Goal: Use online tool/utility: Utilize a website feature to perform a specific function

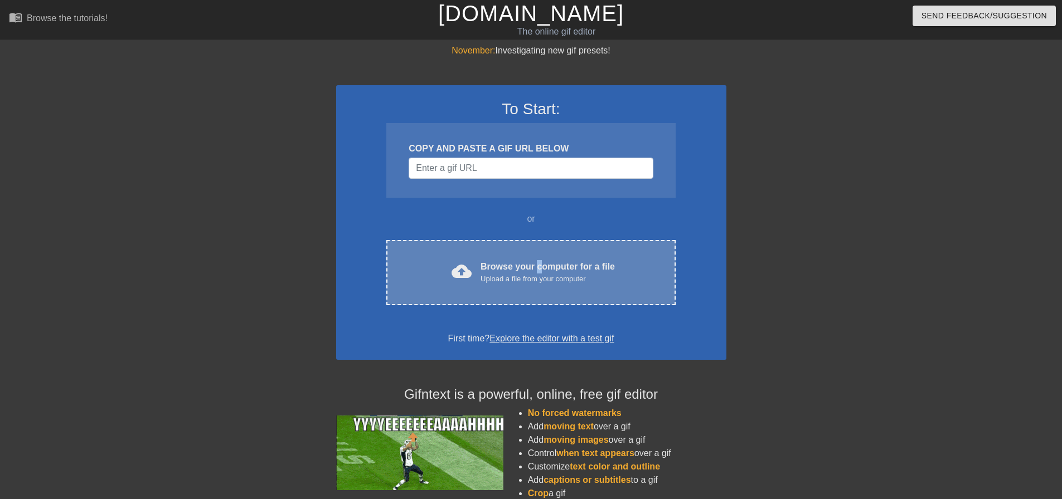
click at [535, 264] on div "Browse your computer for a file Upload a file from your computer" at bounding box center [548, 272] width 134 height 25
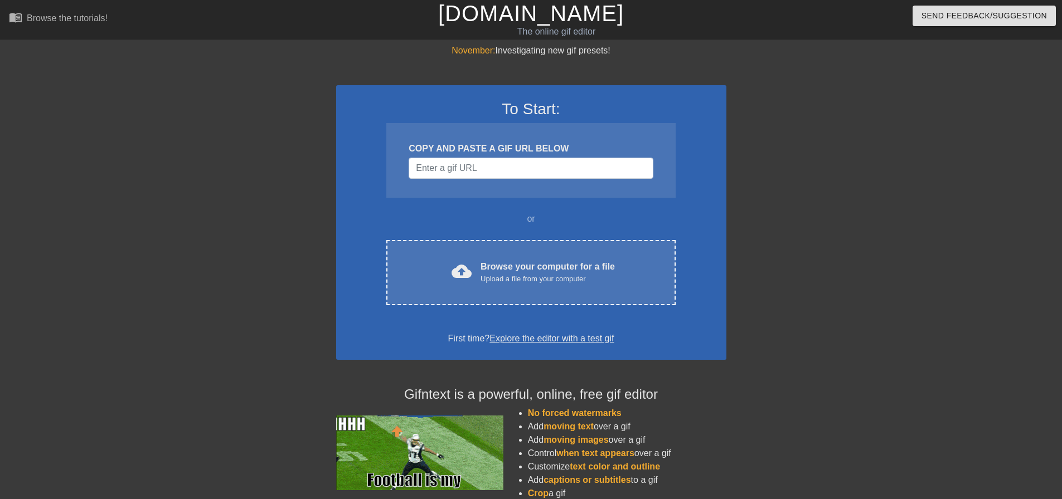
click at [573, 305] on div "To Start: COPY AND PASTE A GIF URL BELOW or cloud_upload Browse your computer f…" at bounding box center [531, 222] width 390 height 275
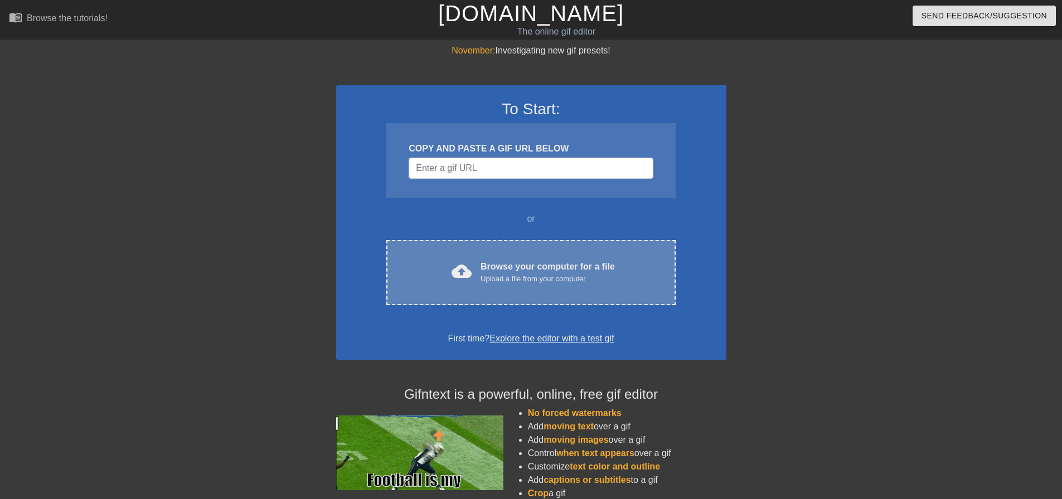
click at [566, 279] on div "Upload a file from your computer" at bounding box center [548, 279] width 134 height 11
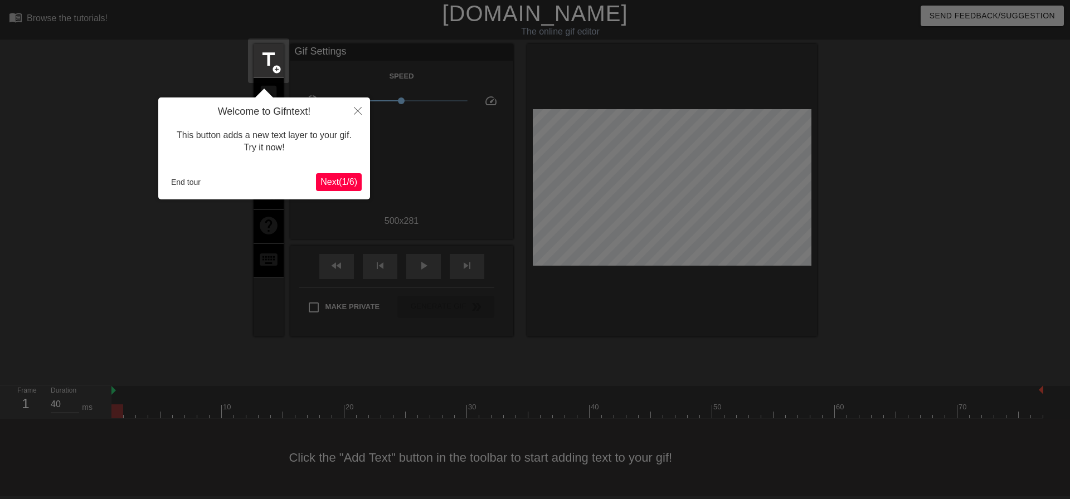
click at [337, 177] on span "Next ( 1 / 6 )" at bounding box center [339, 181] width 37 height 9
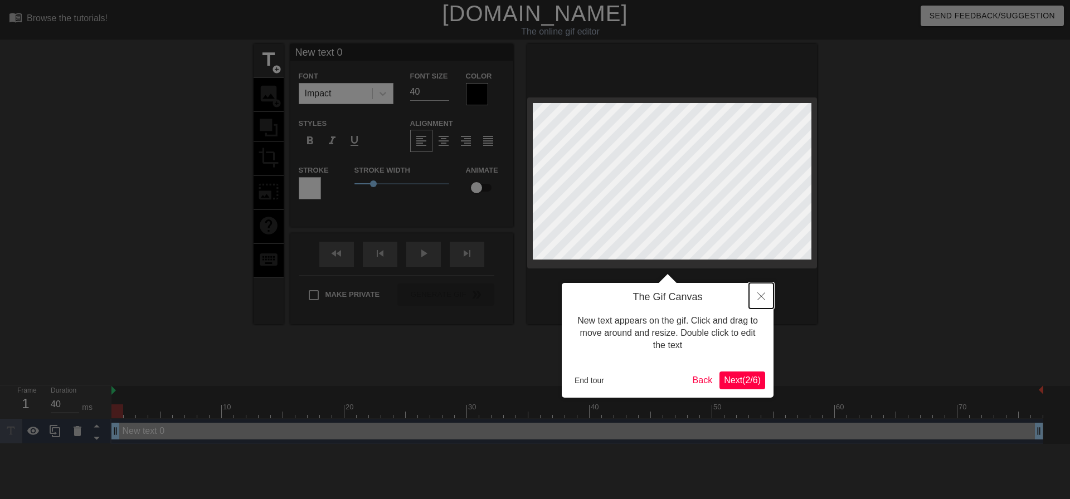
click at [755, 302] on button "Close" at bounding box center [761, 296] width 25 height 26
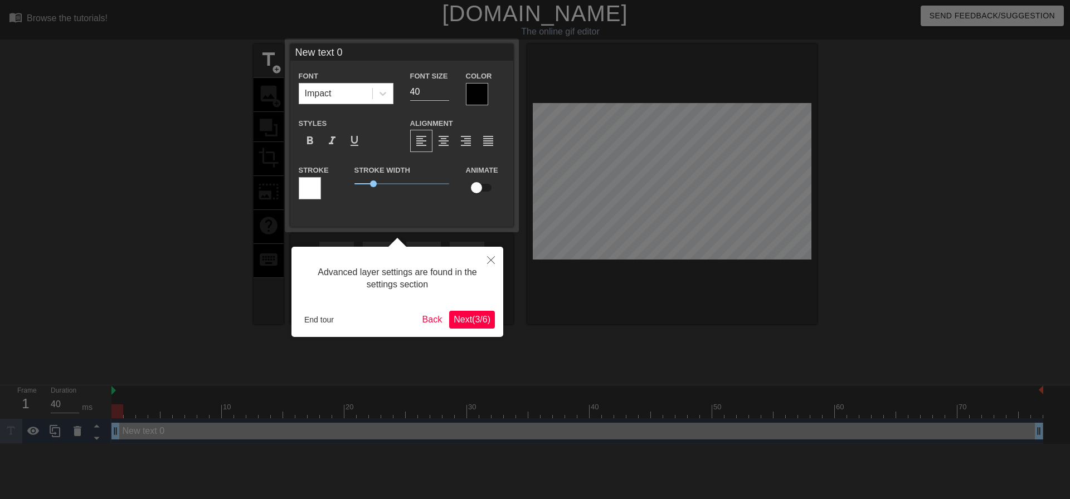
click at [467, 319] on span "Next ( 3 / 6 )" at bounding box center [472, 319] width 37 height 9
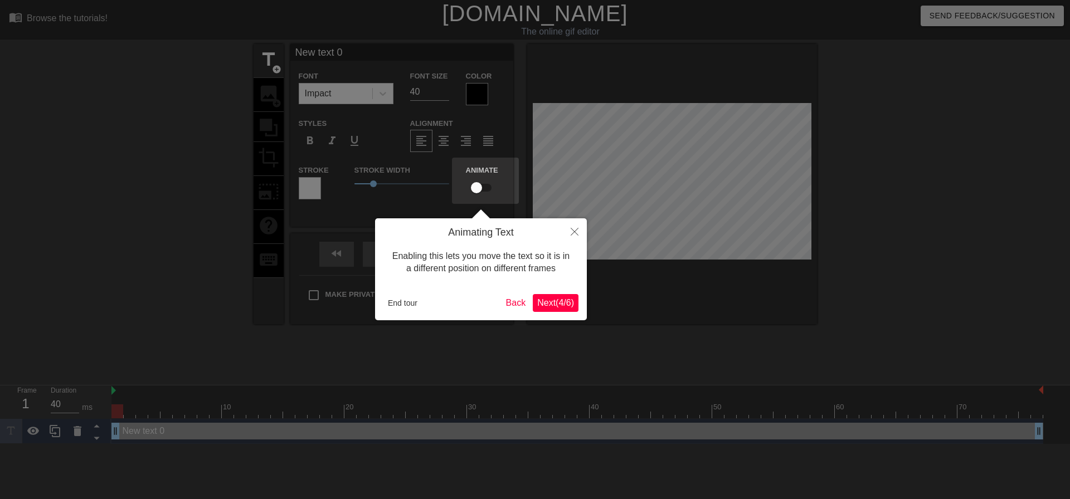
click at [542, 292] on div "Animating Text Enabling this lets you move the text so it is in a different pos…" at bounding box center [481, 270] width 212 height 102
click at [569, 309] on button "Next ( 4 / 6 )" at bounding box center [556, 303] width 46 height 18
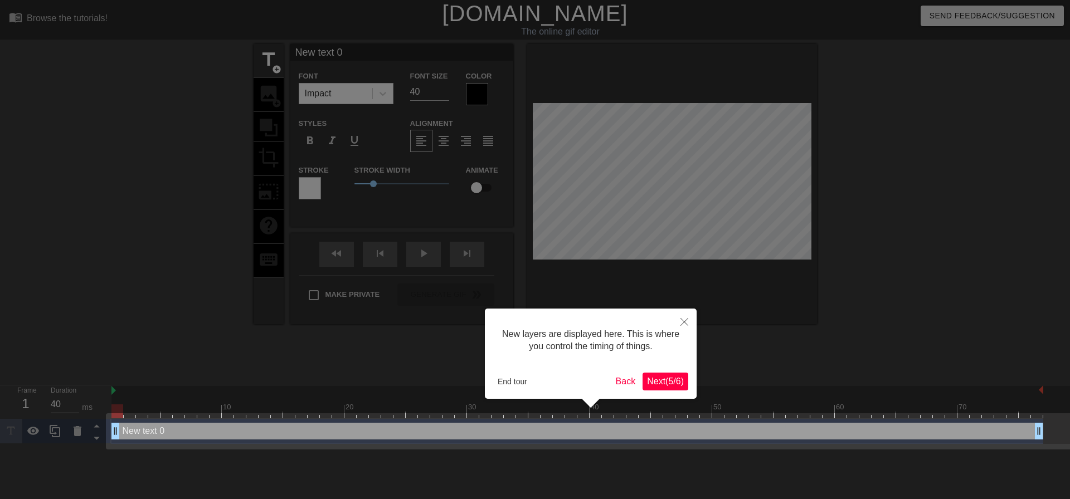
click at [666, 379] on span "Next ( 5 / 6 )" at bounding box center [665, 381] width 37 height 9
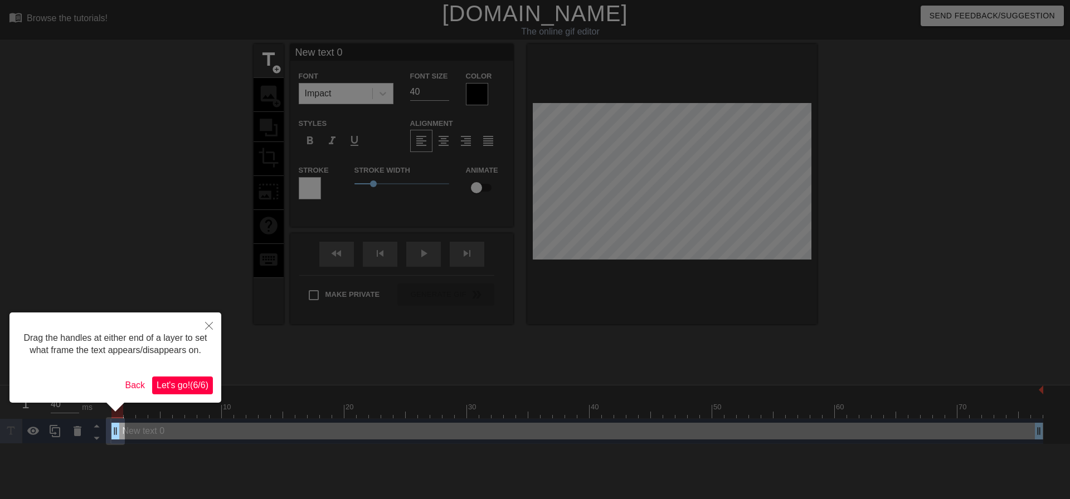
click at [193, 381] on span "Let's go! ( 6 / 6 )" at bounding box center [183, 385] width 52 height 9
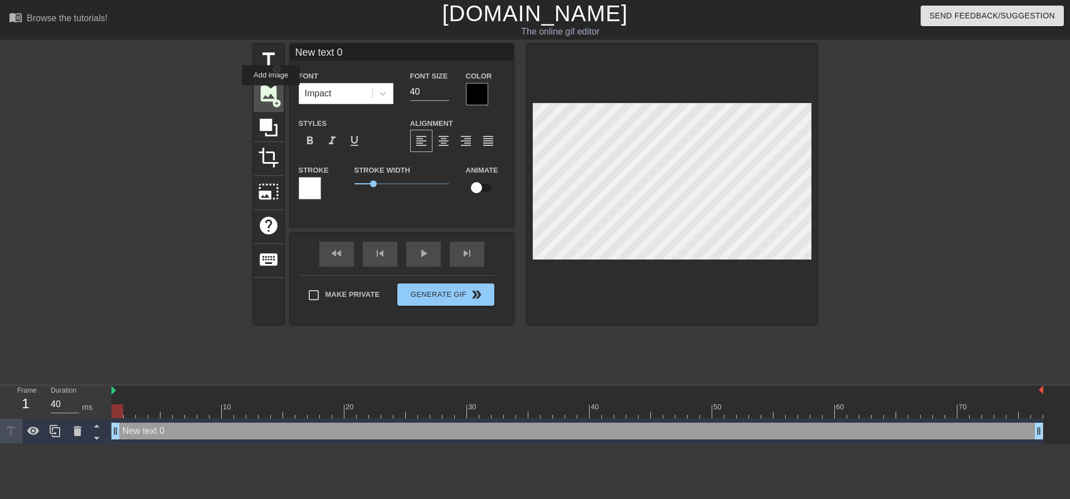
click at [271, 93] on span "image" at bounding box center [268, 93] width 21 height 21
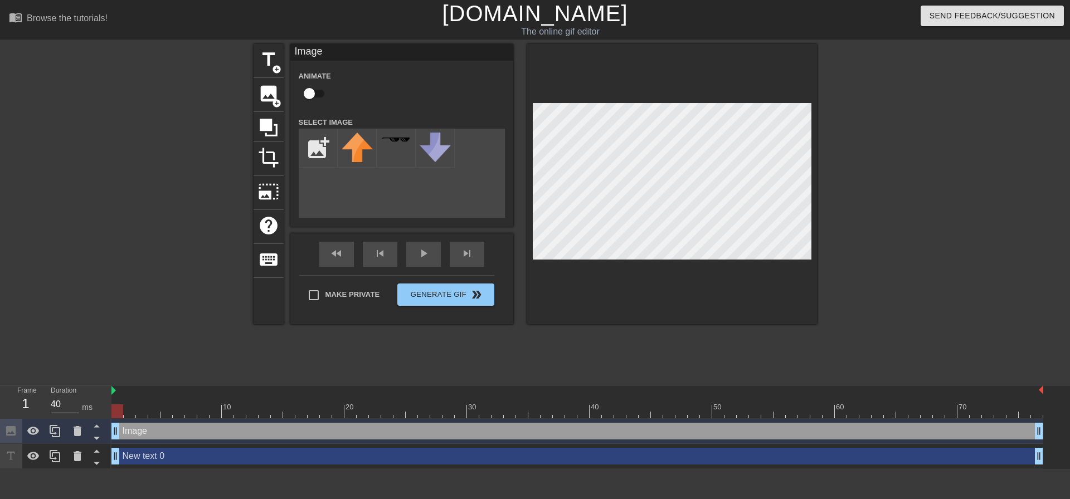
click at [643, 315] on div at bounding box center [672, 184] width 290 height 280
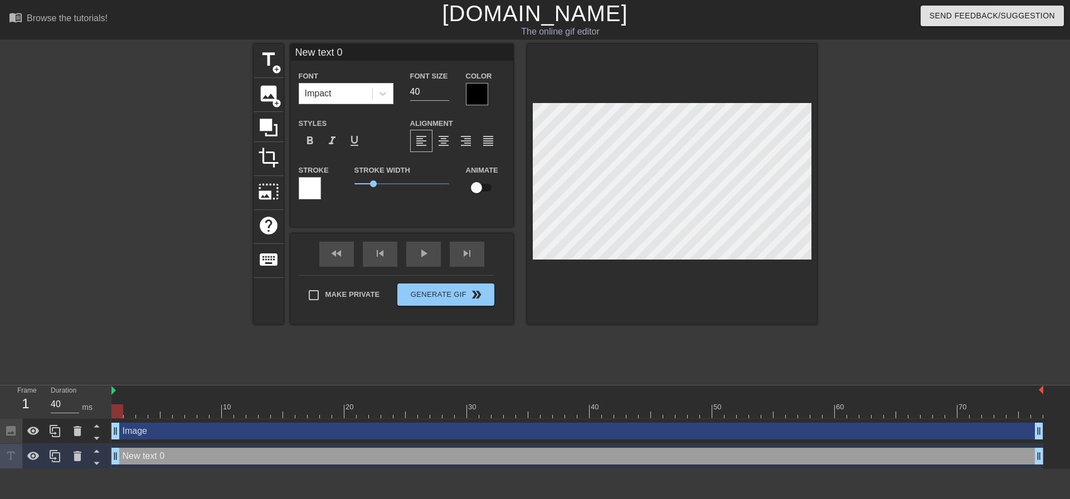
click at [632, 327] on div "title add_circle image add_circle crop photo_size_select_large help keyboard Ne…" at bounding box center [536, 211] width 564 height 334
click at [275, 101] on span "add_circle" at bounding box center [276, 103] width 9 height 9
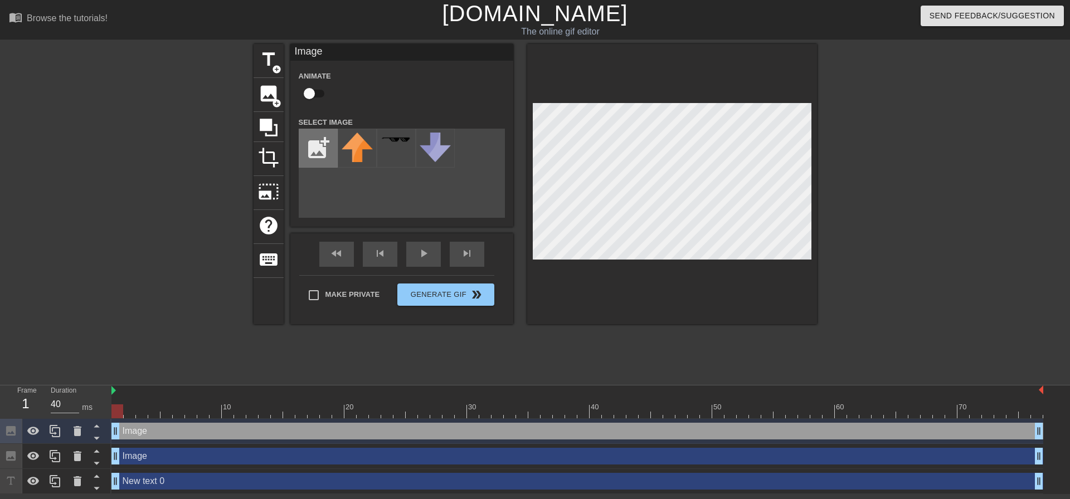
click at [318, 144] on input "file" at bounding box center [318, 148] width 38 height 38
type input "C:\fakepath\Sans titre.png"
click at [641, 333] on div "title add_circle image add_circle crop photo_size_select_large help keyboard Im…" at bounding box center [536, 211] width 564 height 334
click at [364, 137] on img at bounding box center [357, 149] width 31 height 33
click at [735, 0] on html "menu_book Browse the tutorials! Gifntext.com The online gif editor Send Feedbac…" at bounding box center [535, 247] width 1070 height 494
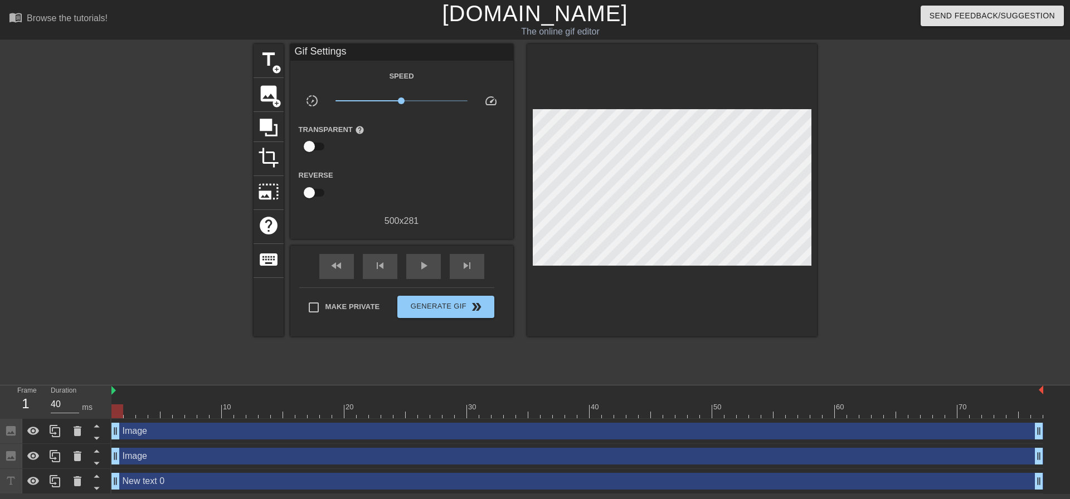
click at [1043, 187] on div "title add_circle image add_circle crop photo_size_select_large help keyboard Gi…" at bounding box center [535, 211] width 1070 height 334
click at [115, 394] on img at bounding box center [113, 390] width 4 height 9
click at [436, 304] on span "Generate Gif double_arrow" at bounding box center [446, 306] width 88 height 13
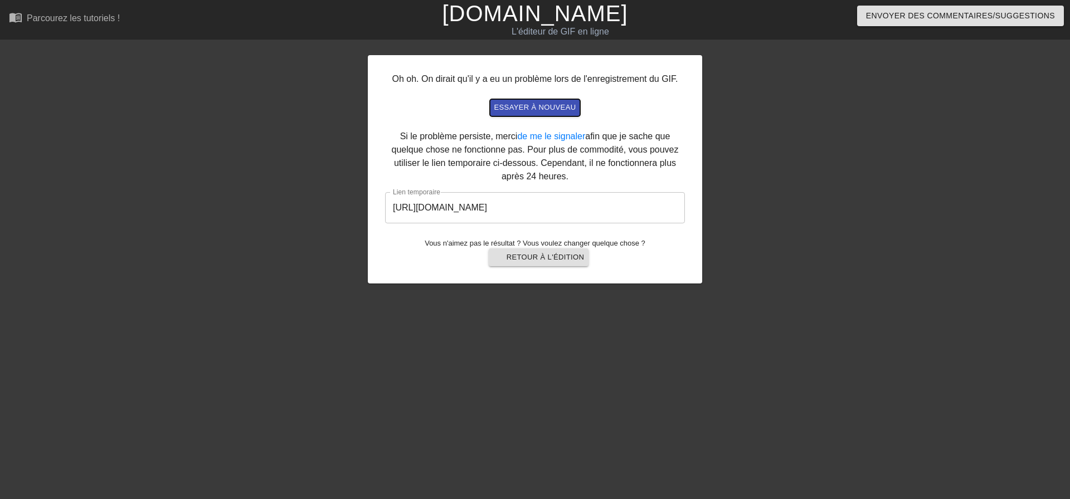
click at [527, 108] on font "essayer à nouveau" at bounding box center [535, 107] width 82 height 8
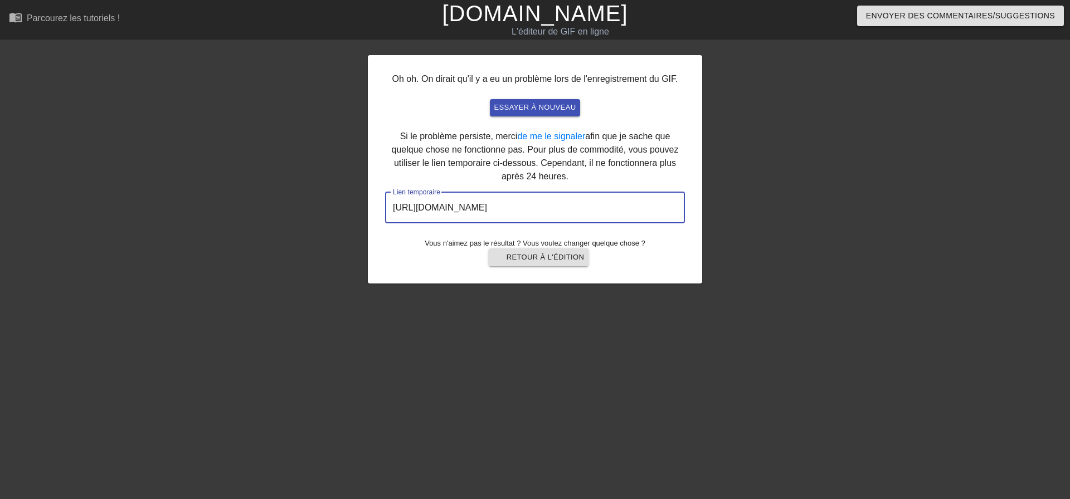
drag, startPoint x: 612, startPoint y: 215, endPoint x: 378, endPoint y: 236, distance: 234.5
click at [322, 236] on div "Oh oh. On dirait qu'il y a eu un problème lors de l'enregistrement du GIF. essa…" at bounding box center [535, 211] width 1070 height 334
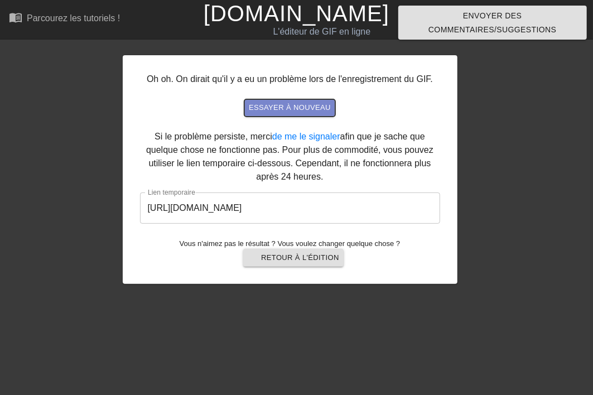
click at [290, 111] on font "essayer à nouveau" at bounding box center [290, 107] width 82 height 13
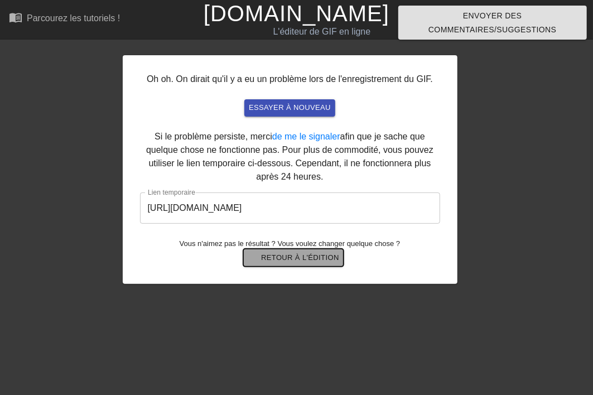
click at [283, 263] on font "Retour à l'édition" at bounding box center [300, 257] width 78 height 13
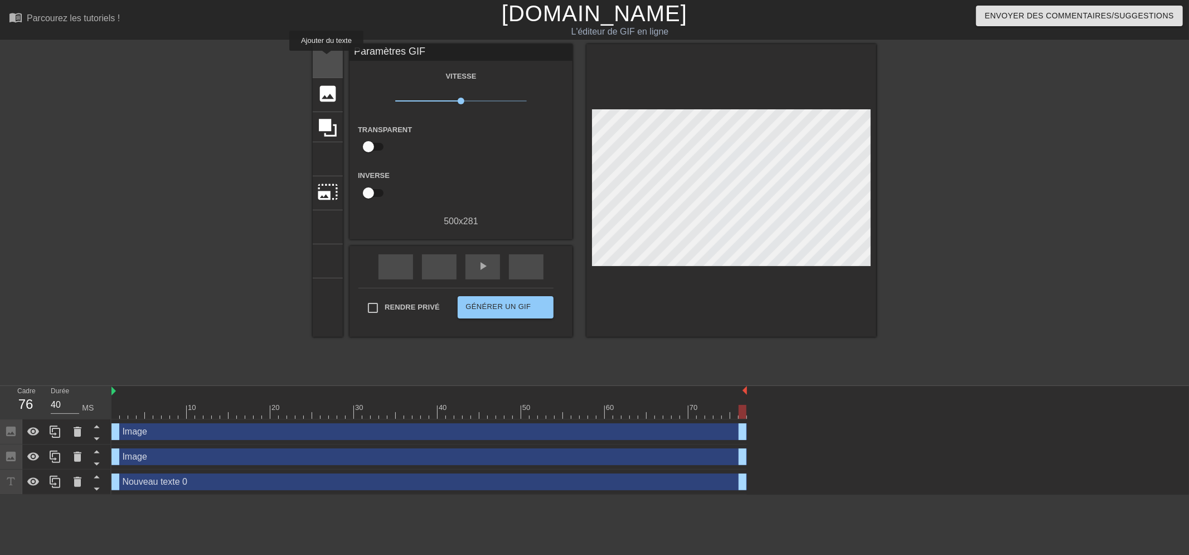
click at [327, 60] on font "titre" at bounding box center [370, 59] width 106 height 21
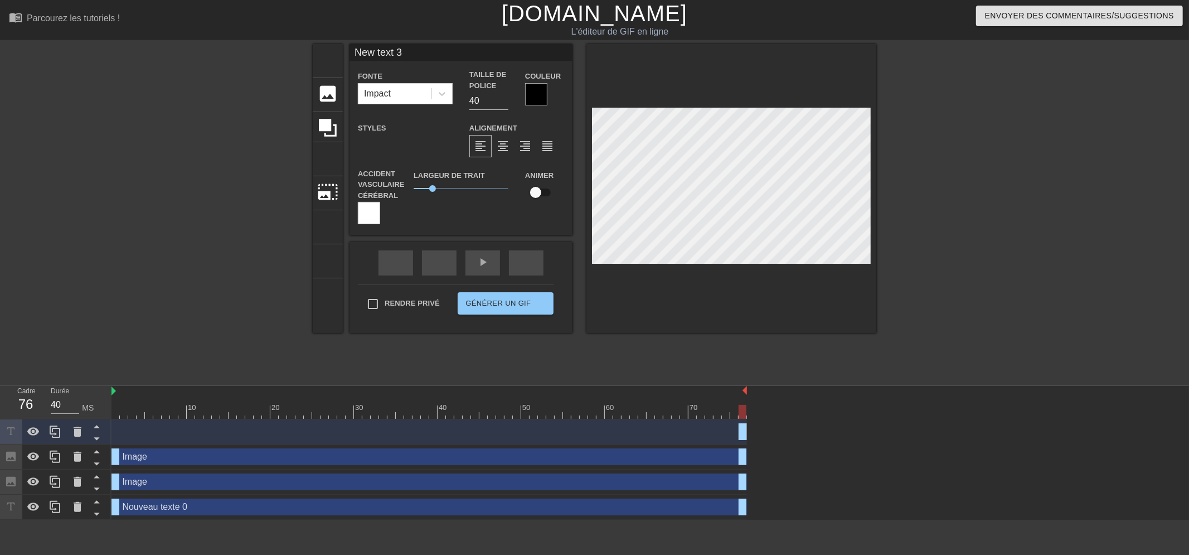
scroll to position [2, 1]
click at [487, 97] on input "40" at bounding box center [488, 101] width 39 height 18
type input "New text"
type textarea "New text"
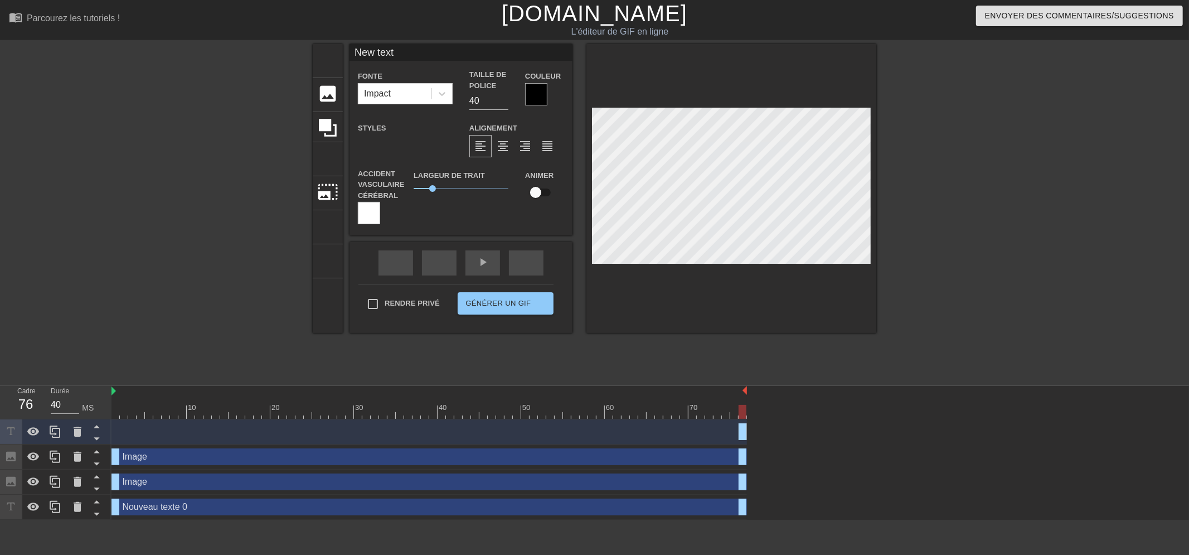
type input "New text"
type textarea "New text"
type input "New tex"
type textarea "New tex"
type input "New te"
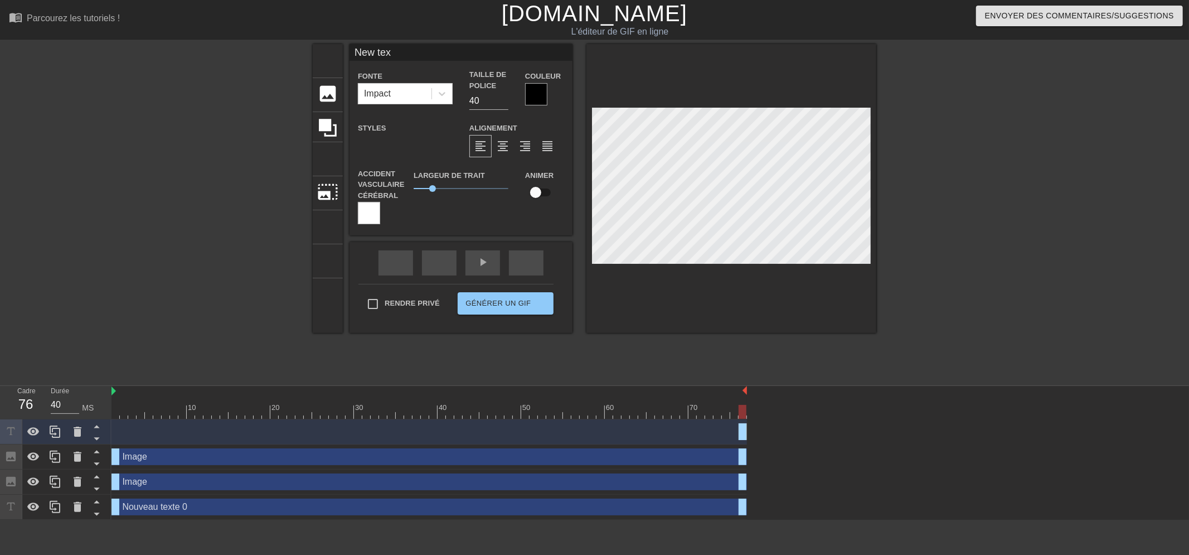
type textarea "New te"
type input "New t"
type textarea "New t"
type input "New"
type textarea "New"
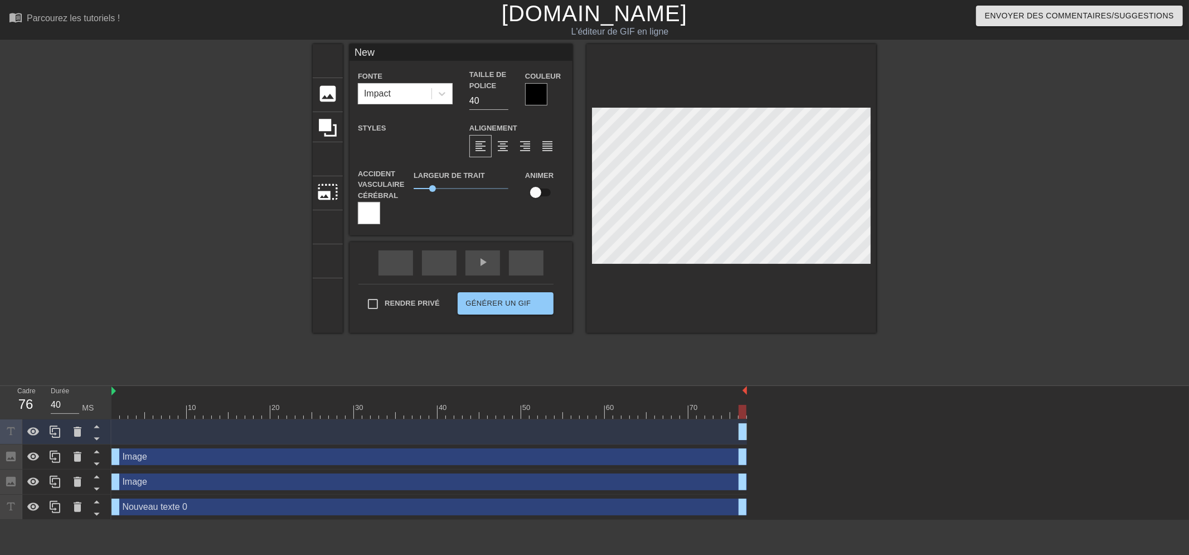
type input "New"
type textarea "New"
type input "Ne"
type textarea "Ne"
type input "N"
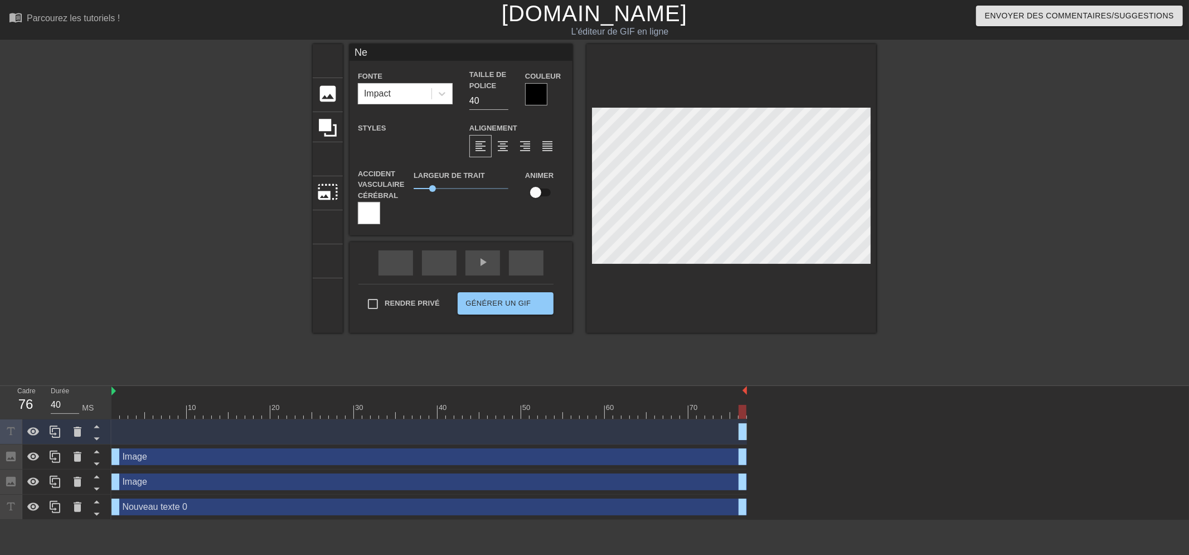
type textarea "N"
type input "."
type textarea "."
type input ".g"
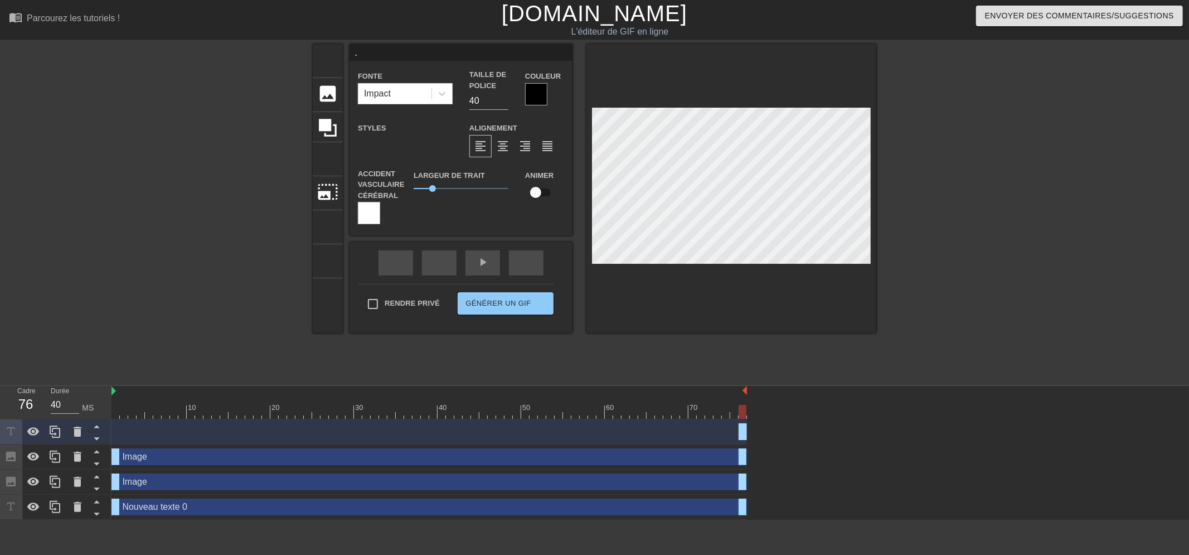
type textarea ".g"
type input ".gg"
type textarea ".gg"
type input ".gg/"
type textarea ".gg/"
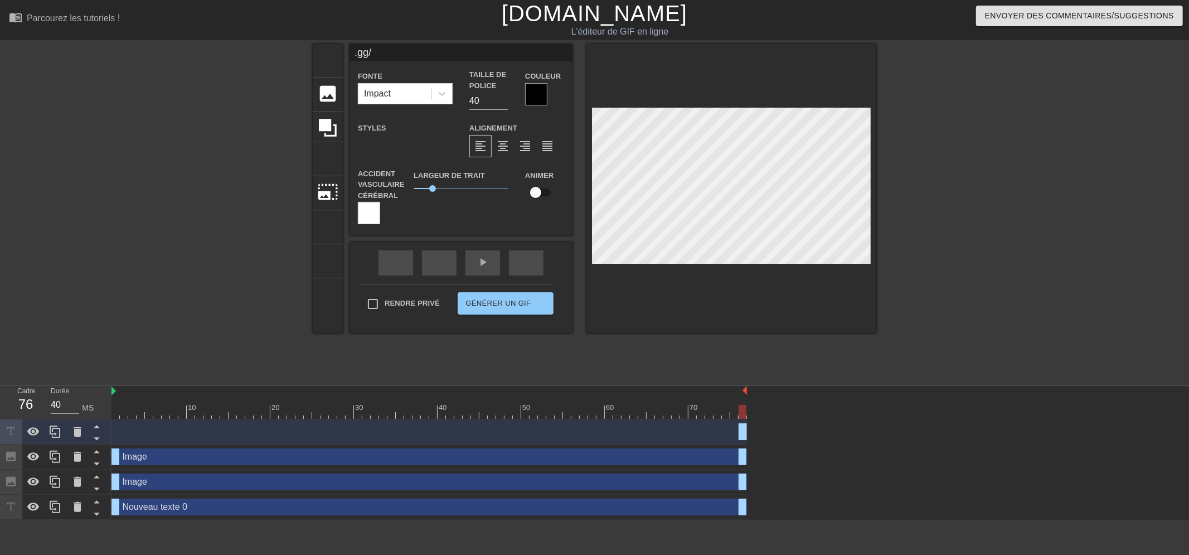
type input ".gg/o"
type textarea ".gg/o"
type input ".gg/oh"
type textarea ".gg/oh"
type input ".gg/ohc"
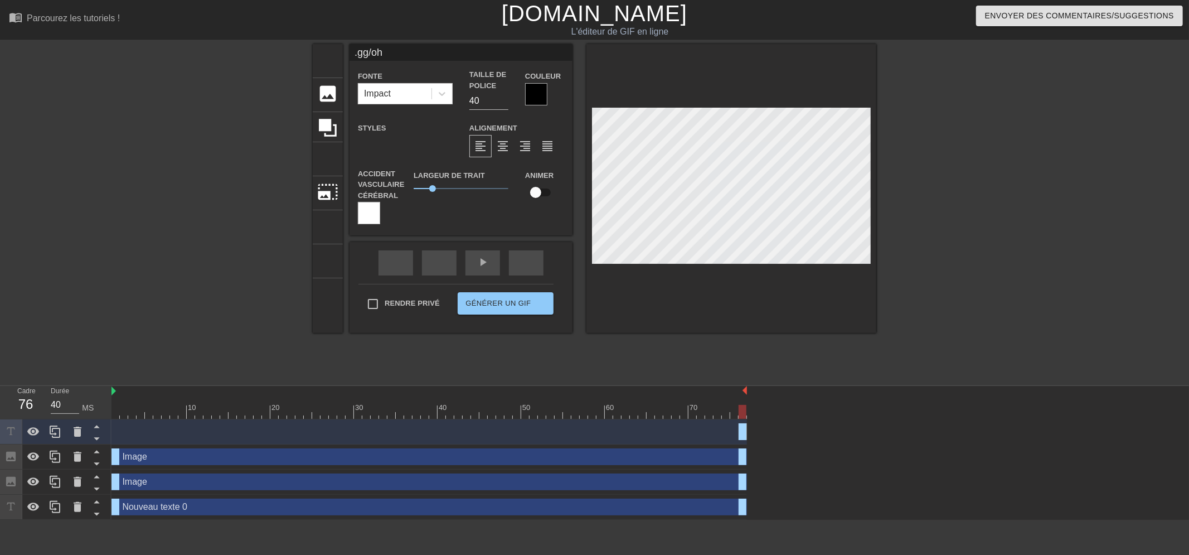
type textarea ".gg/ohc"
type input ".gg/ohcl"
type textarea ".gg/ohcl"
type input ".gg/ohcla"
type textarea ".gg/ohcla"
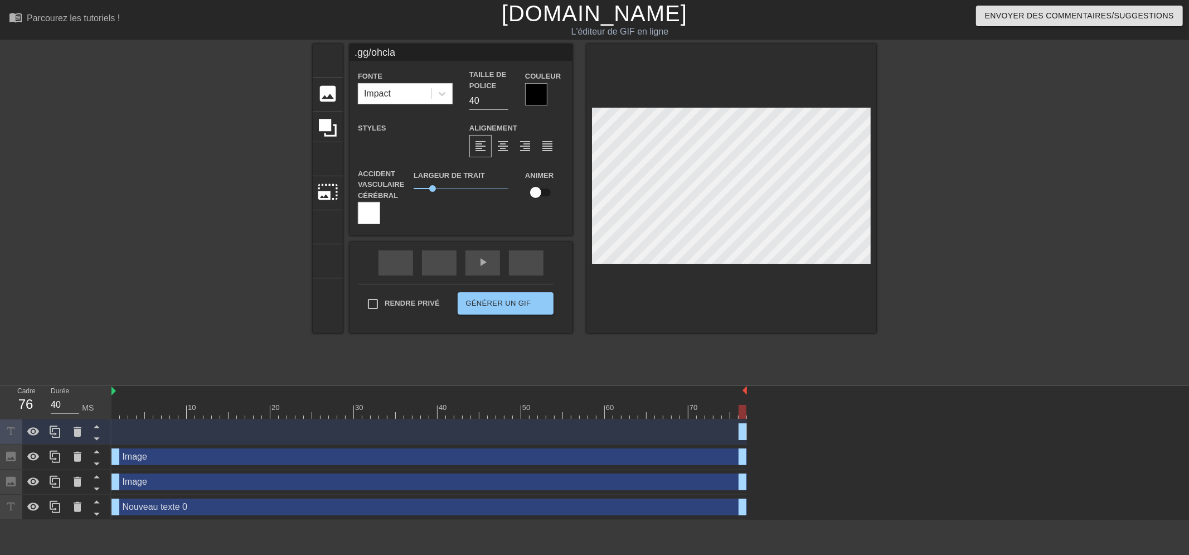
type input ".gg/ohclan"
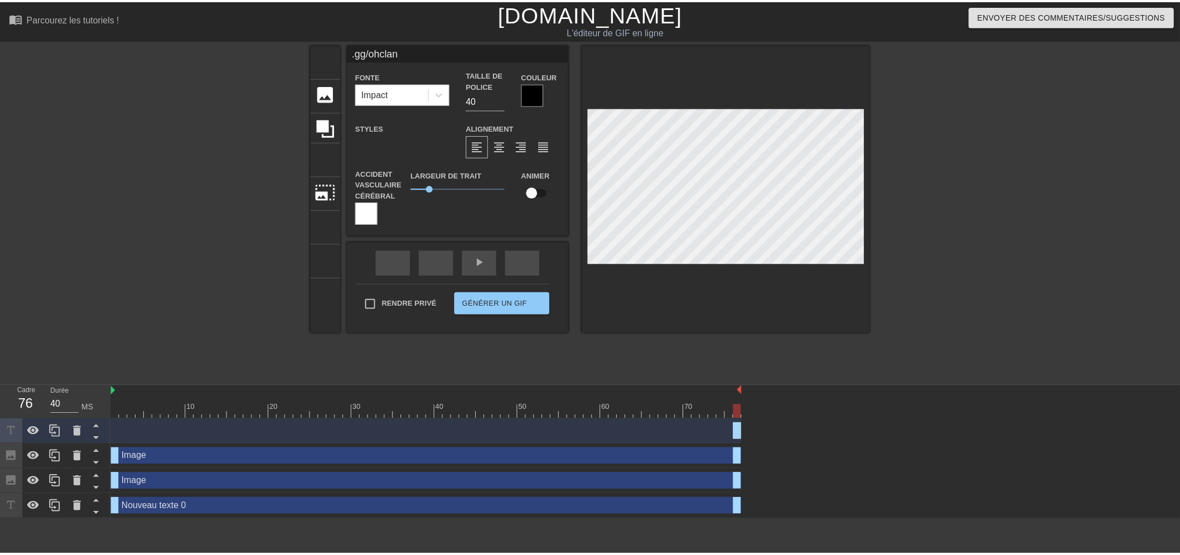
scroll to position [2, 3]
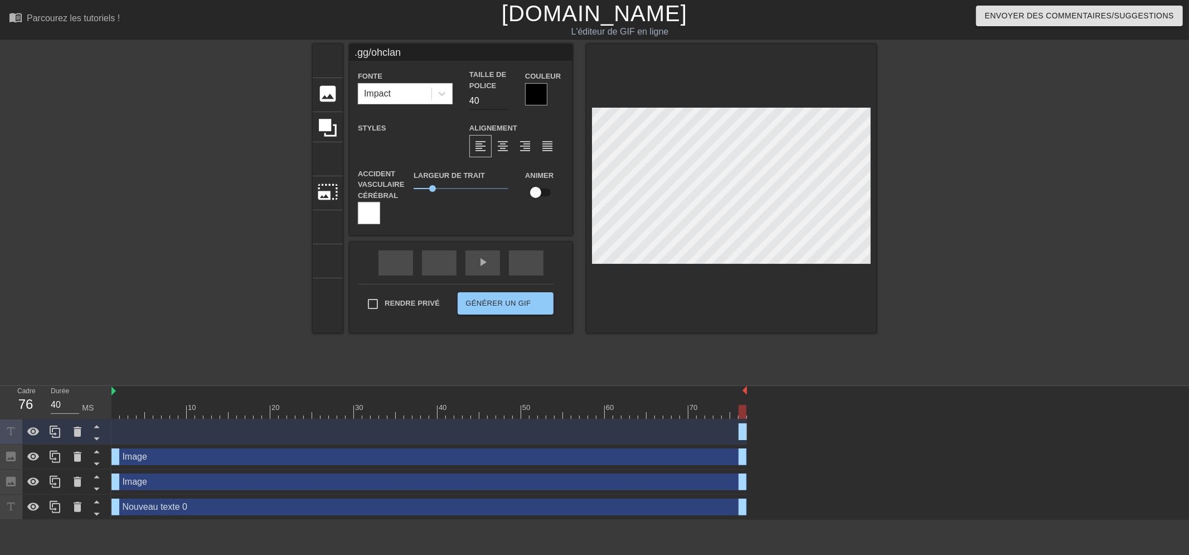
type textarea ".gg/ohclan"
click at [480, 96] on input "40" at bounding box center [488, 101] width 39 height 18
type input "4"
type input "15"
drag, startPoint x: 433, startPoint y: 181, endPoint x: 431, endPoint y: 187, distance: 6.5
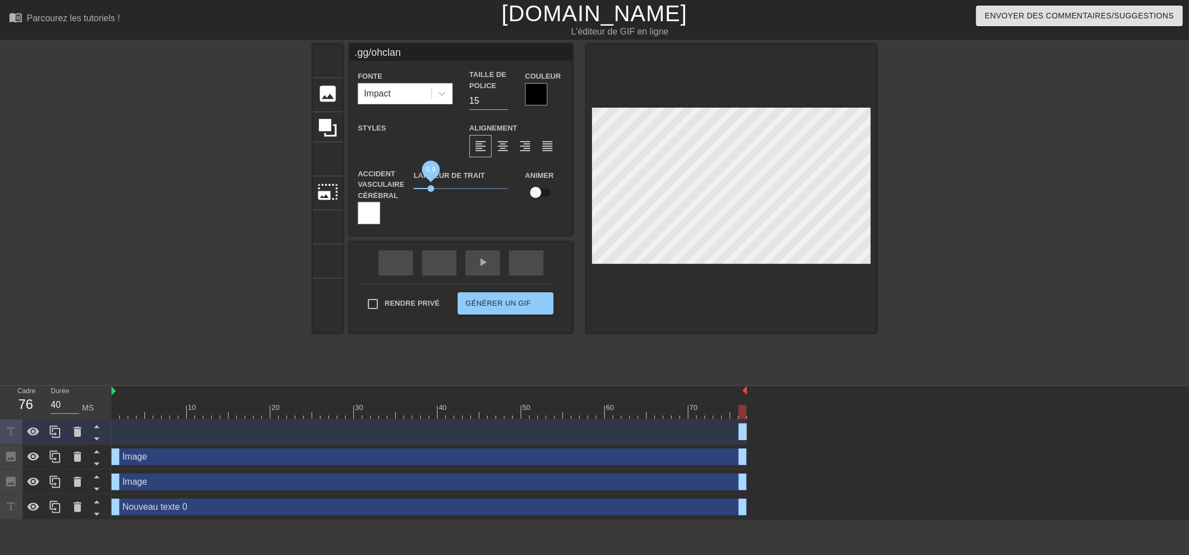
click at [431, 187] on span "0,9" at bounding box center [461, 188] width 95 height 13
click at [372, 210] on div at bounding box center [369, 213] width 22 height 22
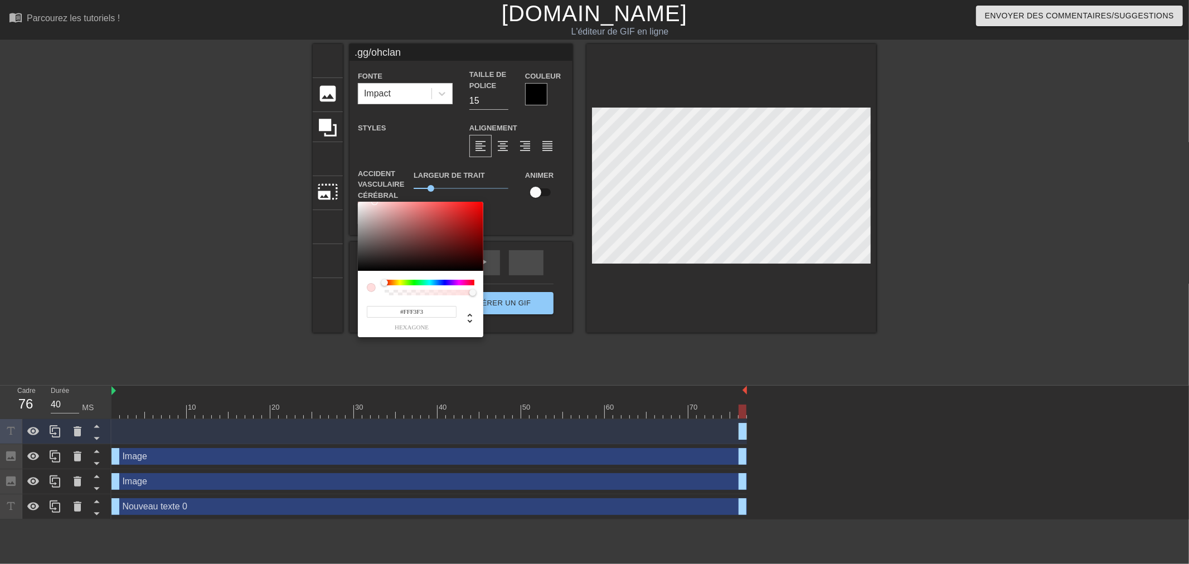
type input "#FFFFFF"
drag, startPoint x: 402, startPoint y: 224, endPoint x: 342, endPoint y: 133, distance: 109.5
click at [342, 133] on div "#FFFFFF hexagone" at bounding box center [594, 282] width 1189 height 564
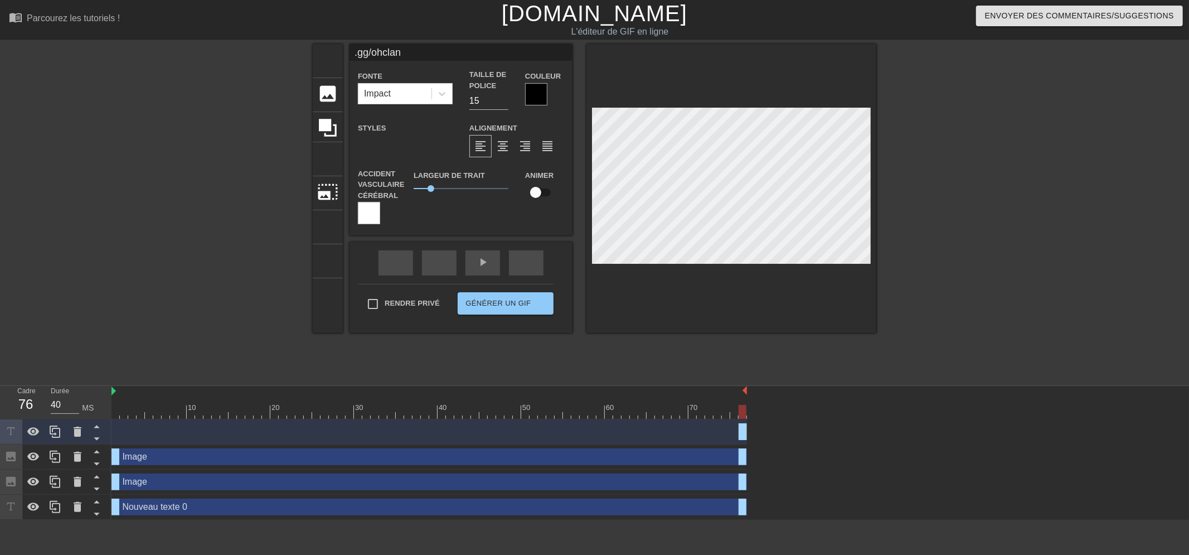
click at [894, 259] on div at bounding box center [973, 211] width 167 height 334
click at [482, 97] on input "15" at bounding box center [488, 101] width 39 height 18
type input "1"
type input "2"
type input "18"
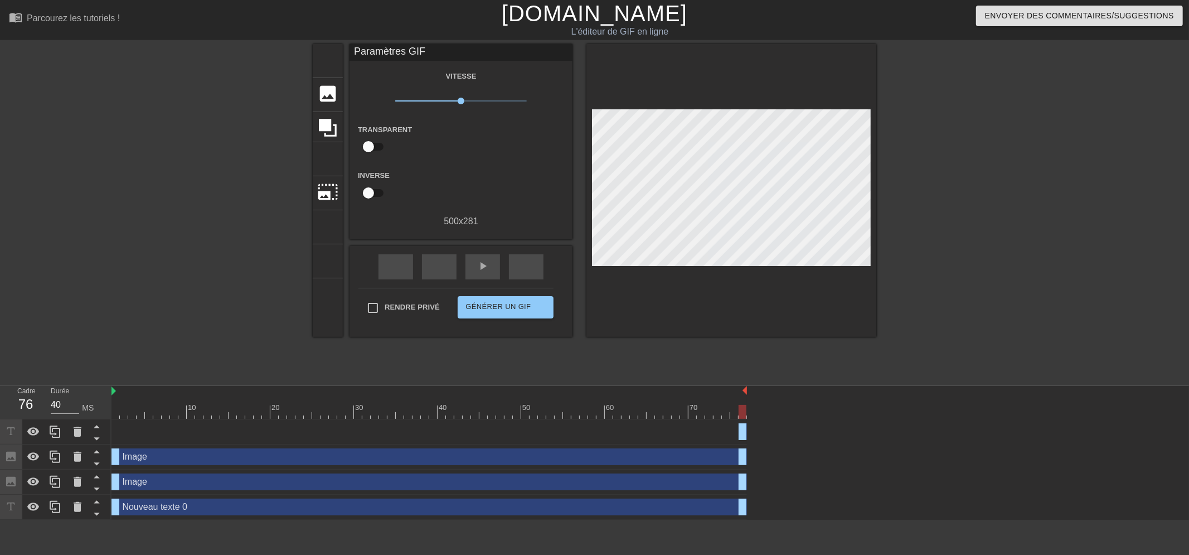
drag, startPoint x: 988, startPoint y: 240, endPoint x: 995, endPoint y: 241, distance: 7.3
click at [995, 241] on div at bounding box center [973, 211] width 167 height 334
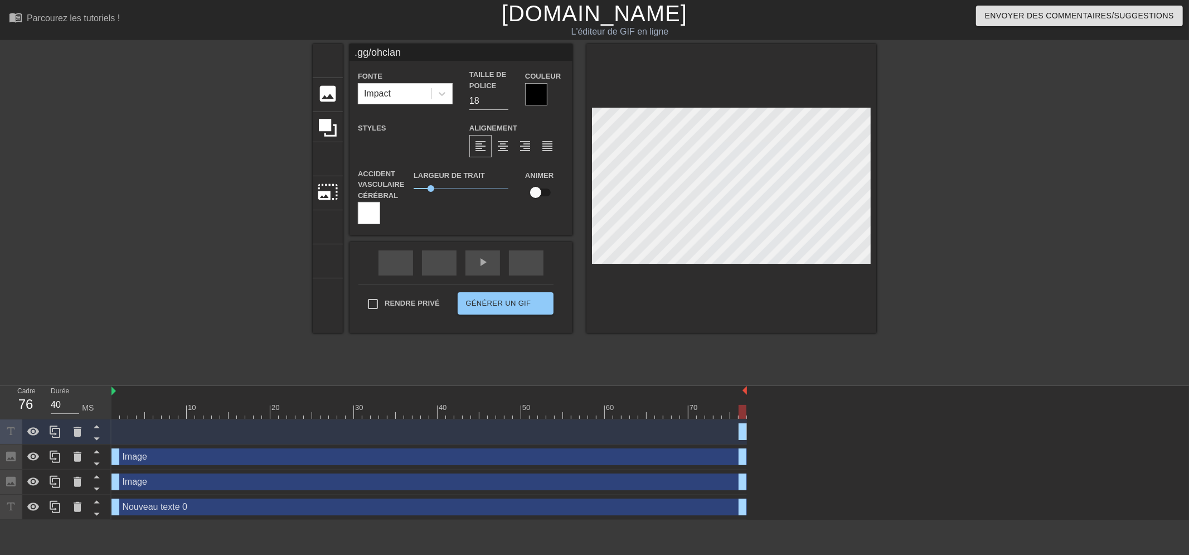
click at [958, 257] on div at bounding box center [973, 211] width 167 height 334
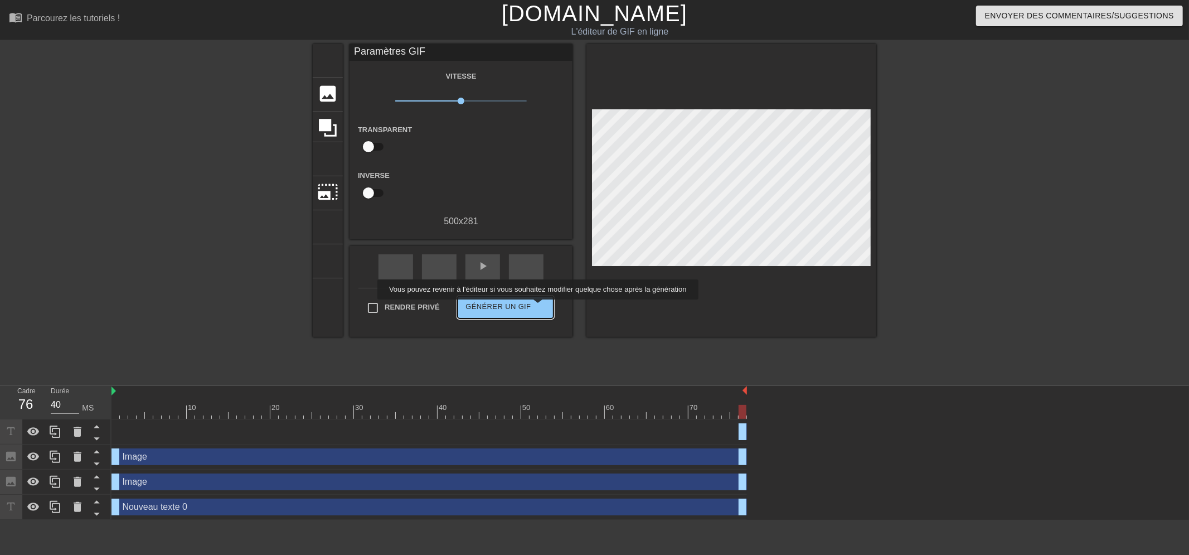
click at [535, 307] on font "double_flèche" at bounding box center [618, 306] width 167 height 13
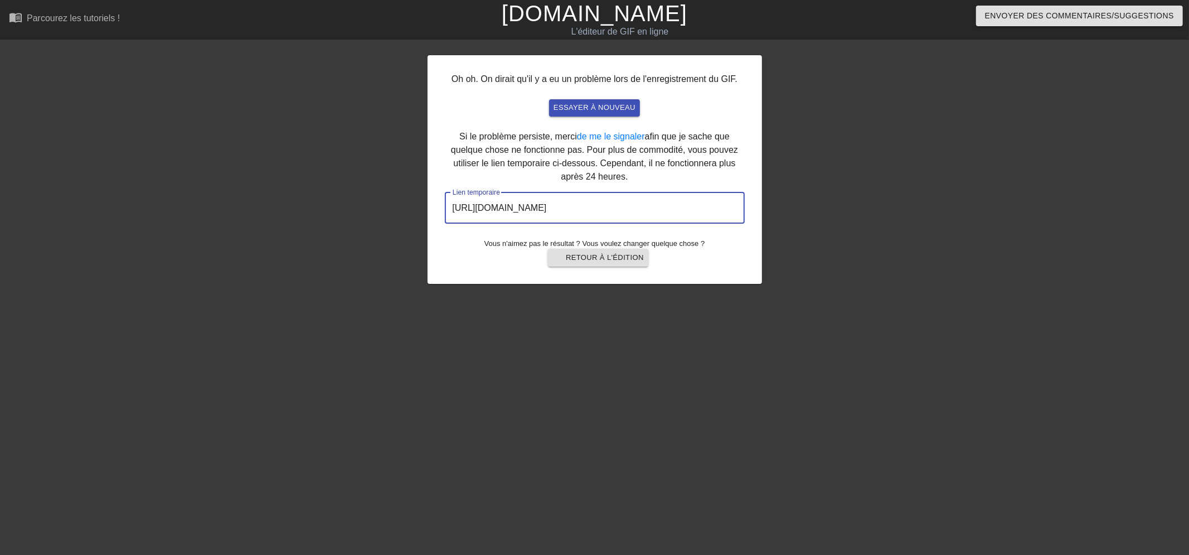
drag, startPoint x: 694, startPoint y: 211, endPoint x: 437, endPoint y: 203, distance: 257.1
click at [421, 197] on div "Oh oh. On dirait qu'il y a eu un problème lors de l'enregistrement du GIF. essa…" at bounding box center [594, 211] width 1189 height 334
click at [586, 270] on div "Oh oh. On dirait qu'il y a eu un problème lors de l'enregistrement du GIF. essa…" at bounding box center [595, 169] width 334 height 229
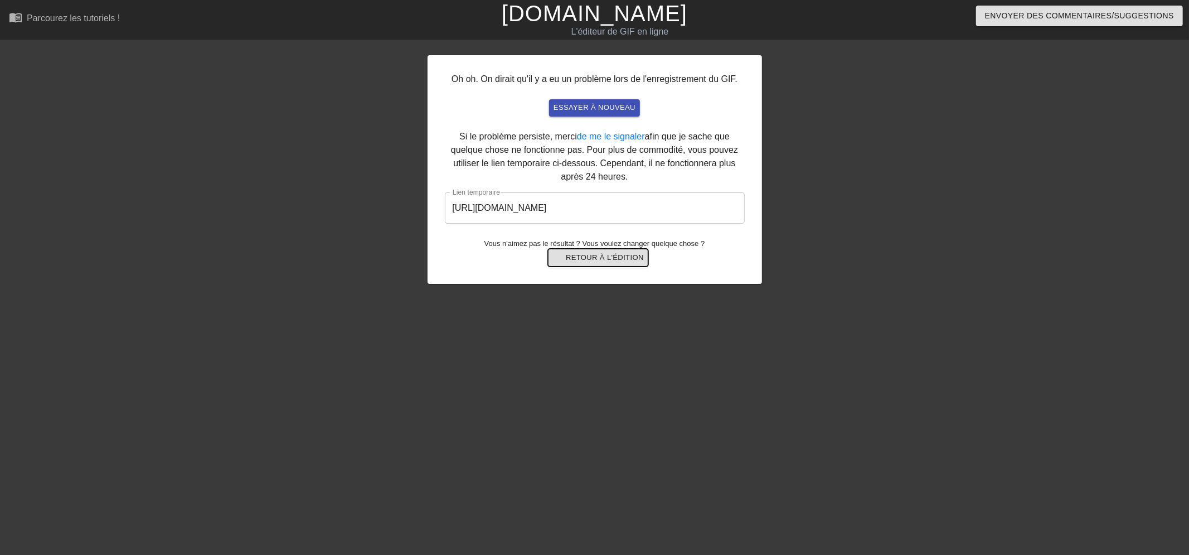
click at [604, 257] on font "Retour à l'édition" at bounding box center [605, 257] width 78 height 8
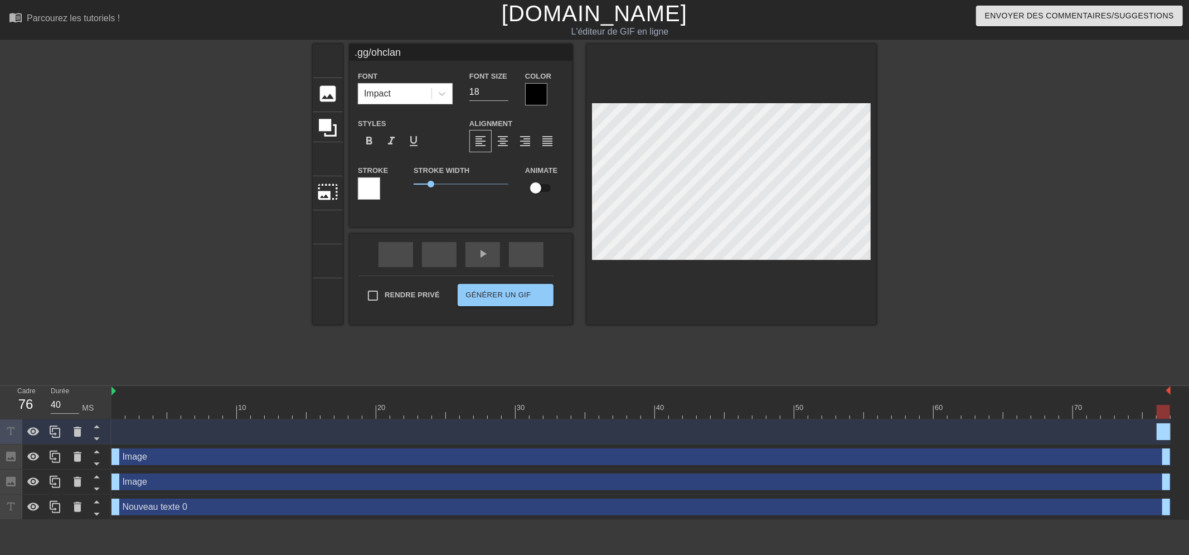
click at [842, 264] on div at bounding box center [731, 184] width 290 height 280
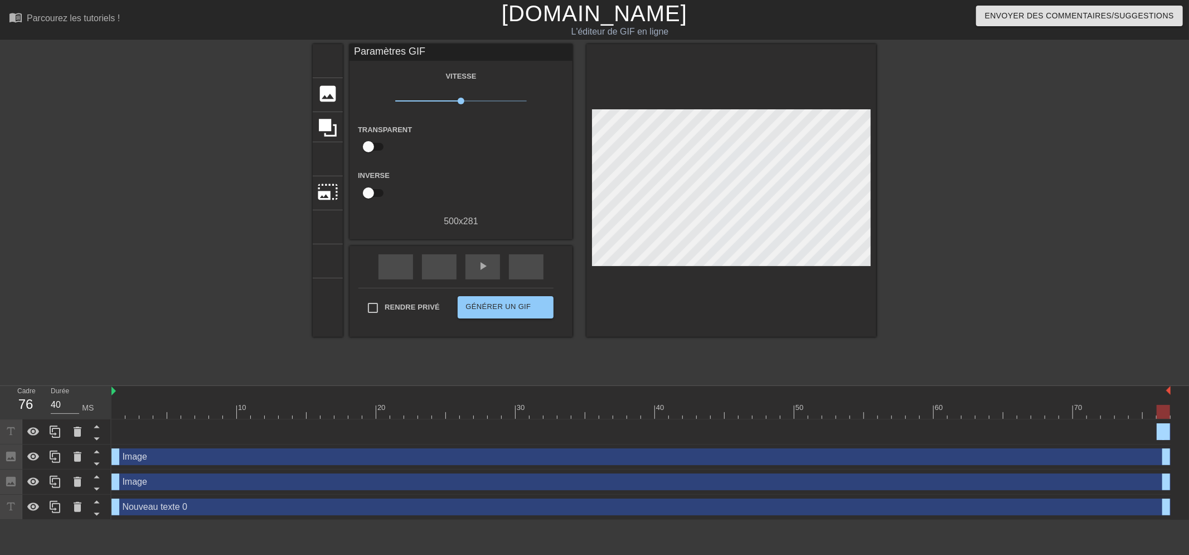
click at [831, 288] on div at bounding box center [731, 190] width 290 height 293
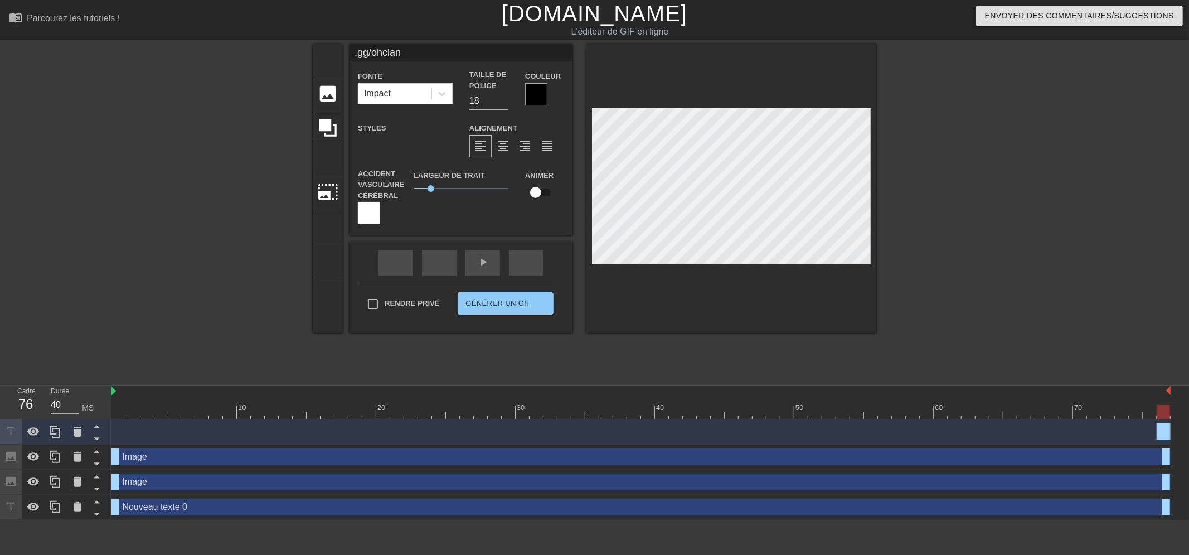
click at [542, 191] on input "checkbox" at bounding box center [536, 192] width 64 height 21
click at [542, 191] on input "checkbox" at bounding box center [547, 192] width 64 height 21
checkbox input "false"
click at [366, 200] on label "Accident vasculaire cérébral" at bounding box center [381, 184] width 47 height 33
click at [367, 216] on div at bounding box center [369, 213] width 22 height 22
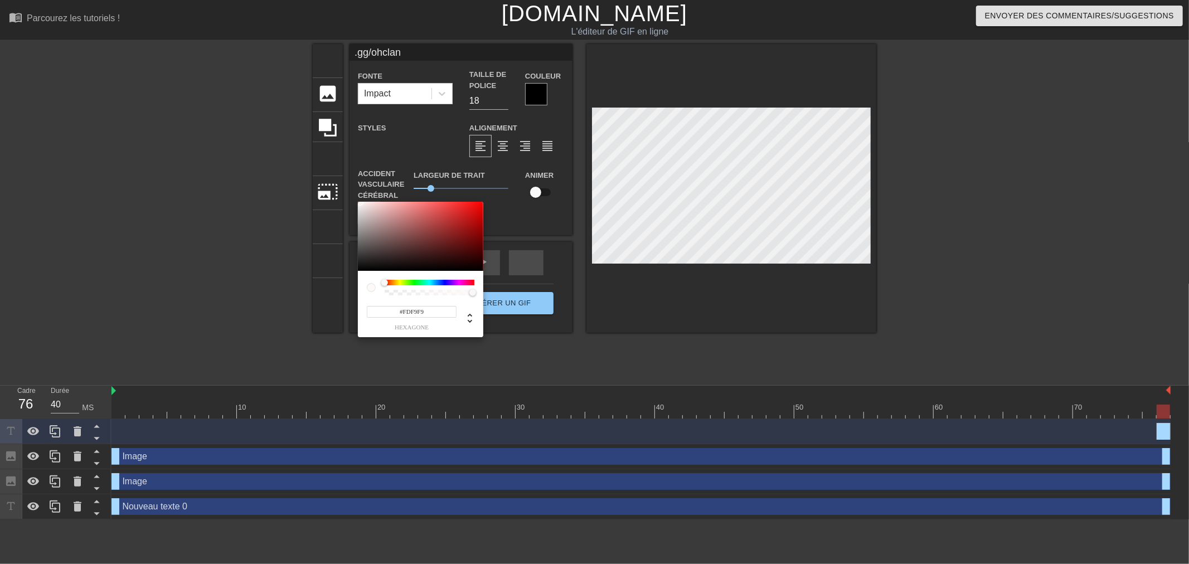
type input "#FFFFFF"
drag, startPoint x: 375, startPoint y: 258, endPoint x: 340, endPoint y: 159, distance: 104.5
click at [342, 159] on div "#FFFFFF hexagone" at bounding box center [594, 282] width 1189 height 564
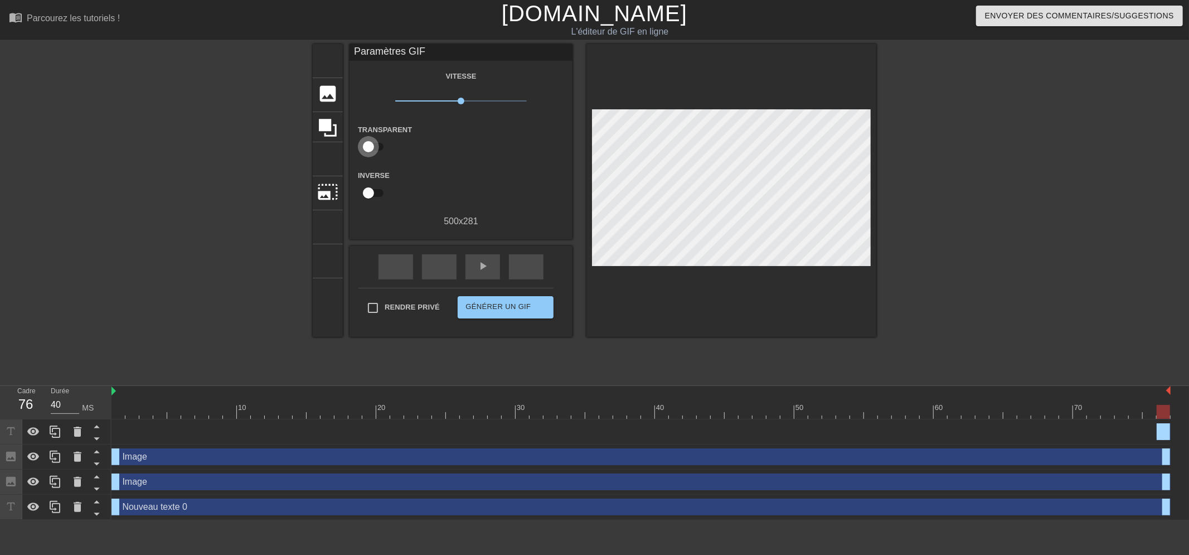
click at [370, 151] on input "checkbox" at bounding box center [369, 146] width 64 height 21
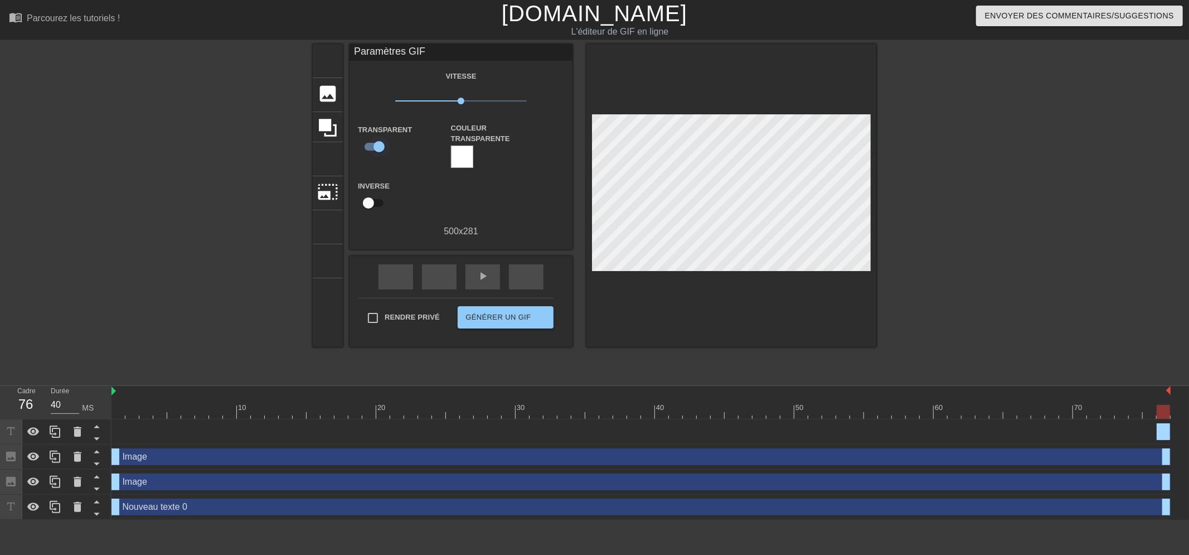
click at [370, 151] on input "checkbox" at bounding box center [379, 146] width 64 height 21
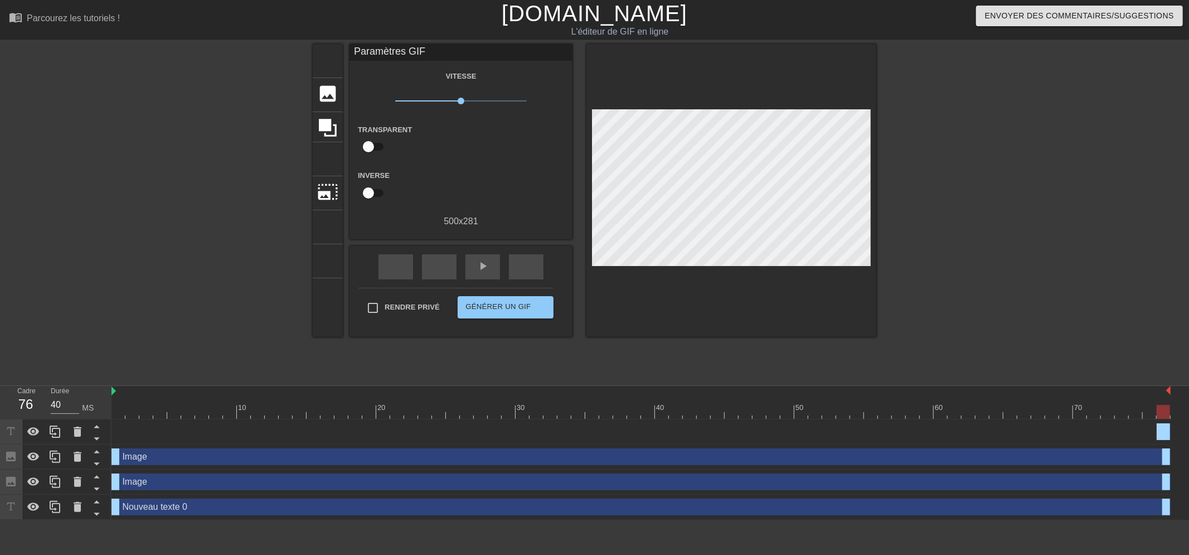
click at [370, 151] on input "checkbox" at bounding box center [369, 146] width 64 height 21
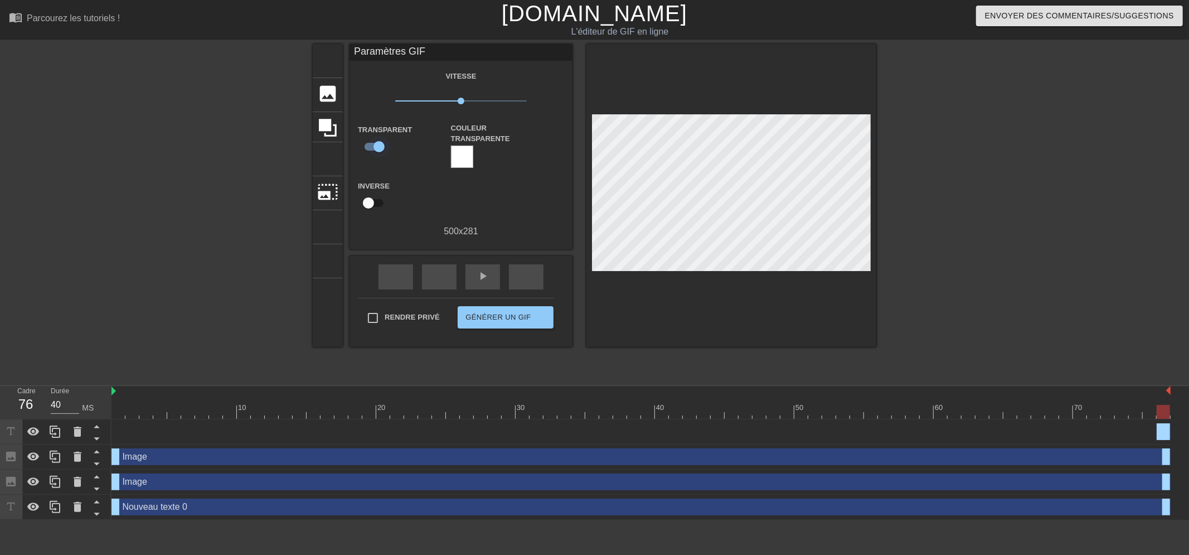
click at [369, 149] on input "checkbox" at bounding box center [379, 146] width 64 height 21
checkbox input "false"
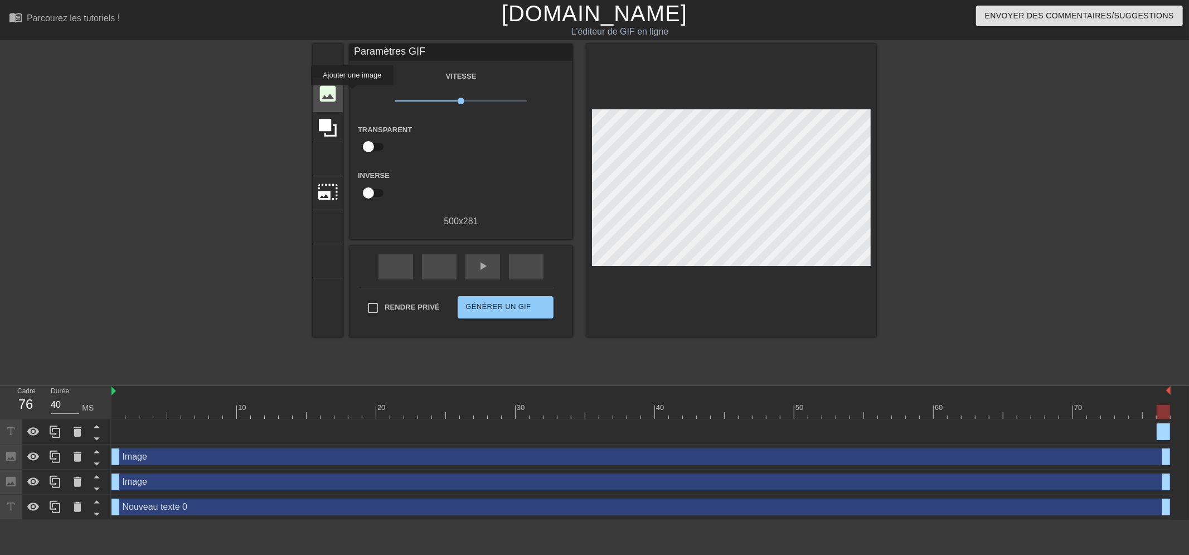
click at [340, 93] on div "image ajouter_cercle" at bounding box center [328, 95] width 30 height 34
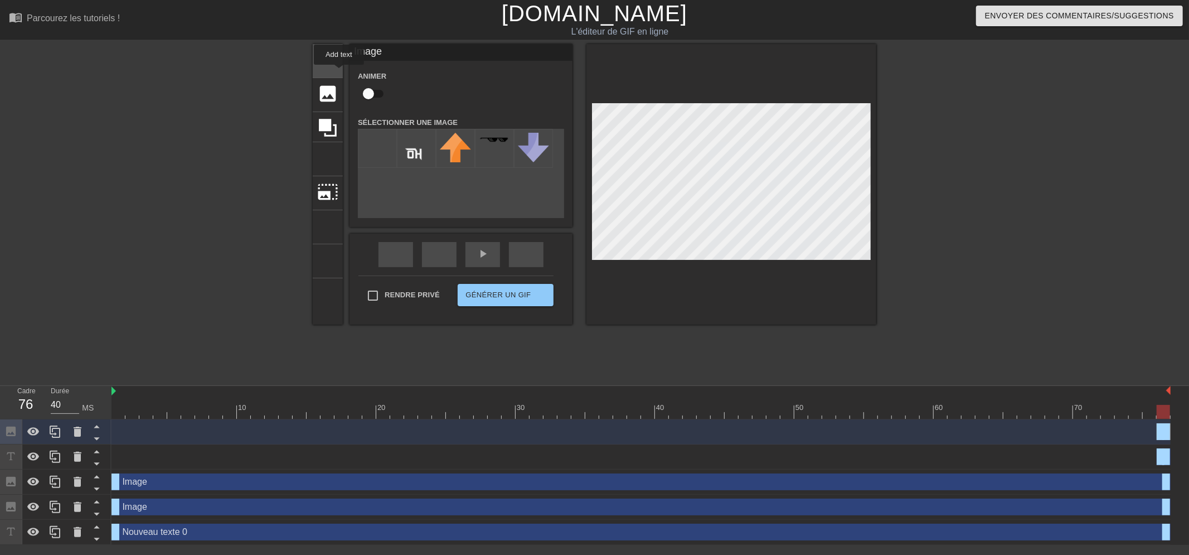
click at [337, 62] on font "titre" at bounding box center [370, 59] width 106 height 21
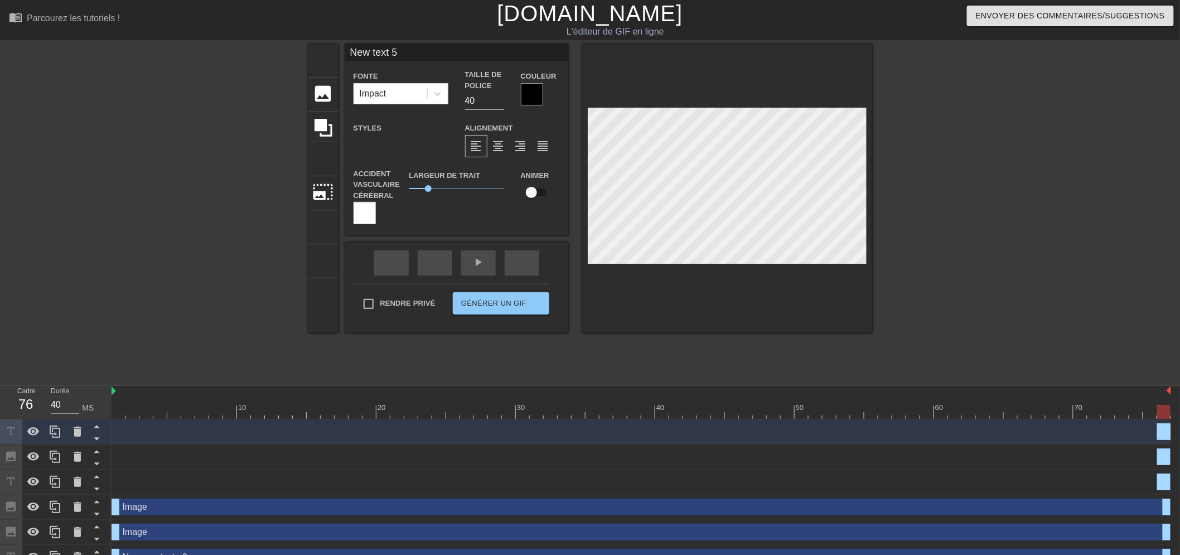
click at [675, 325] on div at bounding box center [727, 188] width 290 height 289
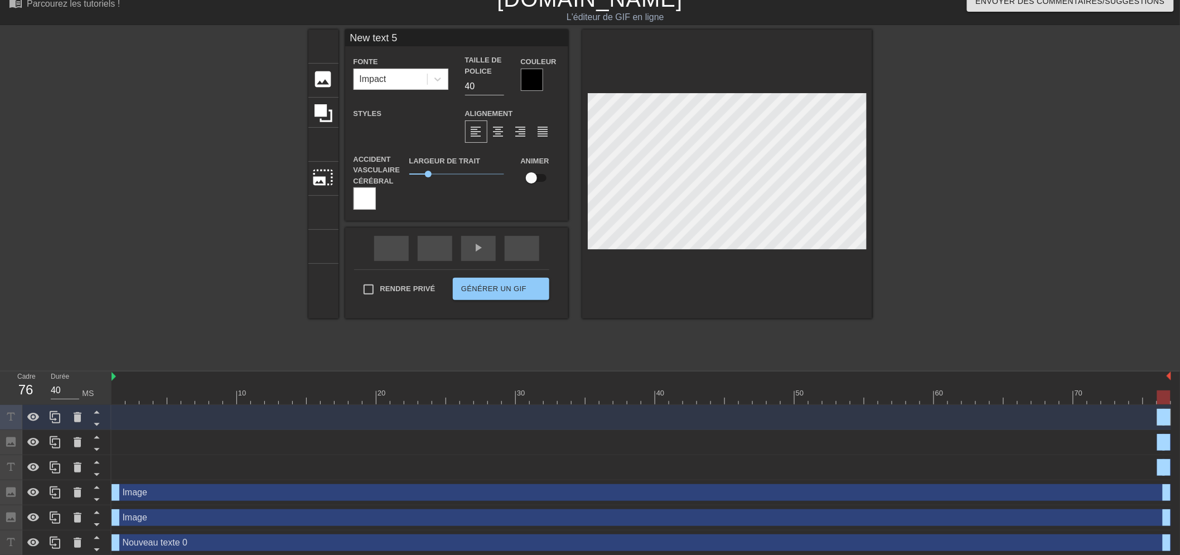
scroll to position [17, 0]
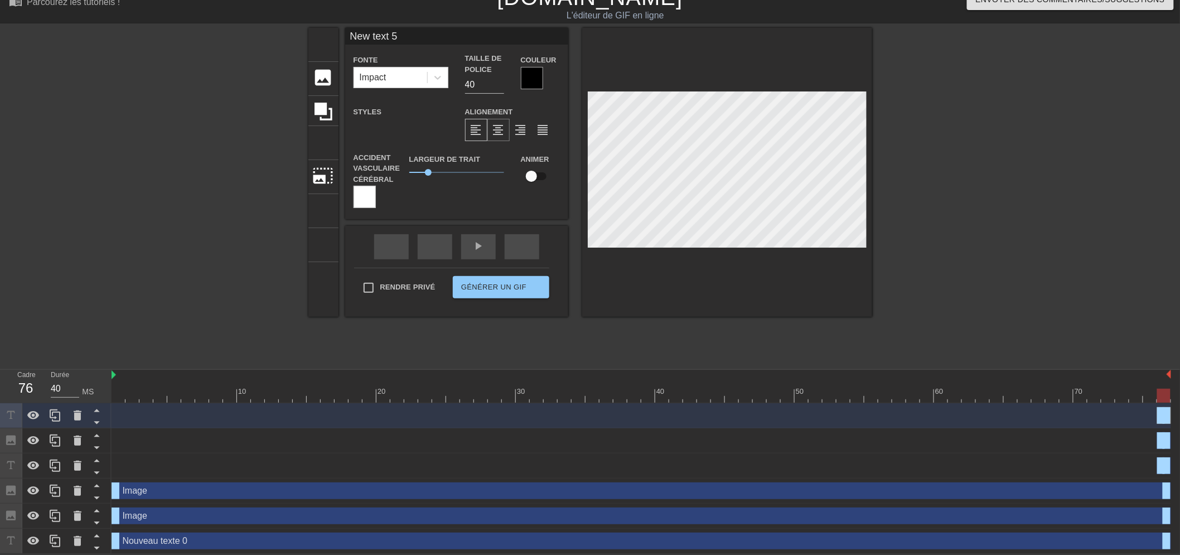
click at [498, 129] on font "format_align_center" at bounding box center [498, 129] width 13 height 13
click at [520, 135] on font "format_align_right" at bounding box center [520, 129] width 13 height 13
click at [497, 124] on font "format_align_center" at bounding box center [498, 129] width 13 height 13
click at [522, 79] on div at bounding box center [532, 78] width 22 height 22
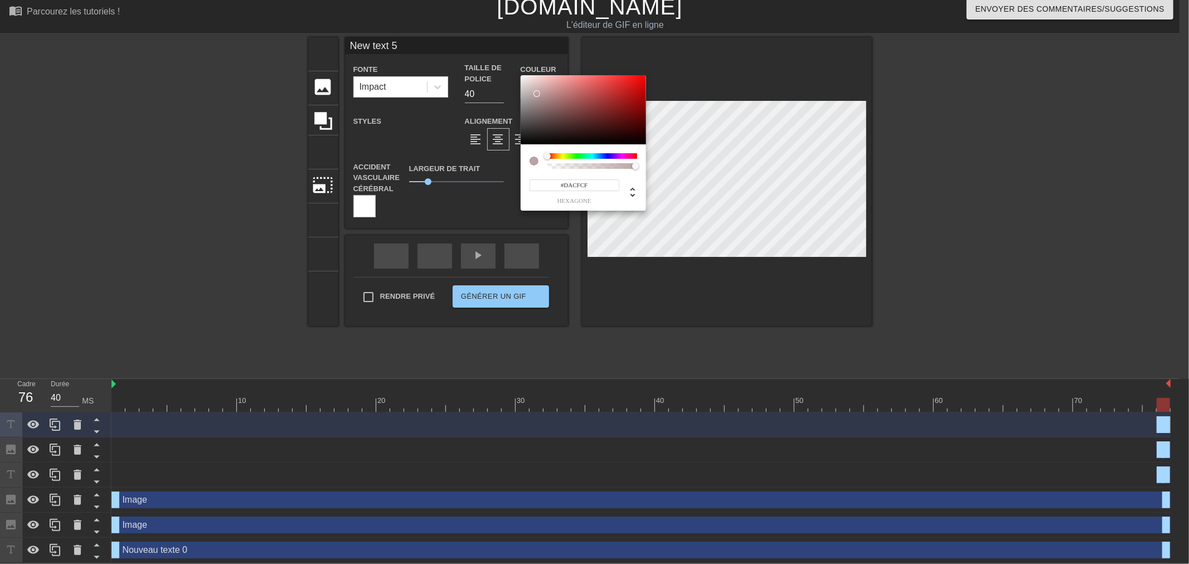
type input "#FFFFFF"
drag, startPoint x: 537, startPoint y: 126, endPoint x: 499, endPoint y: 60, distance: 75.9
click at [499, 60] on div "#FFFFFF hexagone" at bounding box center [594, 282] width 1189 height 564
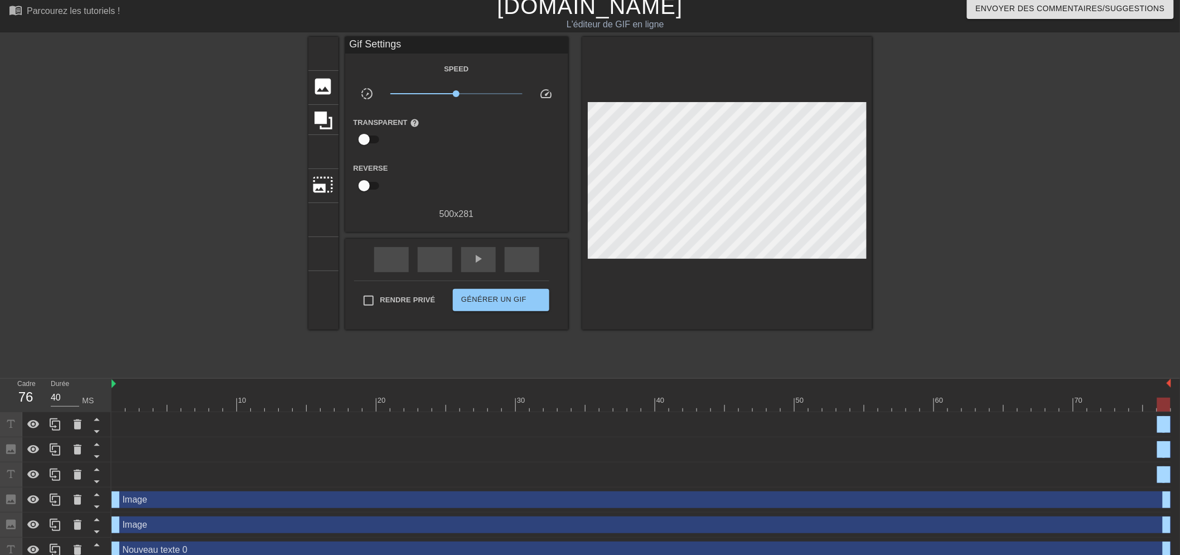
drag, startPoint x: 245, startPoint y: 153, endPoint x: 240, endPoint y: 156, distance: 5.7
drag, startPoint x: 251, startPoint y: 114, endPoint x: 303, endPoint y: 166, distance: 72.9
click at [250, 115] on div at bounding box center [211, 204] width 167 height 334
click at [500, 316] on div "Rendre privé Générer un GIF double_flèche" at bounding box center [451, 302] width 195 height 44
click at [497, 304] on font "Générer un GIF" at bounding box center [493, 299] width 65 height 13
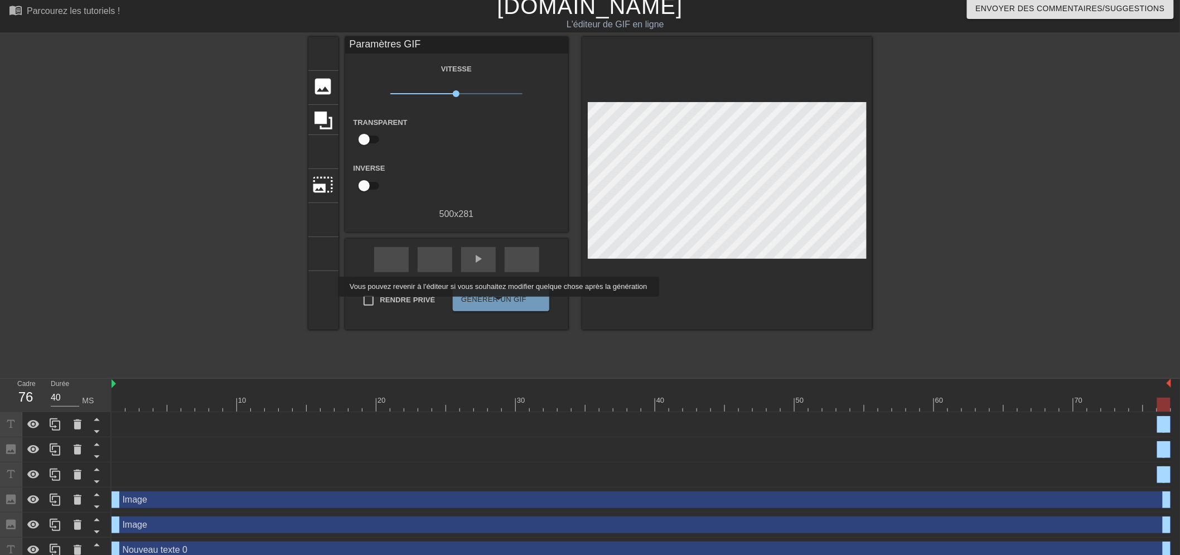
scroll to position [0, 0]
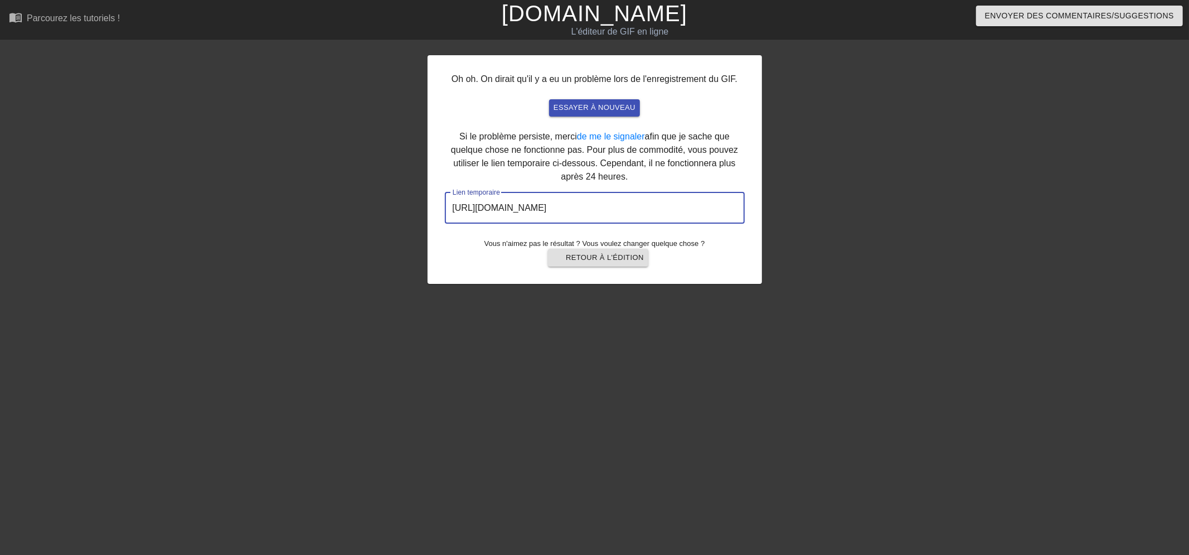
drag, startPoint x: 698, startPoint y: 208, endPoint x: 417, endPoint y: 202, distance: 281.6
click at [417, 202] on div "Oh oh. On dirait qu'il y a eu un problème lors de l'enregistrement du GIF. essa…" at bounding box center [594, 211] width 1189 height 334
click at [588, 253] on font "Retour à l'édition" at bounding box center [605, 257] width 78 height 8
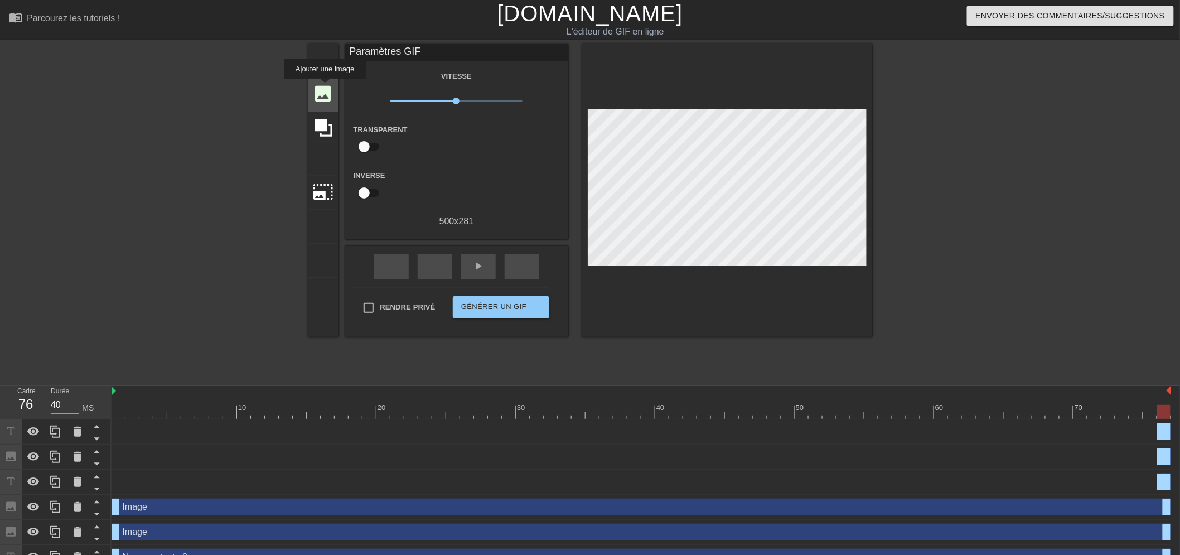
click at [323, 83] on font "image" at bounding box center [323, 93] width 21 height 21
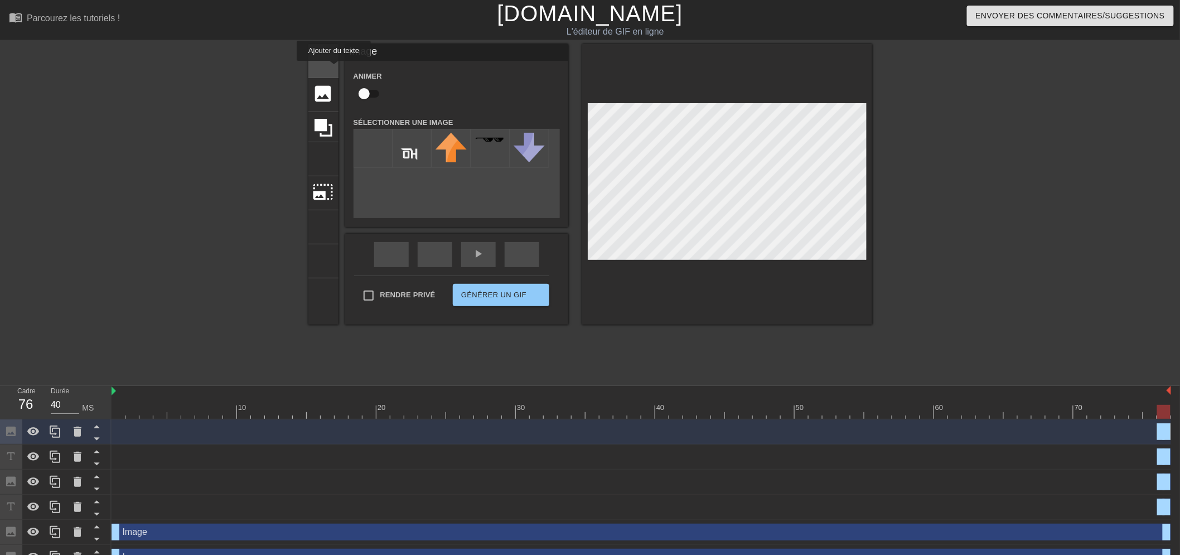
click at [322, 69] on font "titre" at bounding box center [366, 59] width 106 height 21
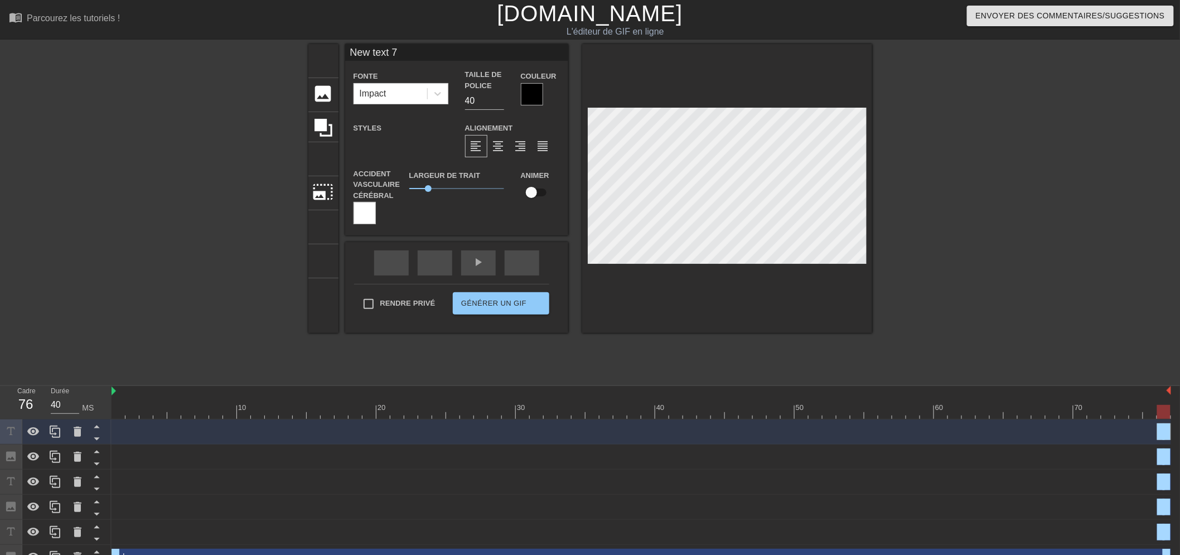
click at [659, 373] on div "titre ajouter_cercle image ajouter_cercle recadrer photo_size_select_large aide…" at bounding box center [590, 211] width 564 height 334
type input ".gg/ohclan"
type input "18"
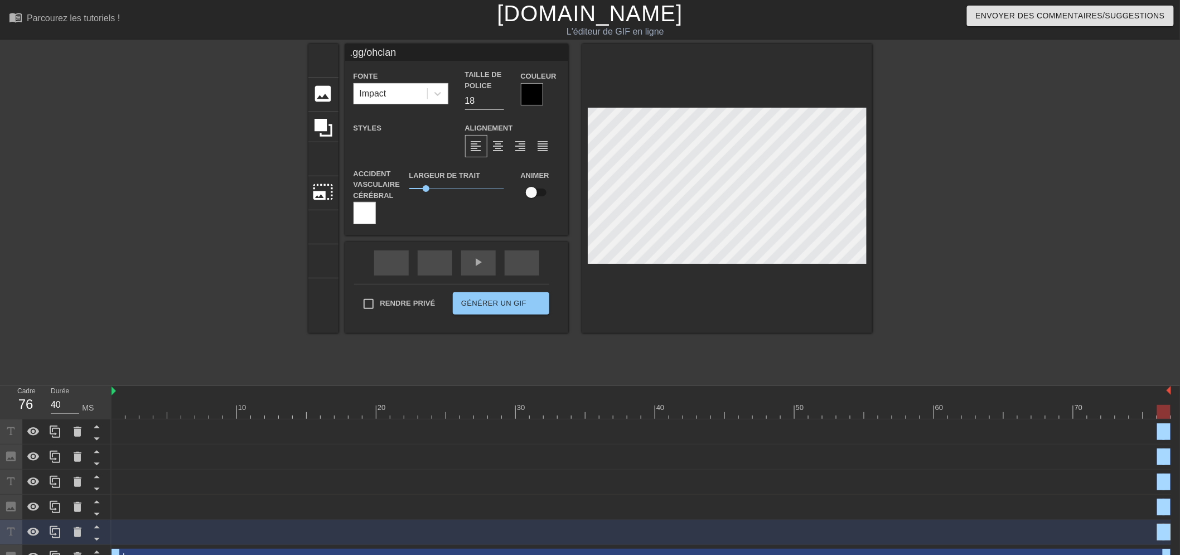
click at [372, 124] on font "Styles" at bounding box center [367, 128] width 28 height 8
click at [410, 137] on div "format_soulignement" at bounding box center [409, 146] width 22 height 22
click at [405, 145] on font "format_soulignement" at bounding box center [529, 145] width 254 height 13
click at [377, 144] on div "format_italique" at bounding box center [387, 146] width 22 height 22
click at [416, 145] on div "format_soulignement" at bounding box center [409, 146] width 22 height 22
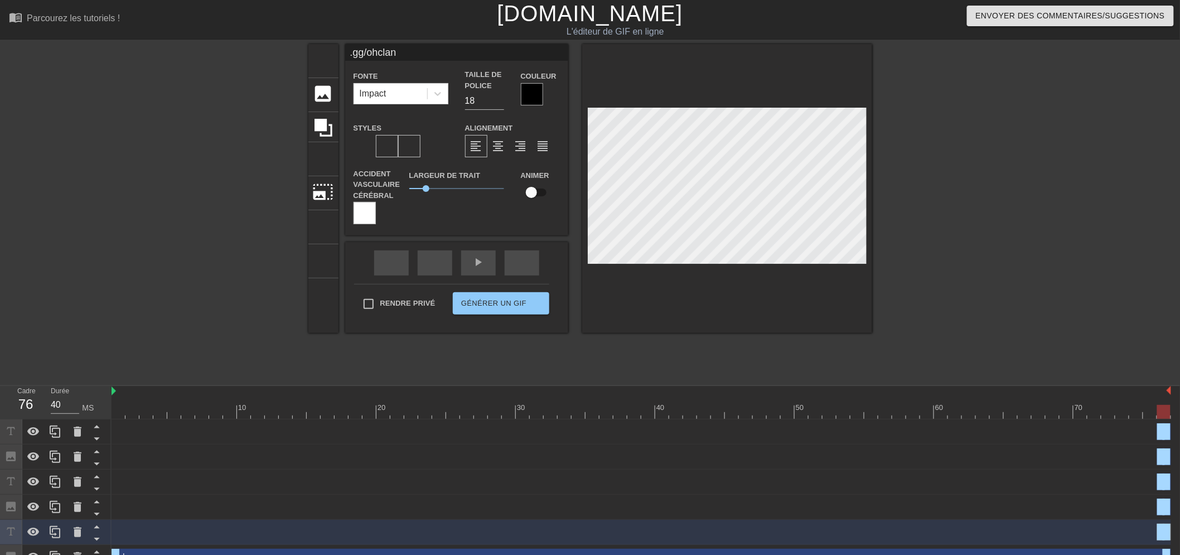
click at [443, 151] on div "format_gras format_italique format_soulignement" at bounding box center [400, 146] width 95 height 22
click at [353, 145] on div "format_gras" at bounding box center [364, 146] width 22 height 22
click at [370, 212] on div at bounding box center [364, 213] width 22 height 22
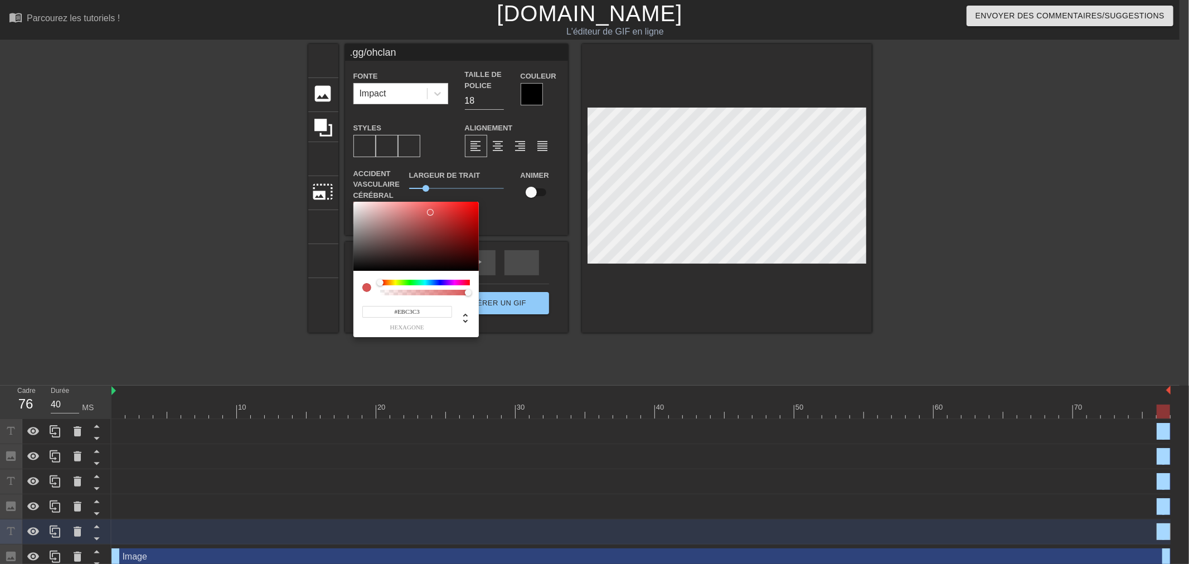
type input "#FFFFFF"
drag, startPoint x: 365, startPoint y: 248, endPoint x: 320, endPoint y: 182, distance: 79.3
click at [320, 182] on div "#FFFFFF hexagone" at bounding box center [594, 282] width 1189 height 564
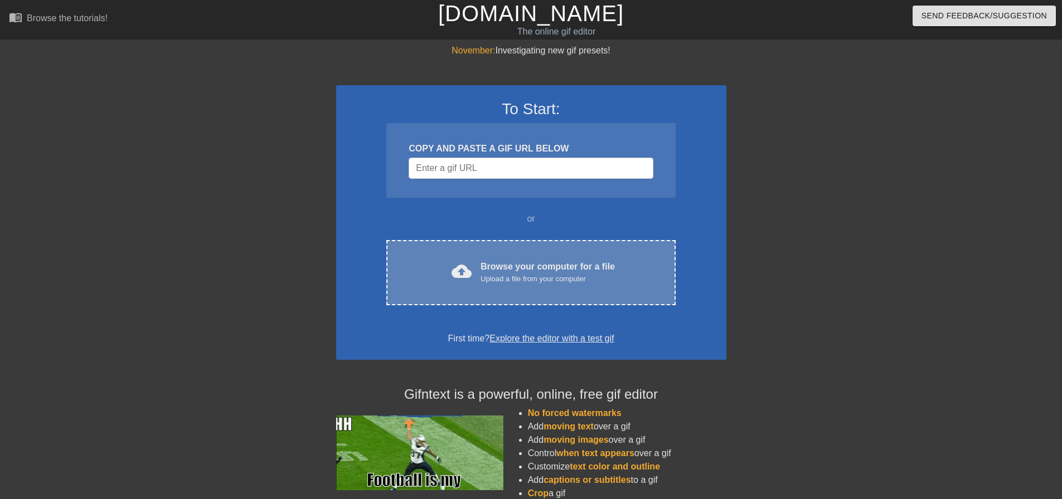
click at [492, 259] on div "cloud_upload Browse your computer for a file Upload a file from your computer C…" at bounding box center [530, 272] width 289 height 65
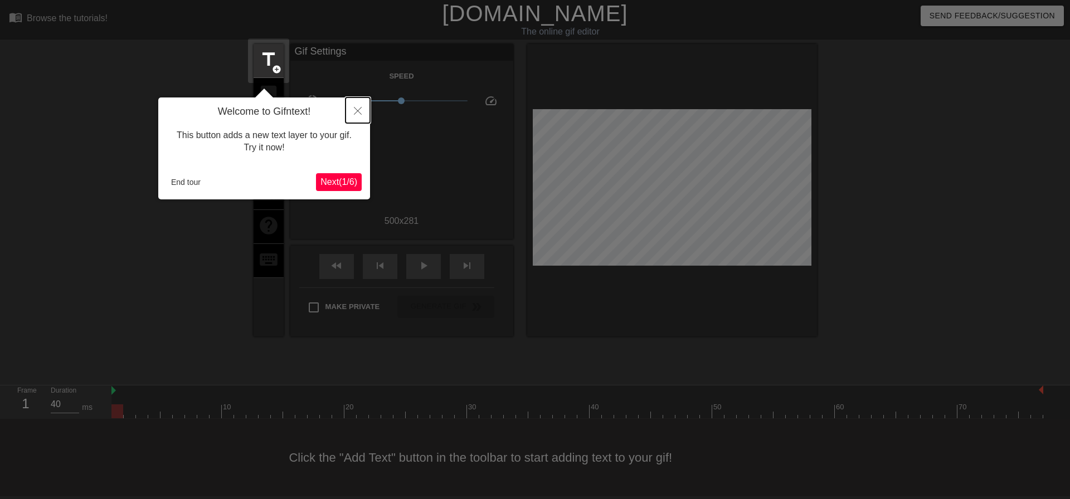
click at [363, 110] on button "Close" at bounding box center [358, 111] width 25 height 26
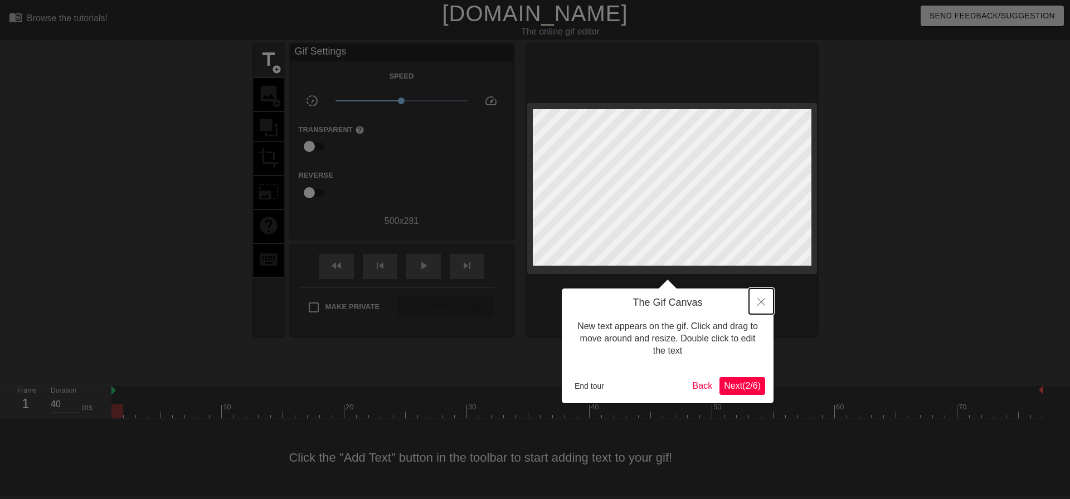
click at [756, 303] on button "Close" at bounding box center [761, 302] width 25 height 26
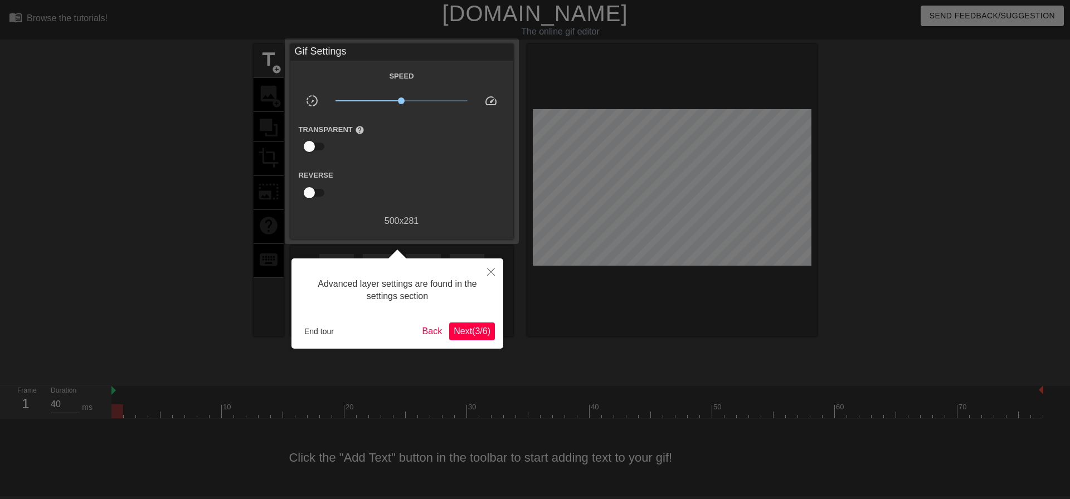
click at [455, 334] on span "Next ( 3 / 6 )" at bounding box center [472, 331] width 37 height 9
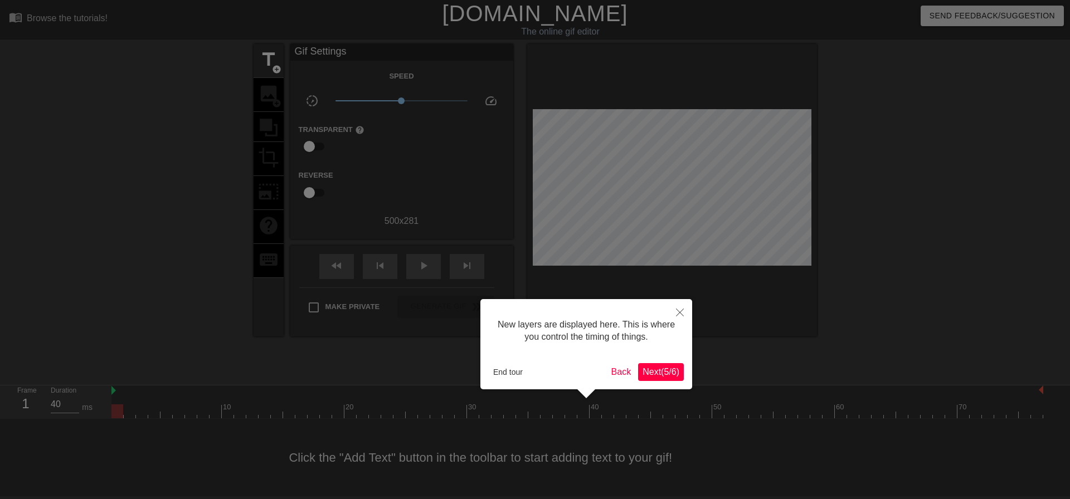
scroll to position [9, 0]
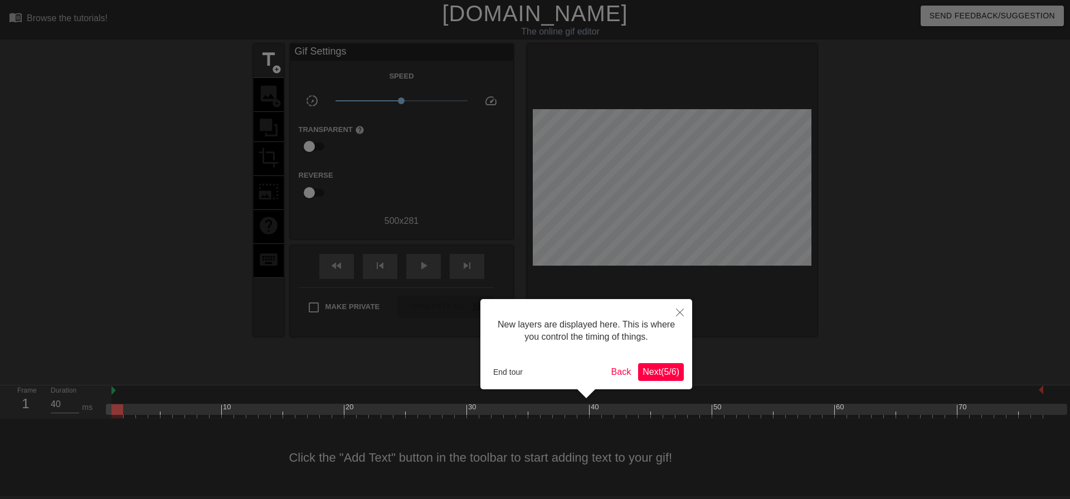
click at [649, 370] on span "Next ( 5 / 6 )" at bounding box center [661, 371] width 37 height 9
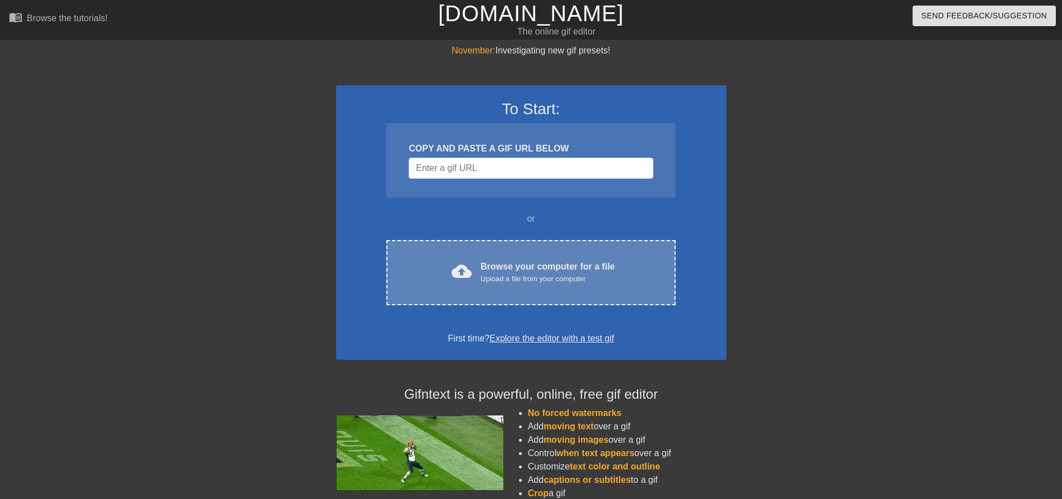
click at [503, 261] on div "Browse your computer for a file Upload a file from your computer" at bounding box center [548, 272] width 134 height 25
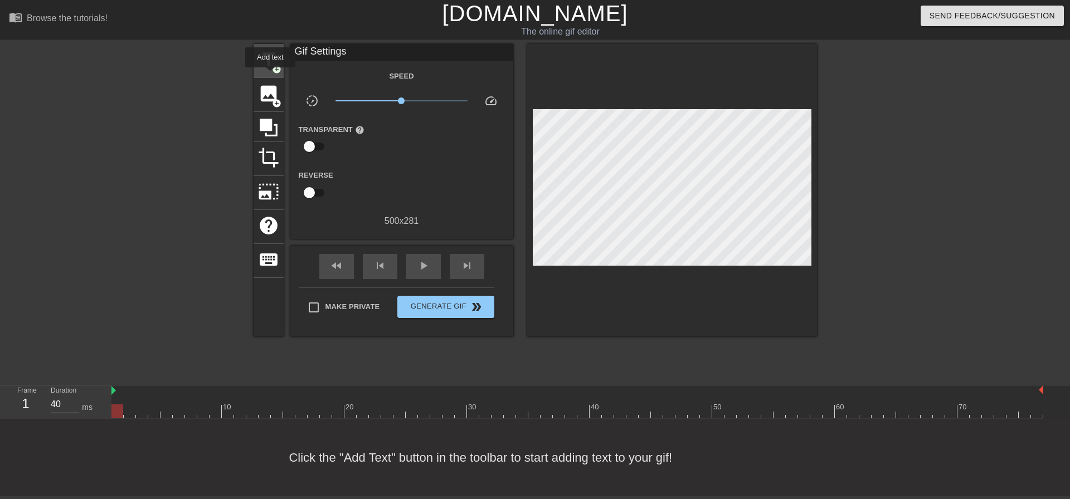
click at [270, 75] on div "title add_circle" at bounding box center [269, 61] width 30 height 34
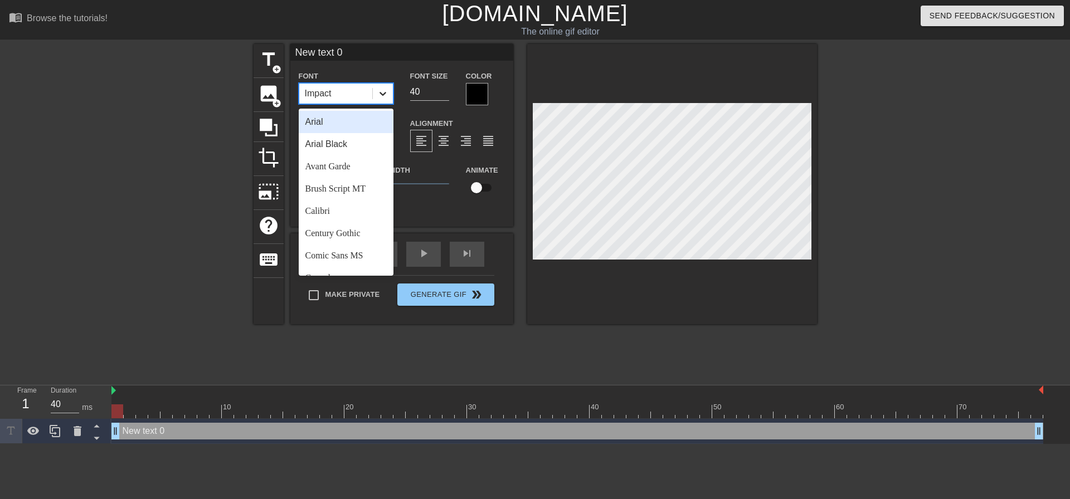
click at [380, 99] on div at bounding box center [383, 94] width 20 height 20
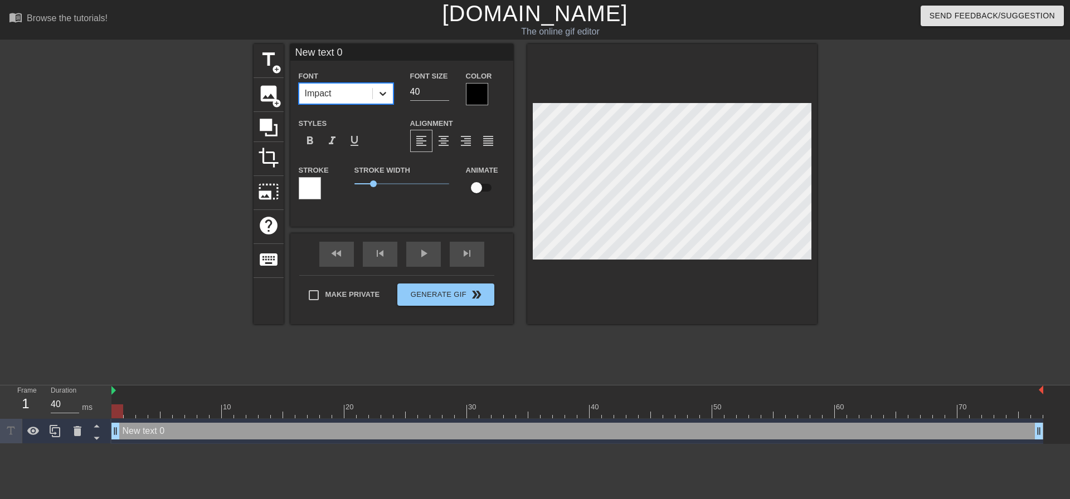
click at [377, 88] on icon at bounding box center [382, 93] width 11 height 11
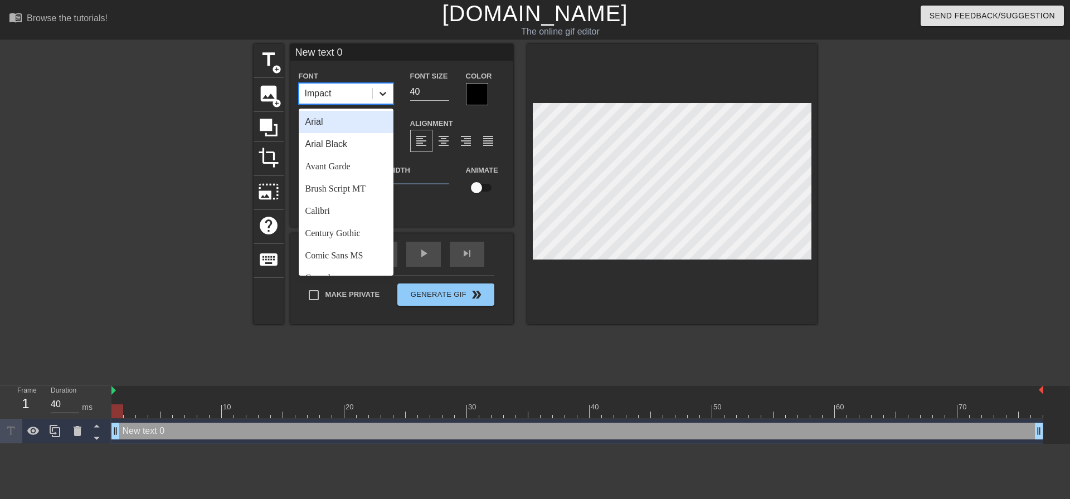
click at [385, 100] on div at bounding box center [383, 94] width 20 height 20
click at [346, 139] on div "Arial Black" at bounding box center [346, 144] width 95 height 22
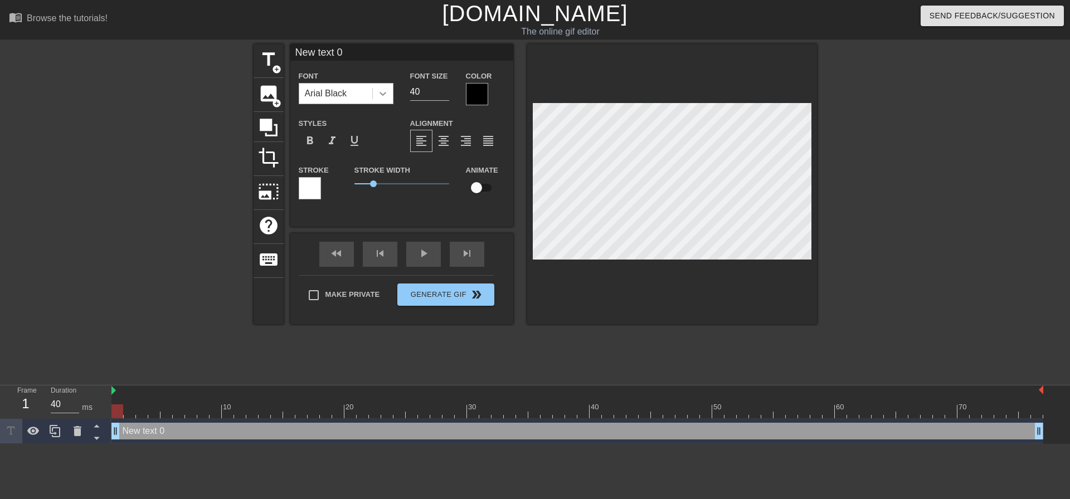
click at [384, 96] on icon at bounding box center [382, 93] width 11 height 11
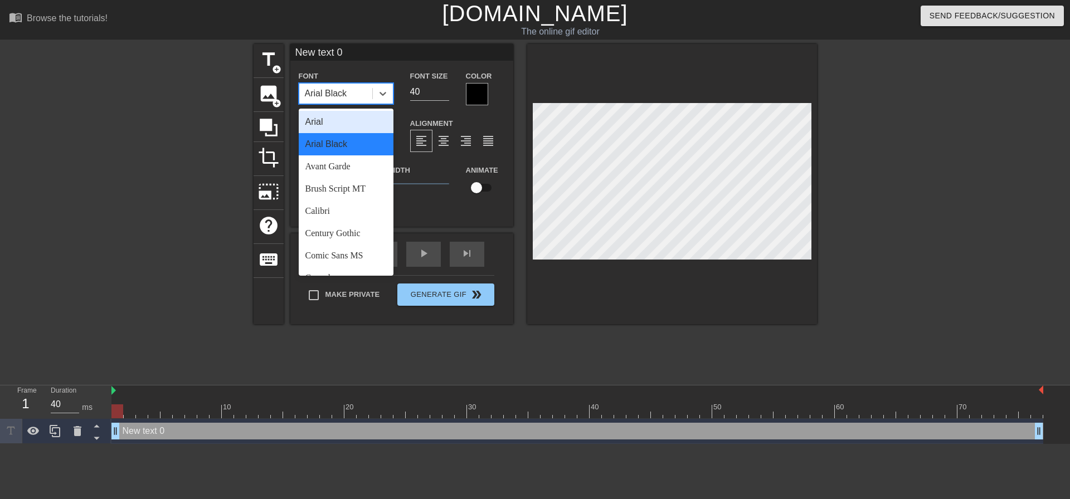
click at [362, 119] on div "Arial" at bounding box center [346, 122] width 95 height 22
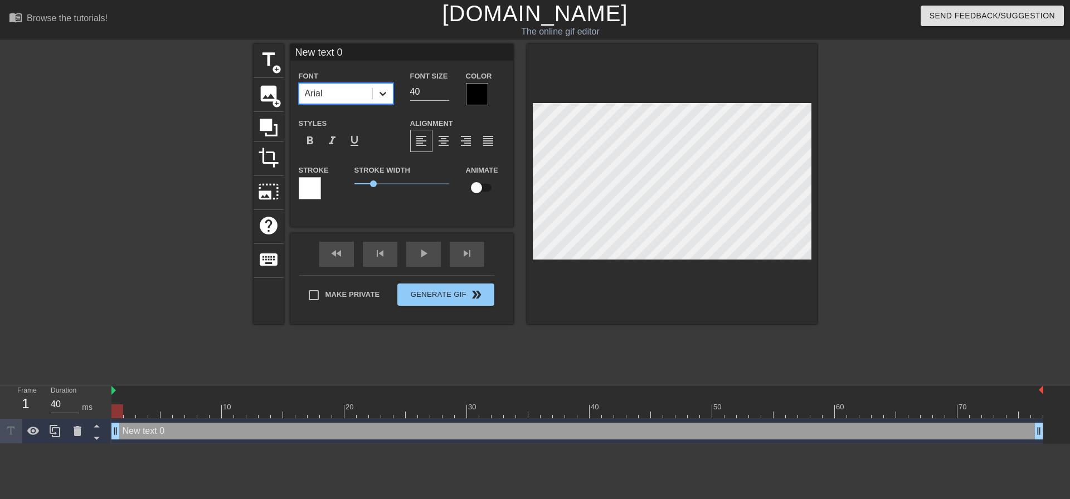
click at [381, 92] on icon at bounding box center [382, 93] width 11 height 11
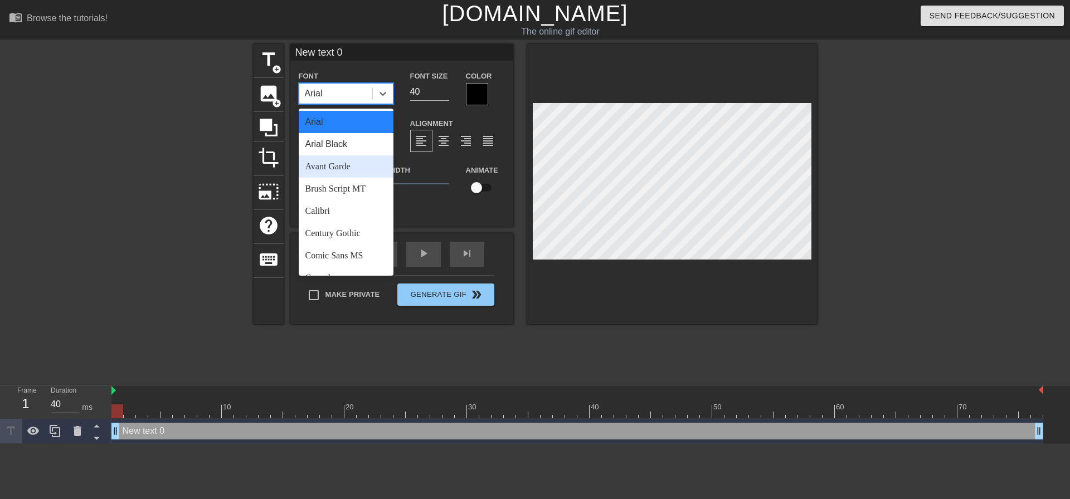
click at [352, 167] on div "Avant Garde" at bounding box center [346, 167] width 95 height 22
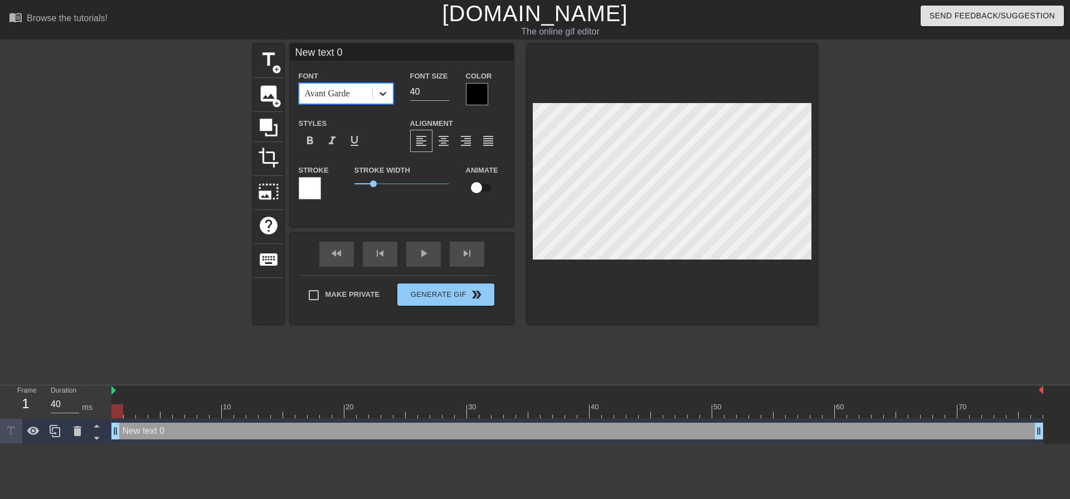
click at [376, 94] on div at bounding box center [383, 94] width 20 height 20
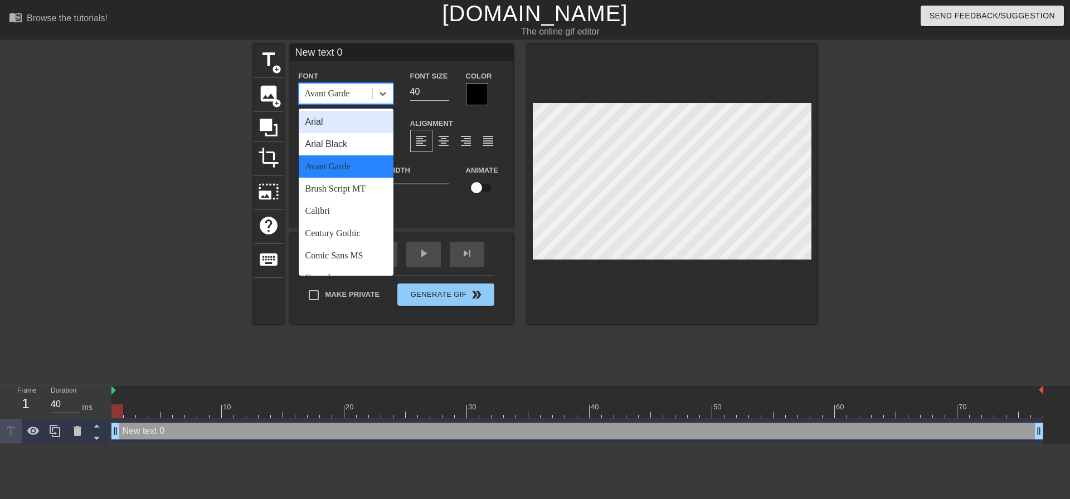
click at [338, 122] on div "Arial" at bounding box center [346, 122] width 95 height 22
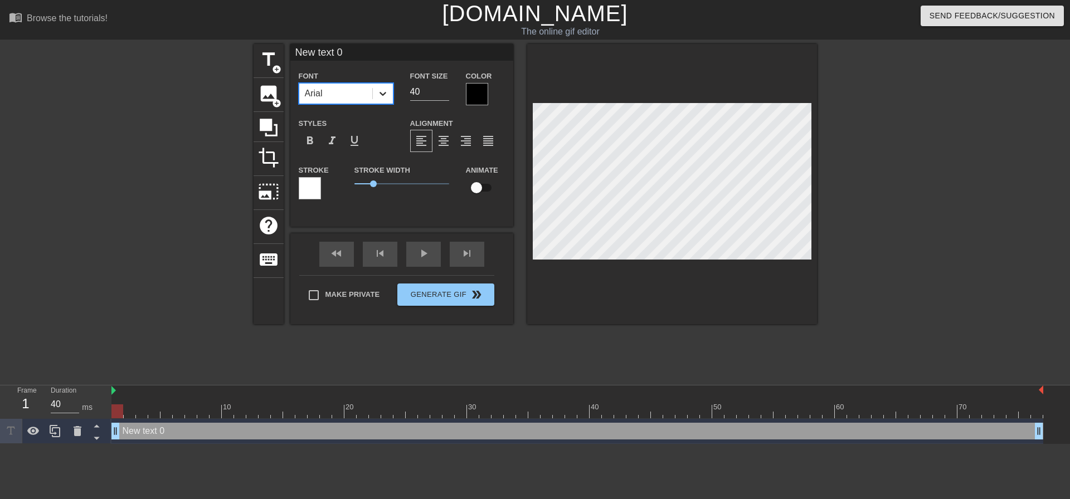
click at [385, 94] on icon at bounding box center [382, 93] width 11 height 11
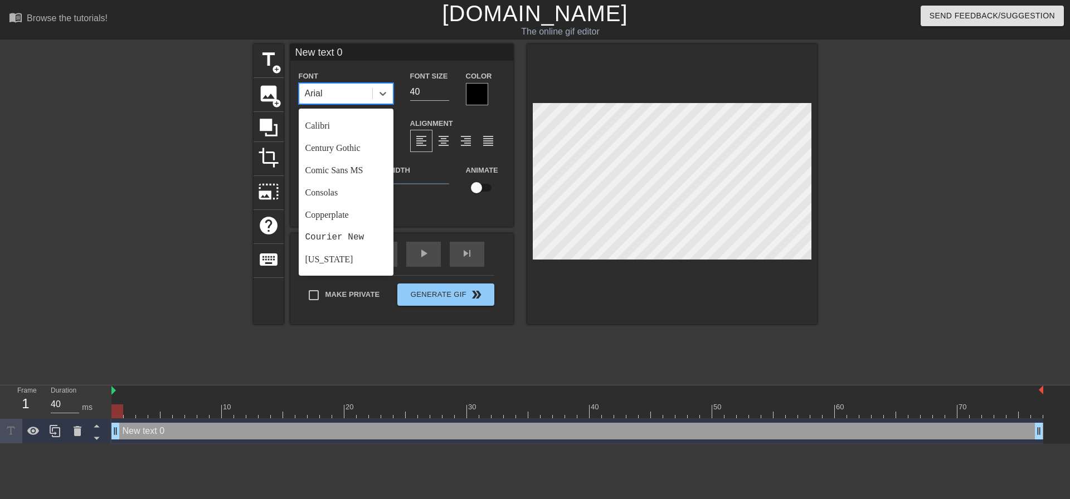
scroll to position [223, 0]
click at [348, 183] on div "Impact" at bounding box center [346, 189] width 95 height 22
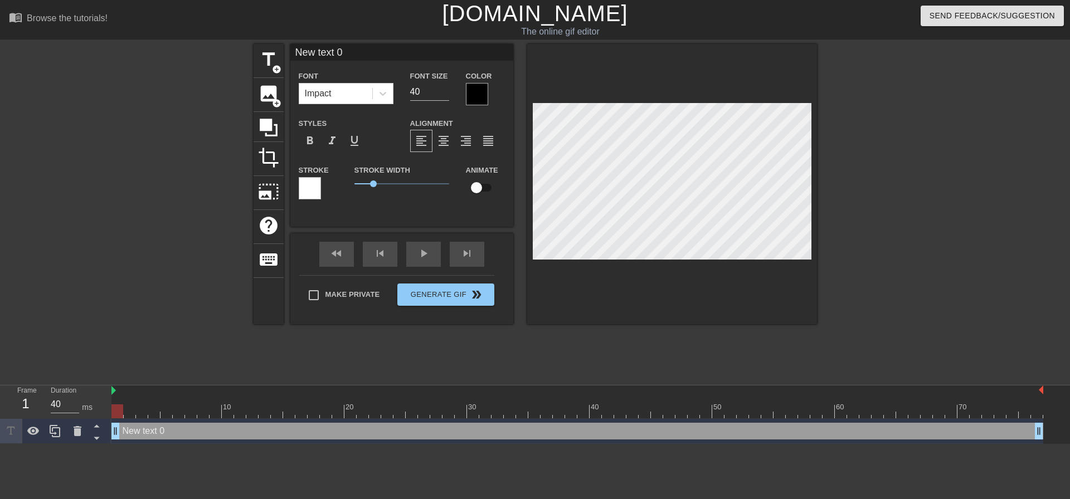
scroll to position [1, 3]
type input "New text"
type textarea "New text"
type input "New text"
type textarea "New text"
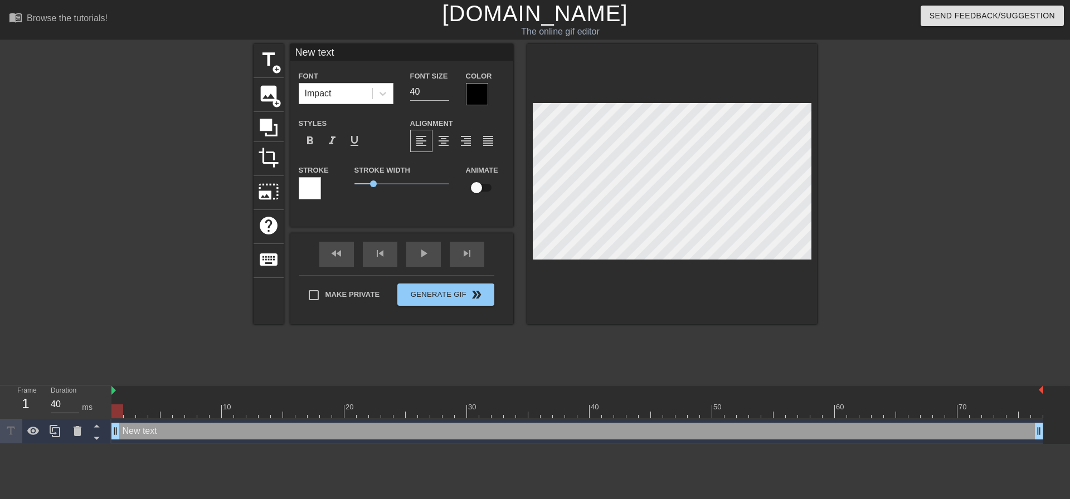
type input "New tex"
type textarea "New tex"
type input "New te"
type textarea "New te"
type input "New t"
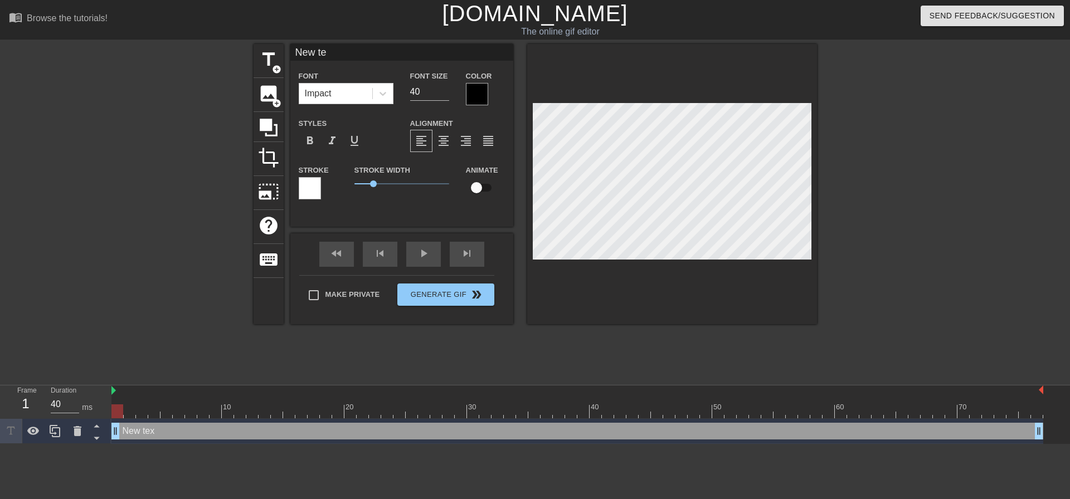
type textarea "New t"
type input "New"
type textarea "New"
type input "New"
type textarea "New"
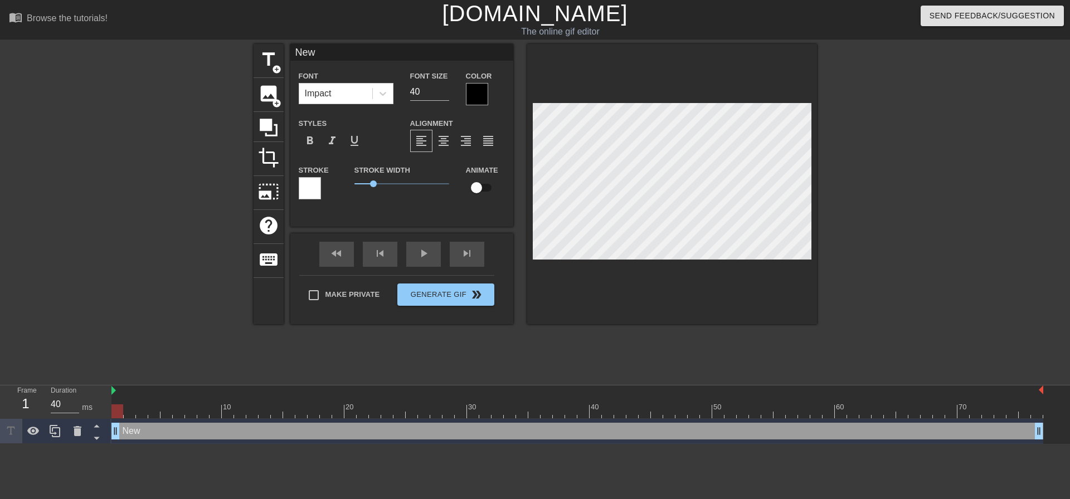
type input "Ne"
type textarea "Ne"
type input "N"
type textarea "N"
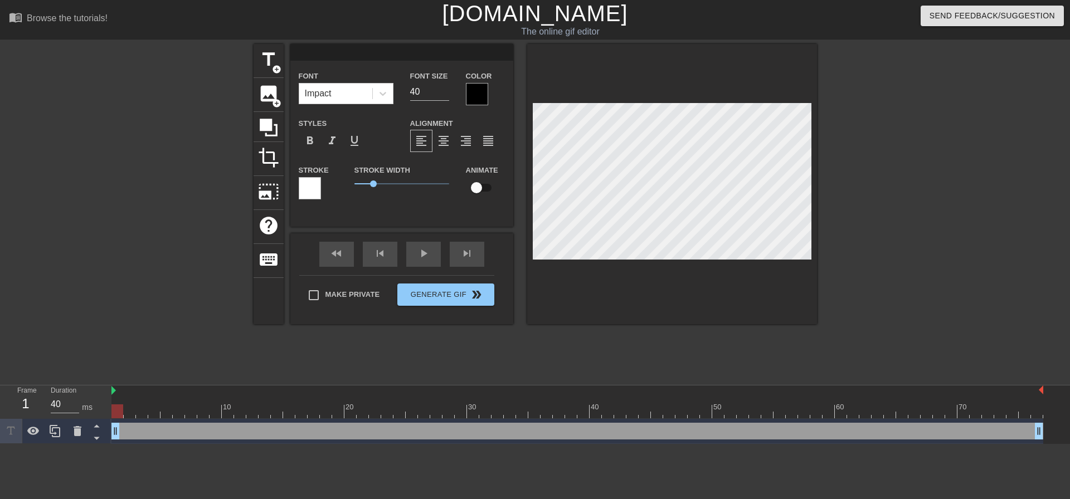
type input "."
type textarea "."
type input ".g"
type textarea ".g"
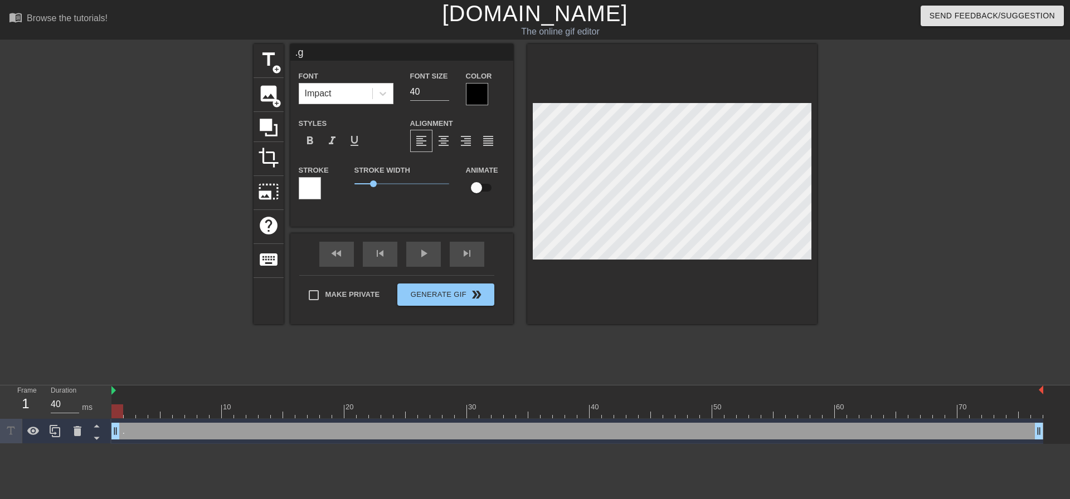
type input ".gg"
type textarea ".gg"
type input ".gg."
type textarea ".gg."
type input ".gg"
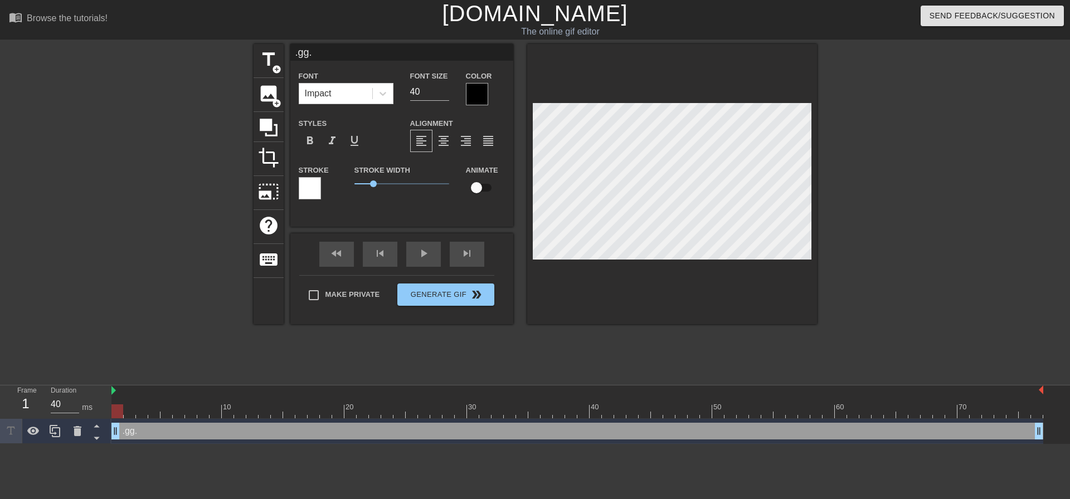
type textarea ".gg"
type input ".gg?"
type textarea ".gg?"
type input ".gg"
type textarea ".gg"
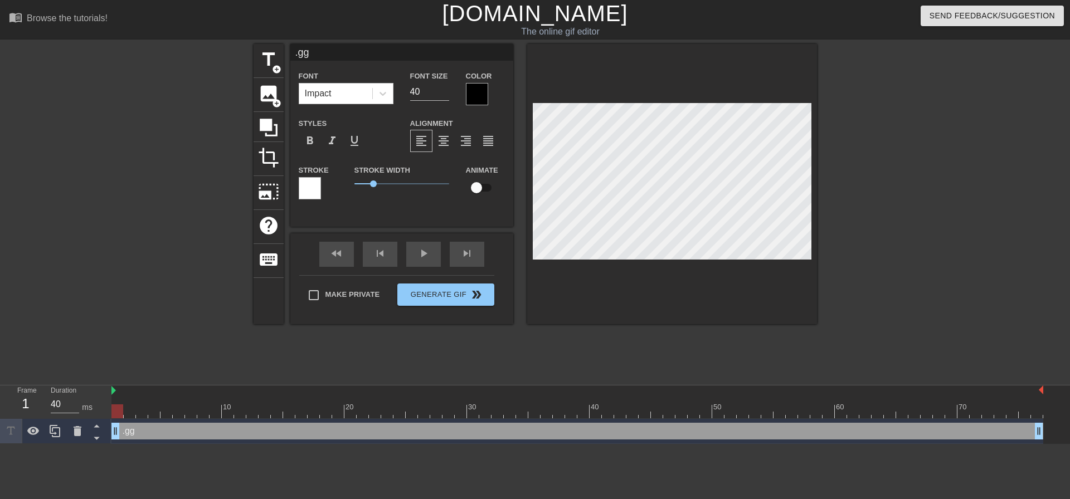
type input ".gg."
type textarea ".gg."
type input ".gg"
type textarea ".gg"
type input ".gg?"
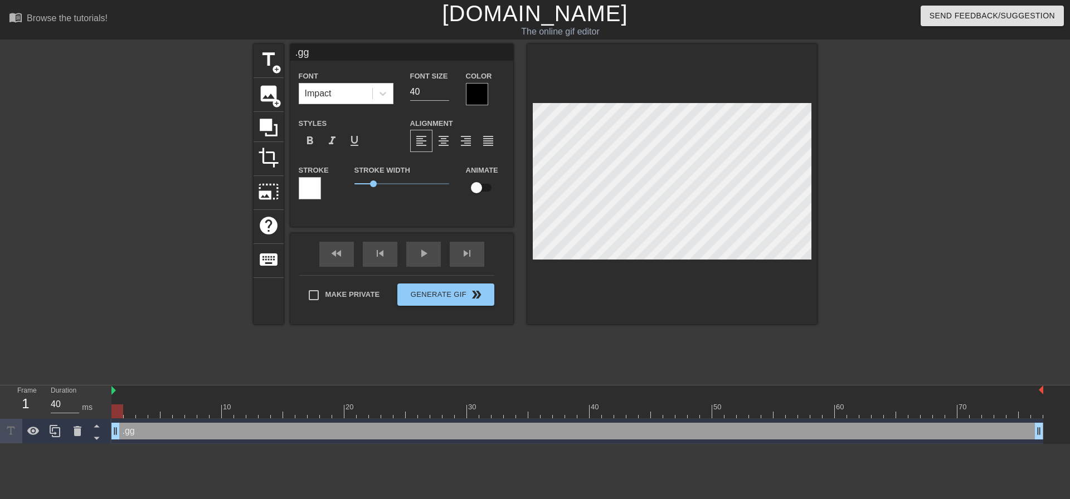
type textarea ".gg?"
type input ".gg"
type textarea ".gg"
type input ".gg?"
type textarea ".gg?"
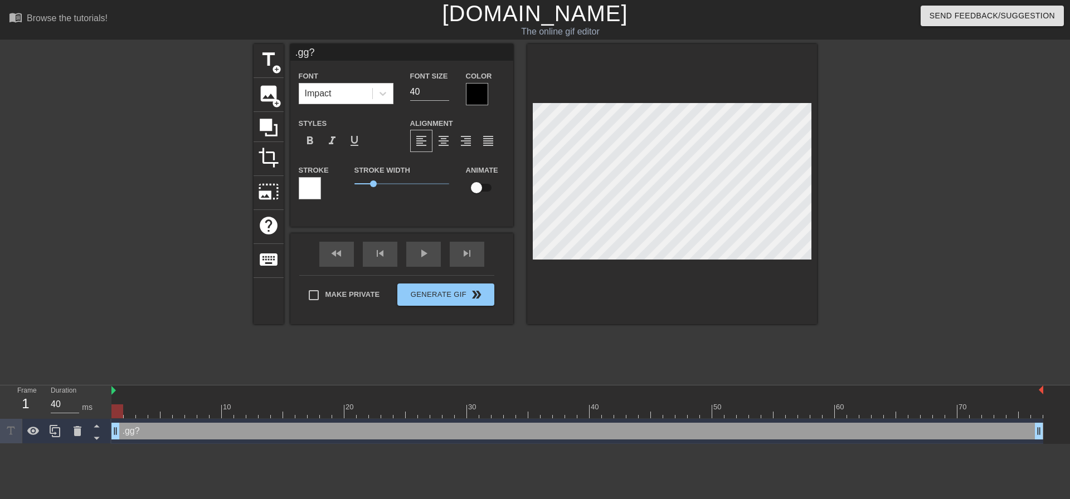
type input ".gg?."
type textarea ".gg?."
type input ".gg?./"
type textarea ".gg?./"
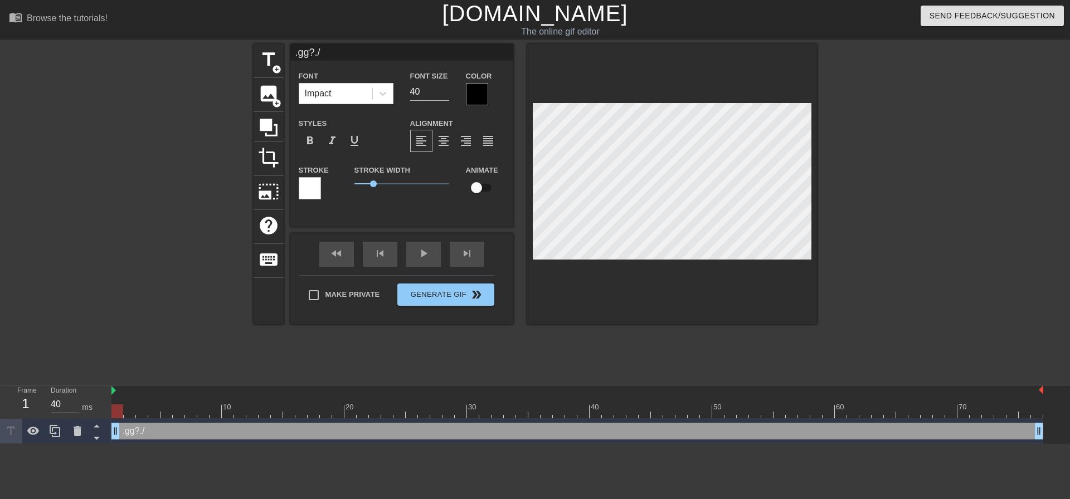
type input ".gg?."
type textarea ".gg?."
type input ".gg?"
type textarea ".gg?"
type input ".gg"
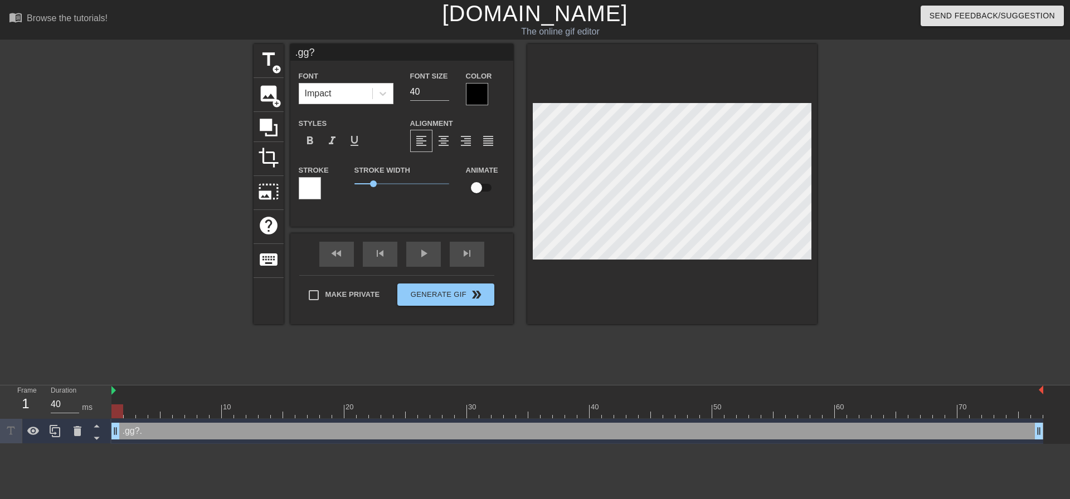
type textarea ".gg"
type input ".gg/"
type textarea ".gg/"
type input ".gg/o"
type textarea ".gg/o"
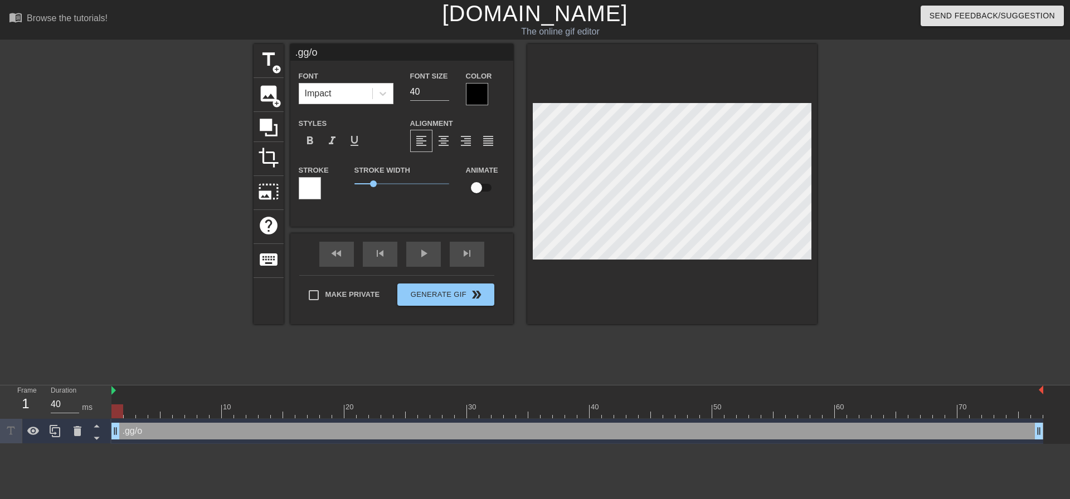
type input ".gg/og"
type textarea ".gg/og"
type input ".gg/ogc"
type textarea ".gg/ogc"
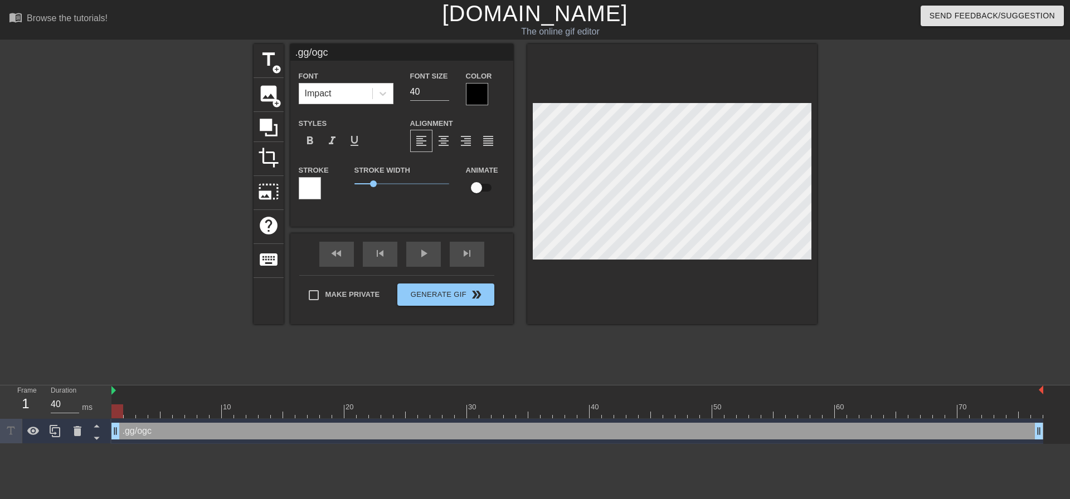
type input ".gg/og"
type textarea ".gg/og"
type input ".gg/o"
type textarea ".gg/o"
type input ".gg/of"
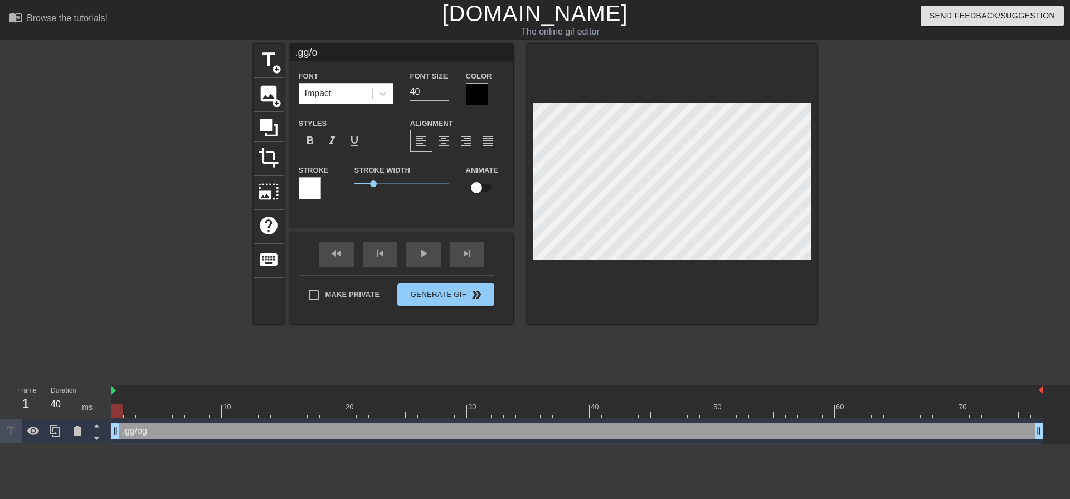
type textarea ".gg/of"
type input ".gg/o"
type textarea ".gg/o"
type input ".gg/og"
type textarea ".gg/og"
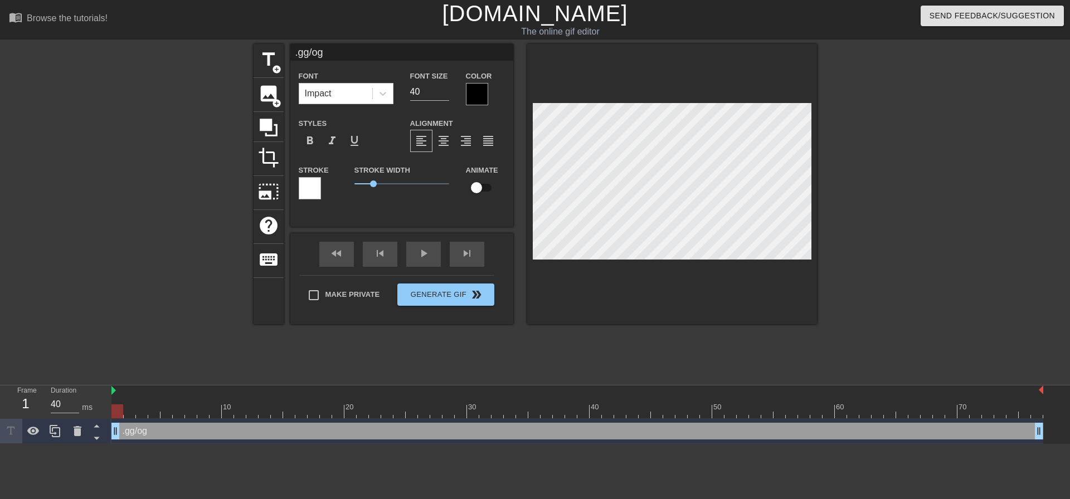
type input ".gg/o"
type textarea ".gg/o"
type input ".gg/oh"
type textarea ".gg/oh"
type input ".gg/ohc"
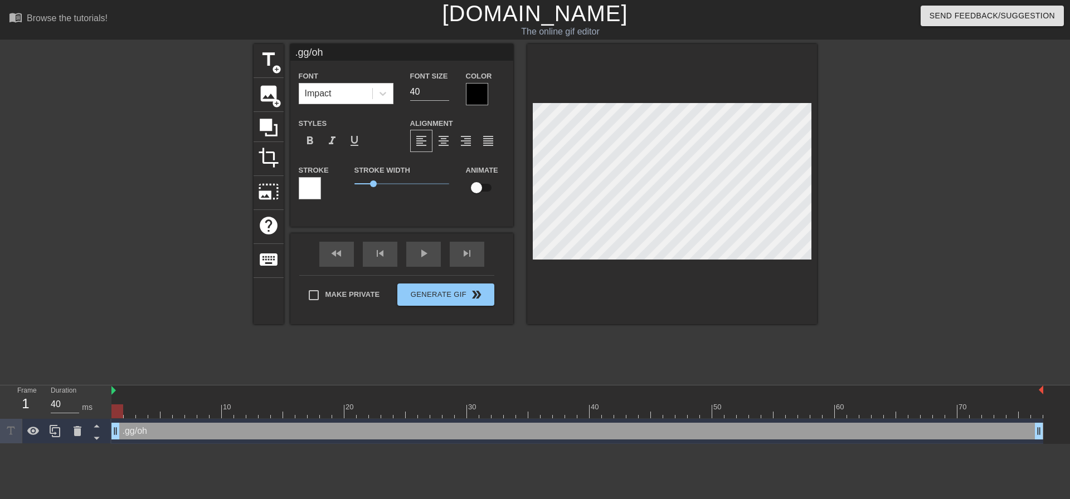
type textarea ".gg/ohc"
type input ".gg/ohcl"
type textarea ".gg/ohcl"
type input ".gg/ohcla"
type textarea ".gg/ohcla"
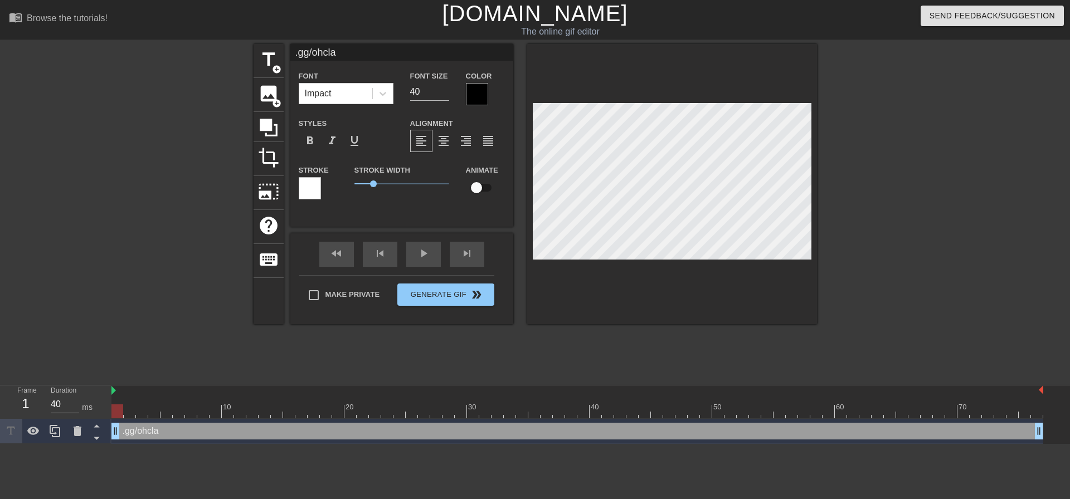
type input ".gg/ohclan"
type textarea ".gg/ohclan"
drag, startPoint x: 378, startPoint y: 187, endPoint x: 360, endPoint y: 182, distance: 18.7
click at [360, 182] on span "0.3" at bounding box center [402, 183] width 95 height 13
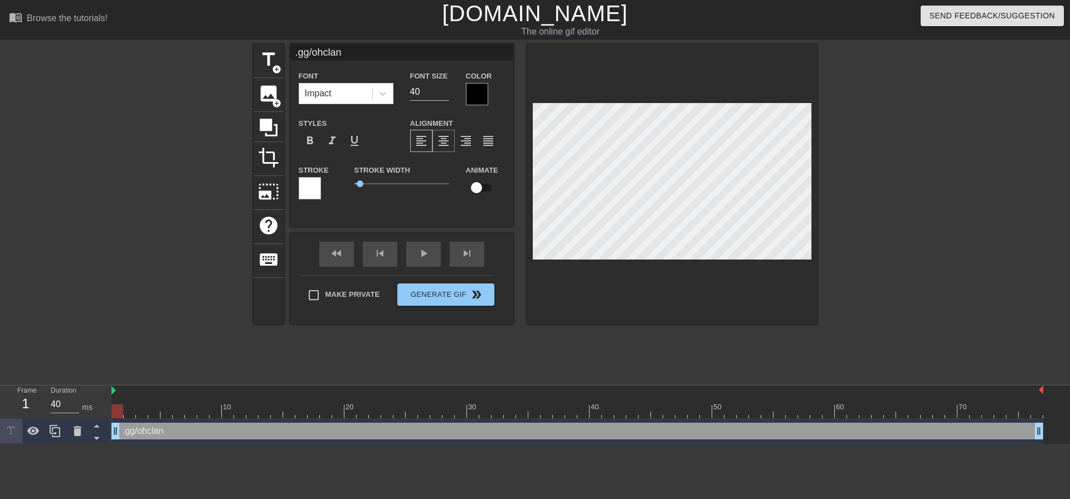
click at [434, 140] on div "format_align_center" at bounding box center [444, 141] width 22 height 22
click at [458, 138] on div "format_align_right" at bounding box center [466, 141] width 22 height 22
click at [436, 139] on div "format_align_center" at bounding box center [444, 141] width 22 height 22
click at [421, 139] on span "format_align_left" at bounding box center [421, 140] width 13 height 13
click at [478, 188] on input "checkbox" at bounding box center [477, 187] width 64 height 21
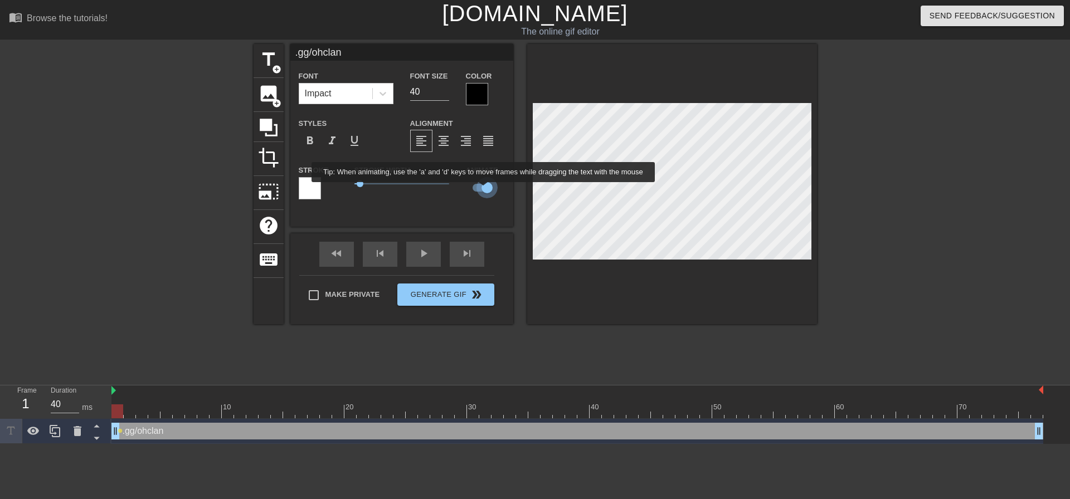
click at [484, 190] on input "checkbox" at bounding box center [487, 187] width 64 height 21
click at [485, 190] on input "checkbox" at bounding box center [477, 187] width 64 height 21
checkbox input "true"
type input ".gg/ohclana"
type textarea ".gg/ohclana"
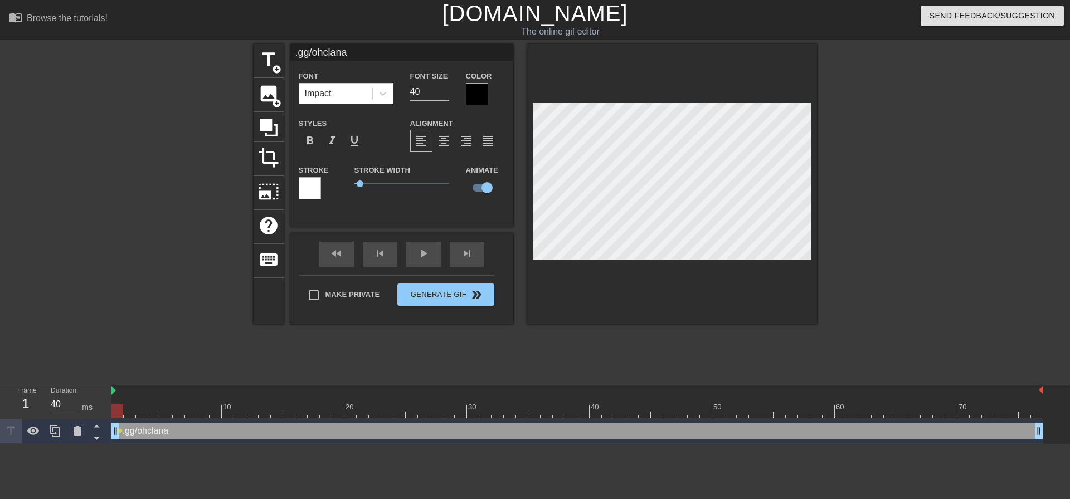
type input ".gg/ohclanaa"
type textarea ".gg/ohclanaa"
type input ".gg/ohclana"
type textarea ".gg/ohclana"
type input ".gg/ohclan"
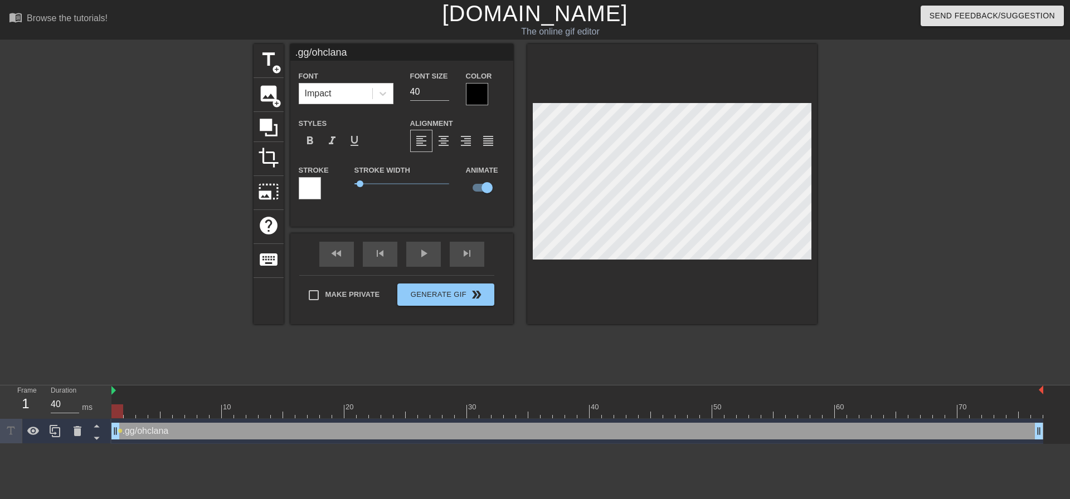
type textarea ".gg/ohclan"
click at [587, 289] on div at bounding box center [672, 184] width 290 height 280
click at [660, 271] on div at bounding box center [672, 184] width 290 height 280
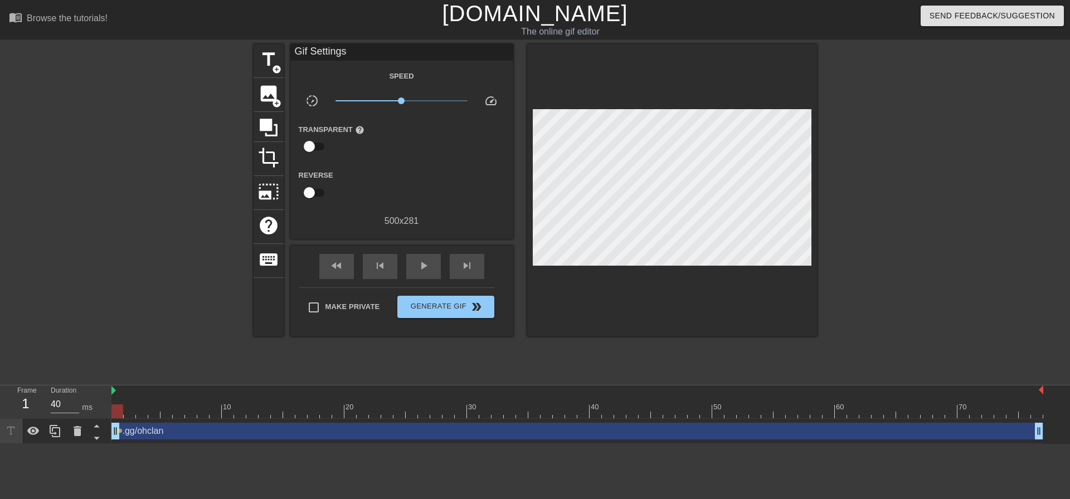
click at [399, 104] on span "x1.00" at bounding box center [402, 100] width 132 height 13
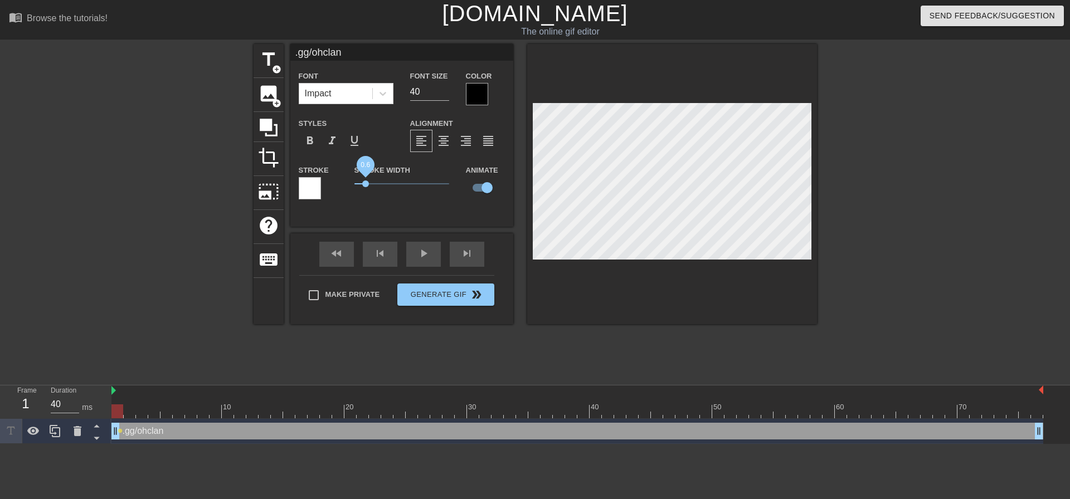
click at [366, 185] on span "0.6" at bounding box center [402, 183] width 95 height 13
click at [314, 188] on div at bounding box center [310, 188] width 22 height 22
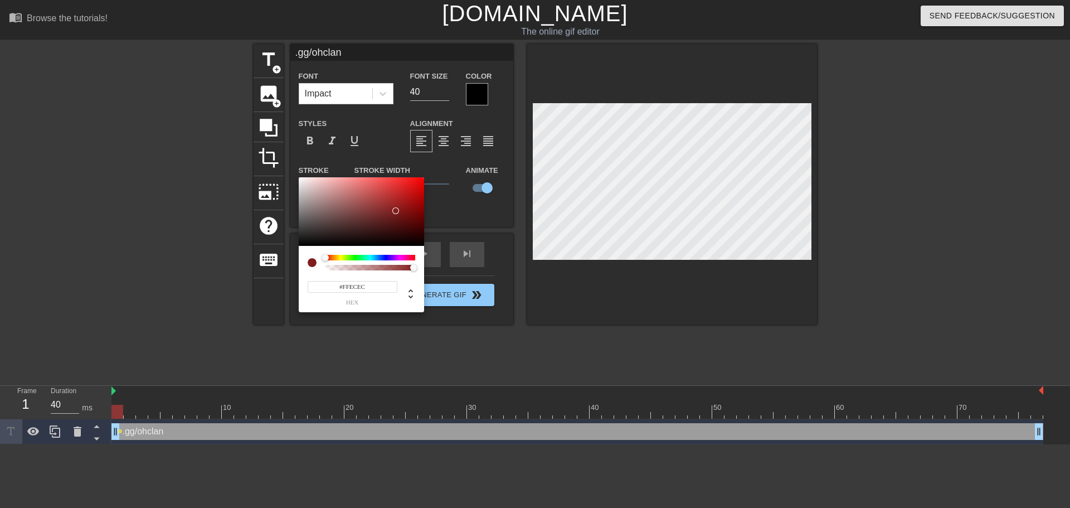
type input "#FFFFFF"
drag, startPoint x: 331, startPoint y: 227, endPoint x: 263, endPoint y: 156, distance: 98.6
click at [263, 156] on div "#FFFFFF hex" at bounding box center [535, 254] width 1070 height 508
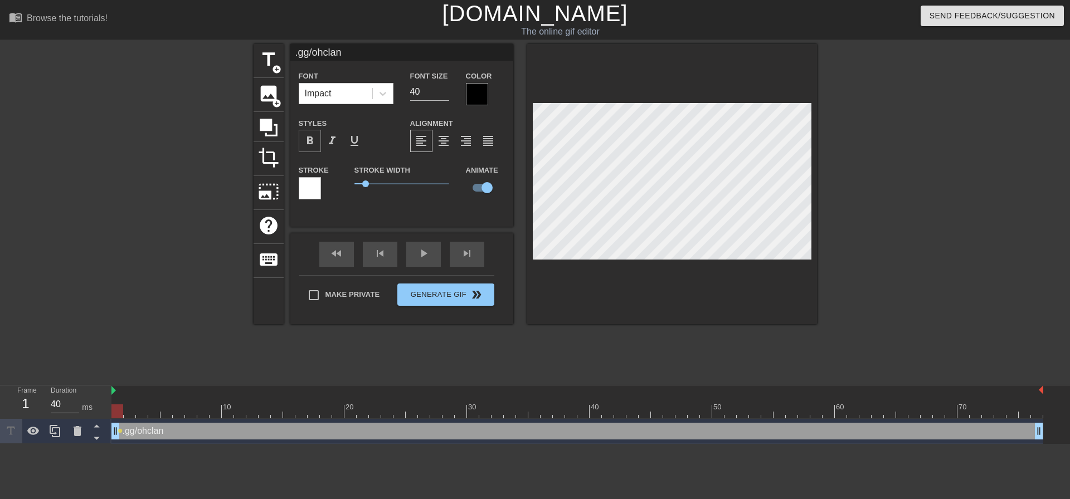
click at [319, 139] on div "format_bold" at bounding box center [310, 141] width 22 height 22
click at [332, 141] on span "format_italic" at bounding box center [332, 140] width 13 height 13
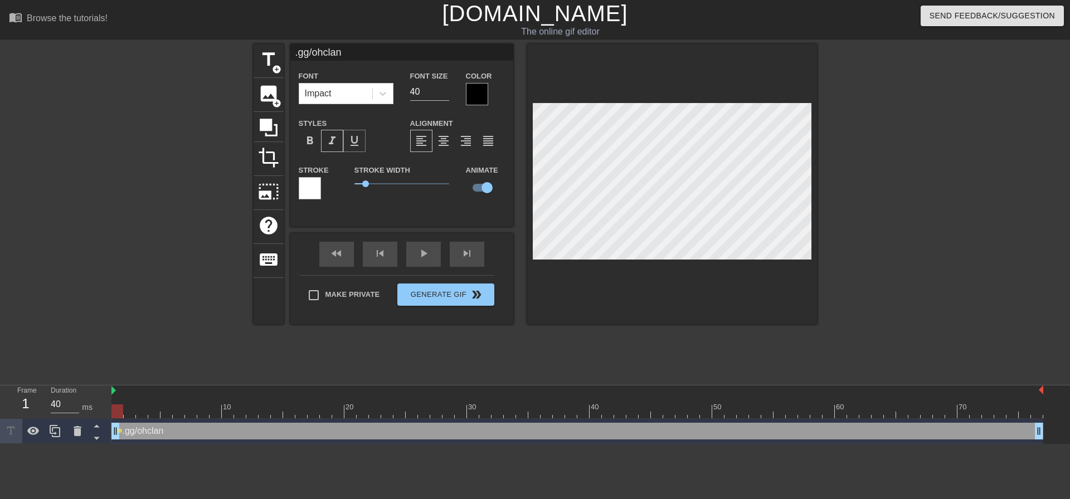
click at [352, 142] on span "format_underline" at bounding box center [354, 140] width 13 height 13
click at [353, 141] on span "format_underline" at bounding box center [354, 140] width 13 height 13
click at [473, 94] on div at bounding box center [477, 94] width 22 height 22
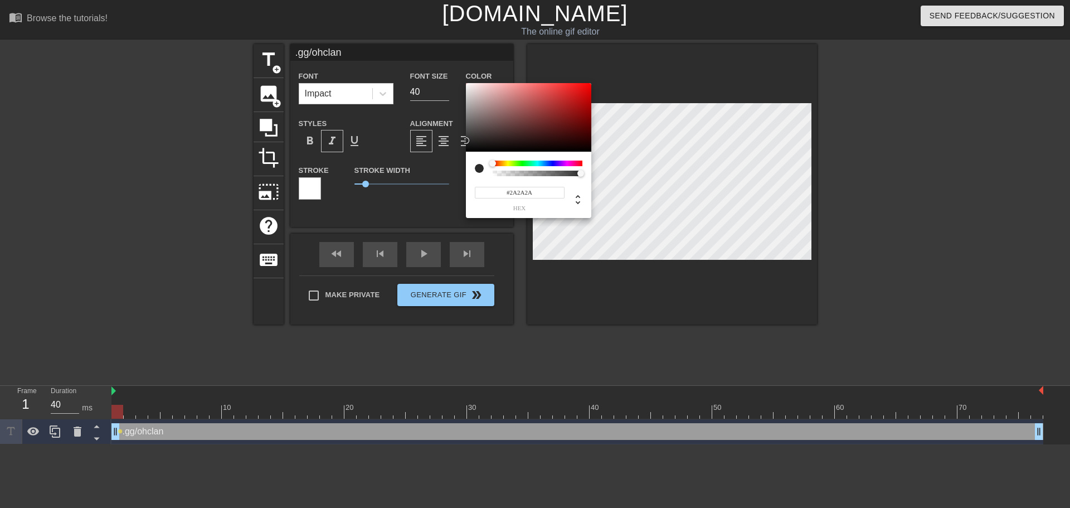
type input "#000000"
drag, startPoint x: 476, startPoint y: 114, endPoint x: 410, endPoint y: 186, distance: 97.1
click at [410, 186] on div "#000000 hex" at bounding box center [535, 254] width 1070 height 508
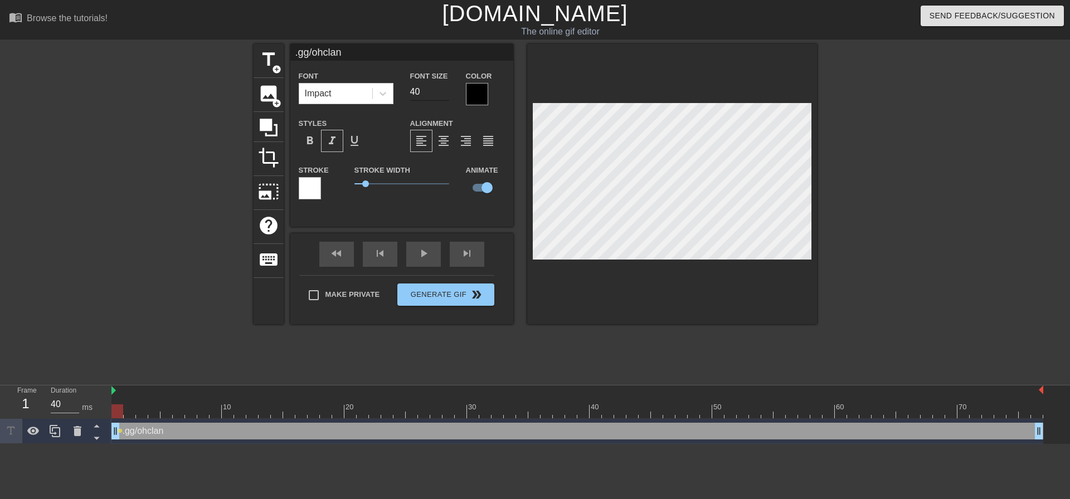
click at [428, 96] on input "40" at bounding box center [429, 92] width 39 height 18
type input "4"
type input "2"
type input "15"
click at [968, 226] on div at bounding box center [914, 211] width 167 height 334
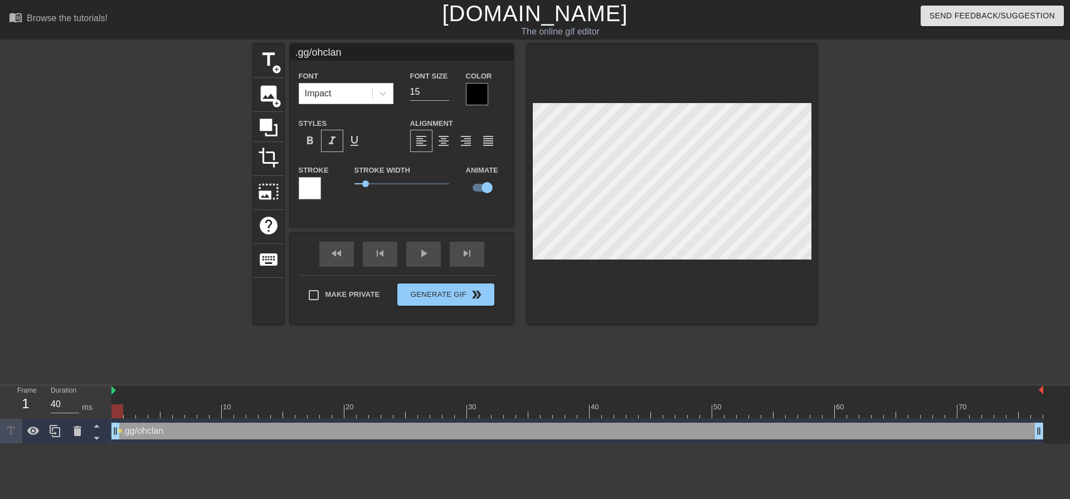
click at [933, 254] on div at bounding box center [914, 211] width 167 height 334
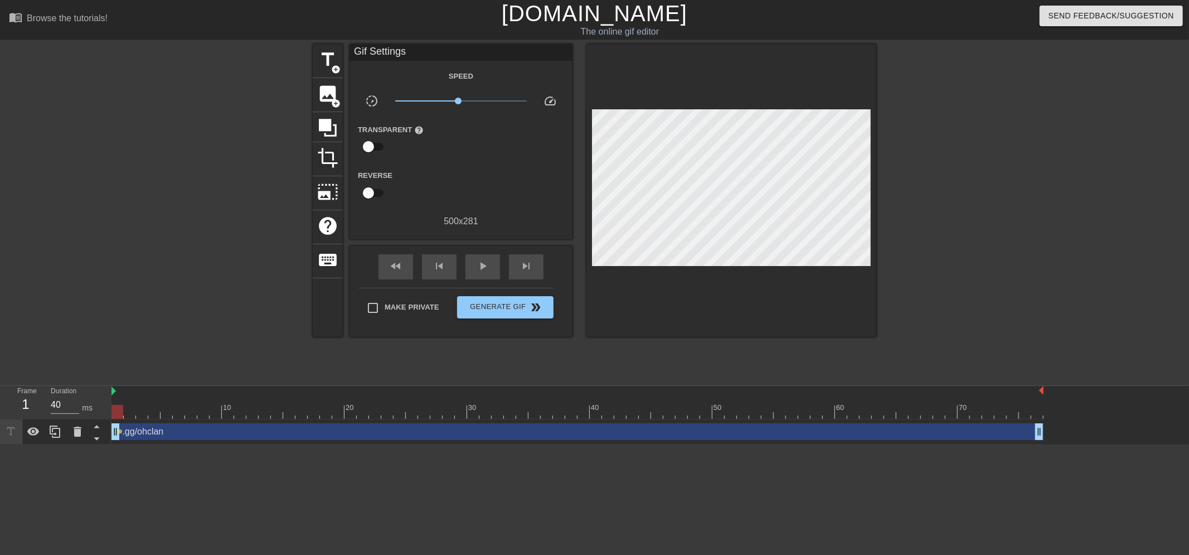
drag, startPoint x: 1021, startPoint y: 0, endPoint x: 915, endPoint y: 192, distance: 219.1
click at [915, 192] on div at bounding box center [973, 211] width 167 height 334
click at [375, 145] on input "checkbox" at bounding box center [369, 146] width 64 height 21
click at [375, 145] on input "checkbox" at bounding box center [379, 146] width 64 height 21
click at [375, 145] on input "checkbox" at bounding box center [369, 146] width 64 height 21
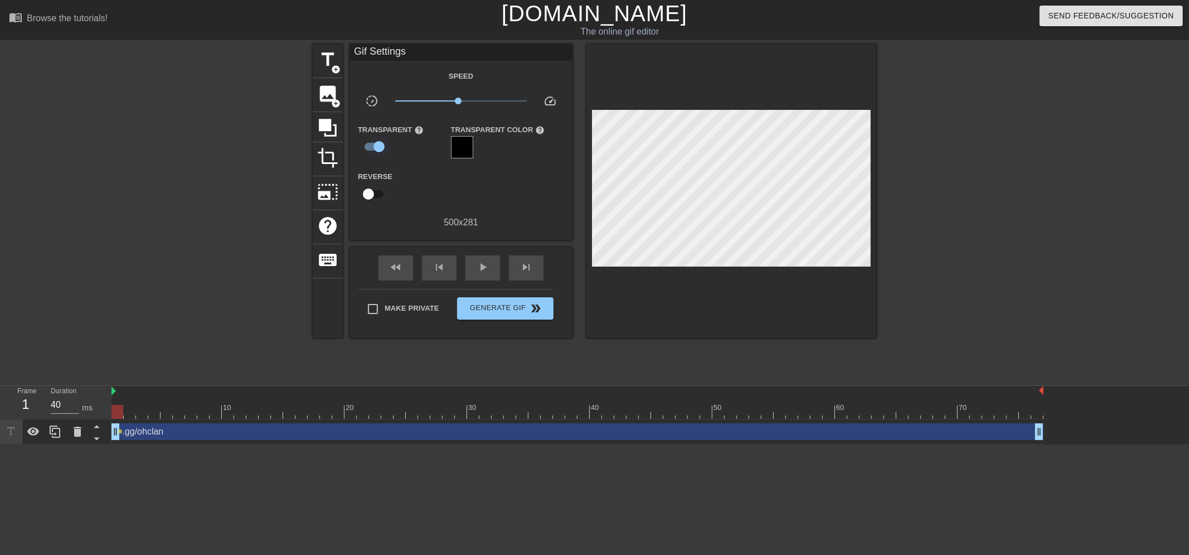
click at [375, 145] on input "checkbox" at bounding box center [379, 146] width 64 height 21
checkbox input "false"
click at [527, 302] on span "Generate Gif double_arrow" at bounding box center [506, 306] width 88 height 13
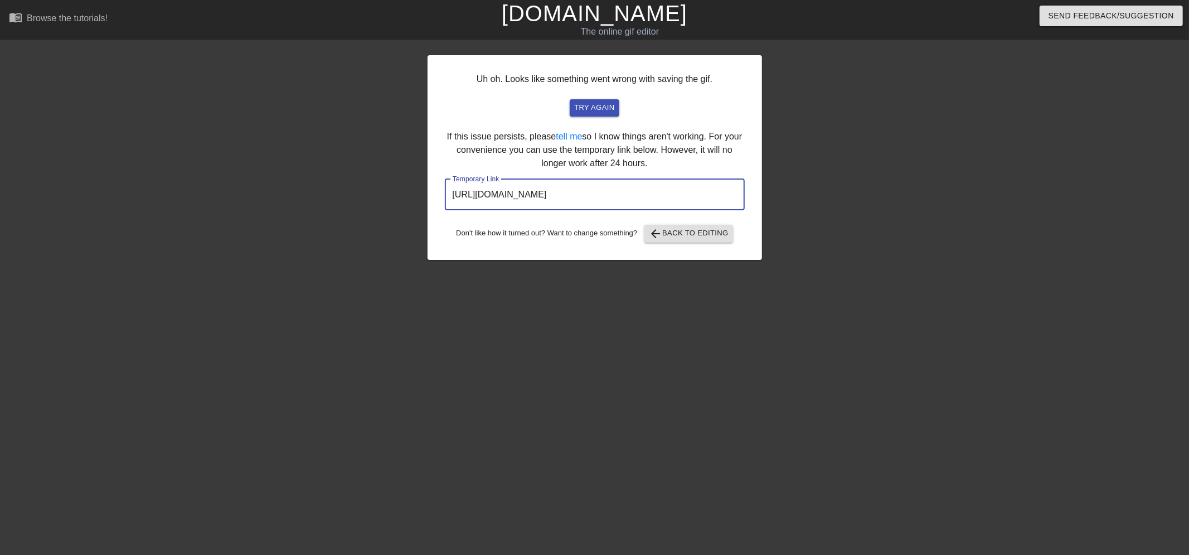
drag, startPoint x: 718, startPoint y: 185, endPoint x: 421, endPoint y: 206, distance: 297.9
click at [421, 206] on div "Uh oh. Looks like something went wrong with saving the gif. try again If this i…" at bounding box center [594, 211] width 1189 height 334
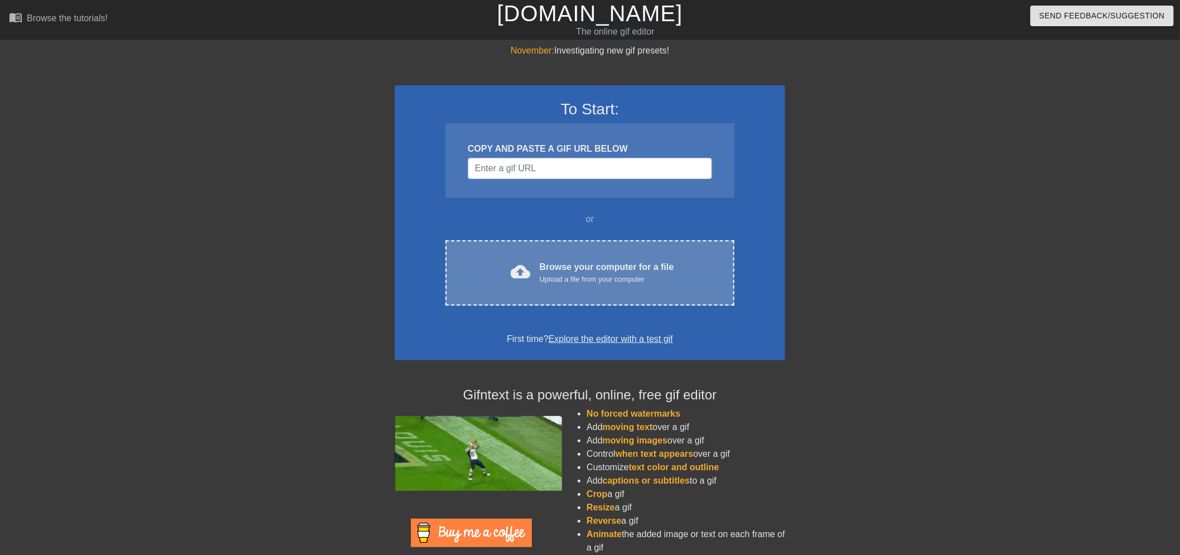
click at [598, 275] on div "Upload a file from your computer" at bounding box center [607, 279] width 134 height 11
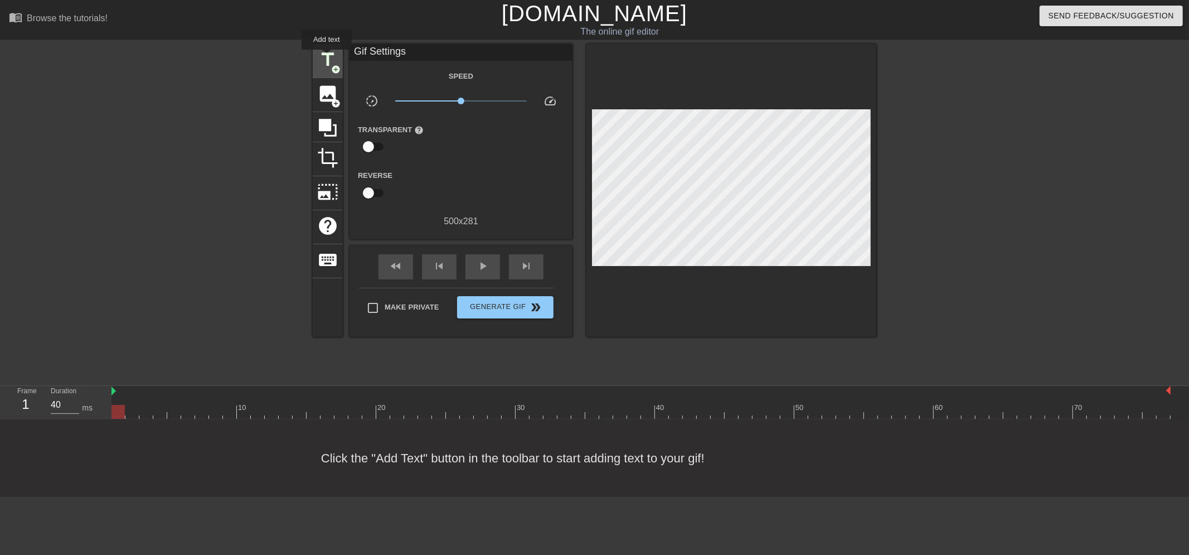
click at [327, 57] on span "title" at bounding box center [327, 59] width 21 height 21
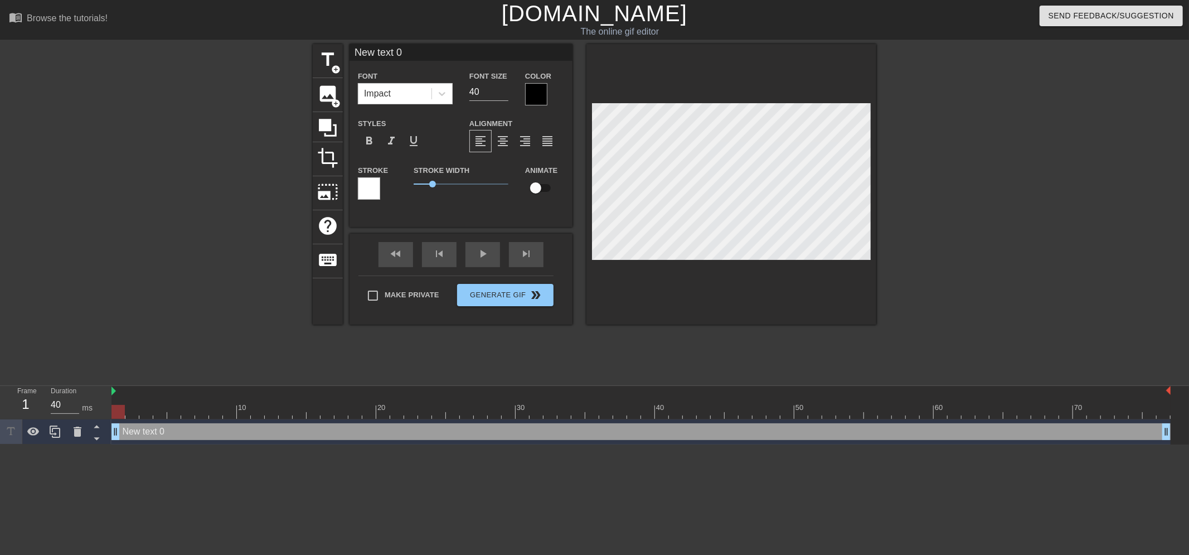
click at [437, 49] on input "New text 0" at bounding box center [461, 52] width 223 height 17
type input "N"
type input ".gg/ohclan"
drag, startPoint x: 481, startPoint y: 101, endPoint x: 476, endPoint y: 95, distance: 7.9
click at [479, 101] on div "Font Size 40" at bounding box center [489, 87] width 56 height 36
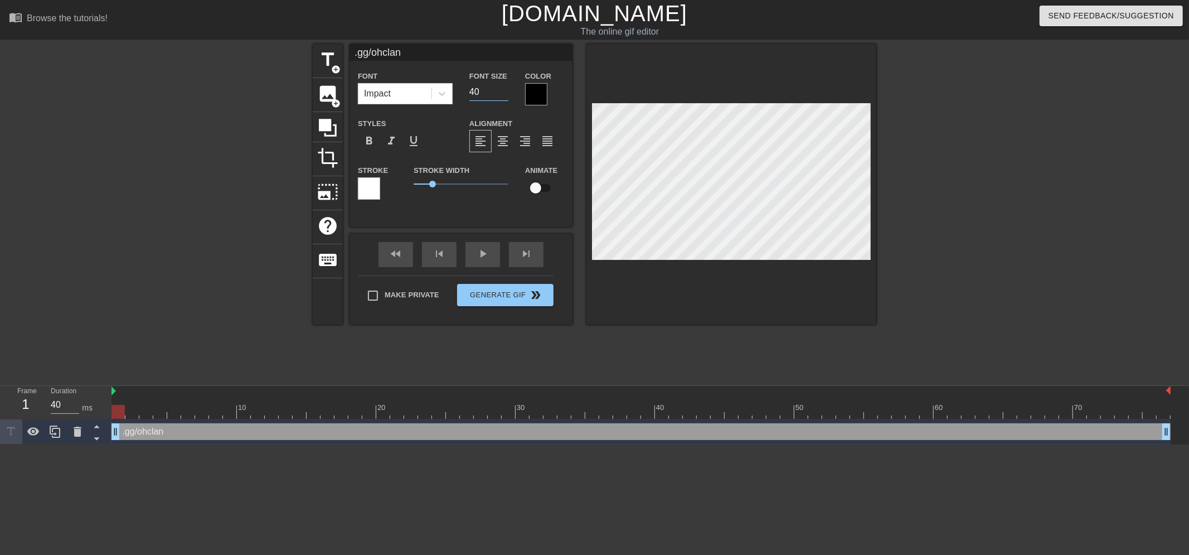
click at [492, 96] on input "40" at bounding box center [488, 92] width 39 height 18
type input "4"
type input "20"
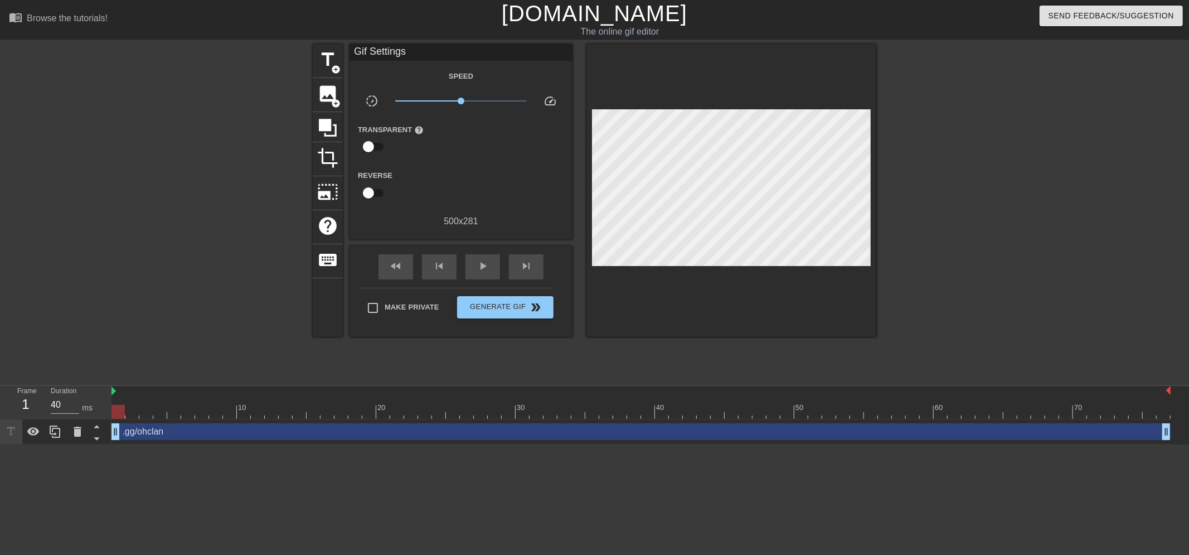
click at [910, 246] on div at bounding box center [973, 211] width 167 height 334
click at [372, 307] on input "Make Private" at bounding box center [372, 307] width 23 height 23
checkbox input "false"
drag, startPoint x: 464, startPoint y: 98, endPoint x: 461, endPoint y: 113, distance: 15.3
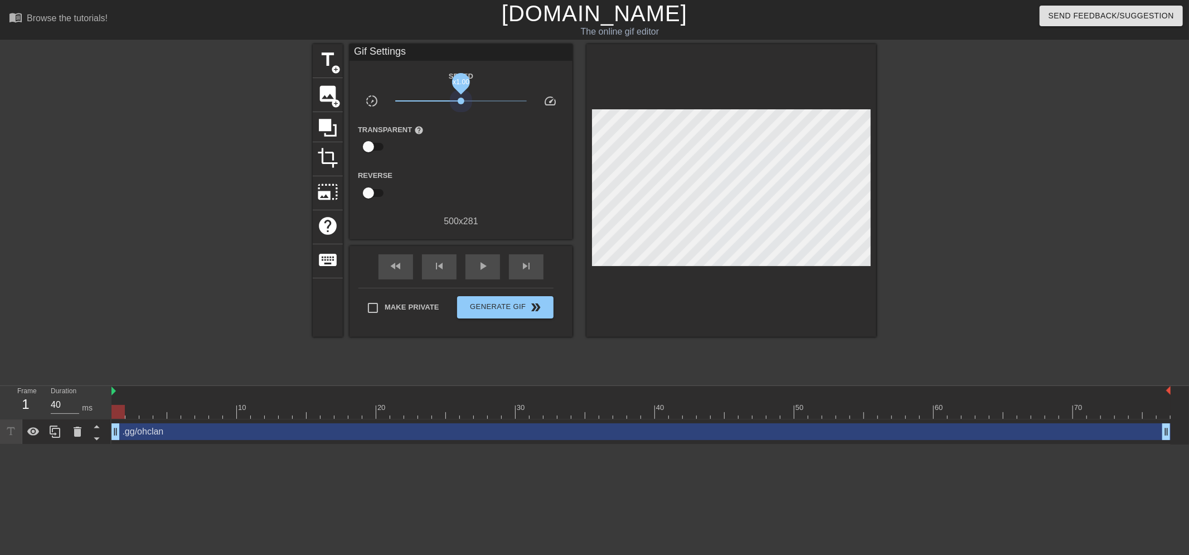
click at [461, 113] on div "Speed slow_motion_video x1.00 speed Transparent help Reverse 500 x 281" at bounding box center [461, 148] width 206 height 159
click at [524, 308] on span "Generate Gif double_arrow" at bounding box center [506, 306] width 88 height 13
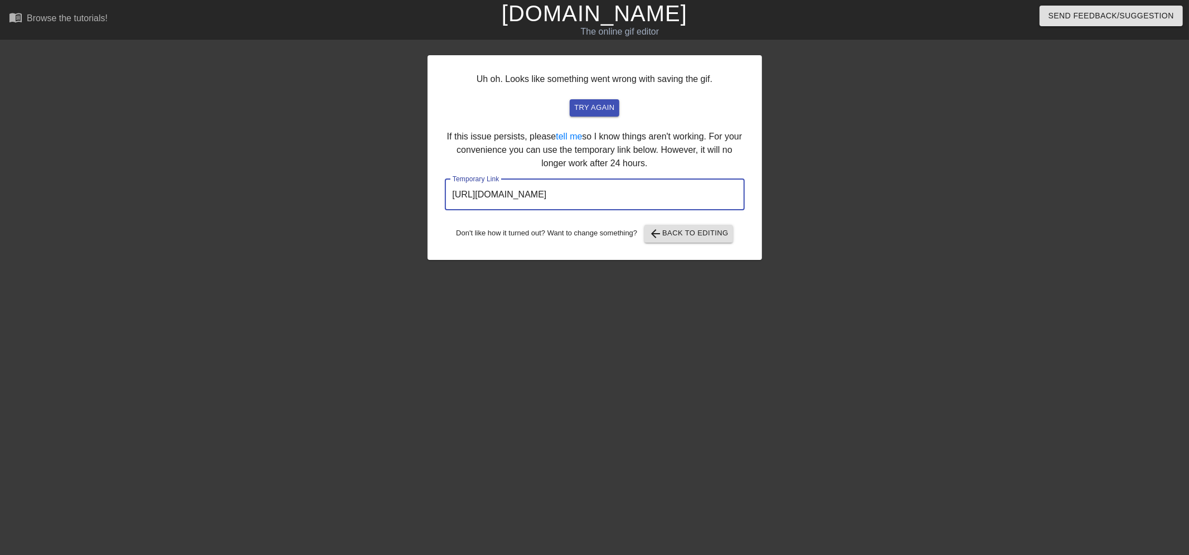
drag, startPoint x: 697, startPoint y: 198, endPoint x: 460, endPoint y: 199, distance: 236.4
click at [324, 202] on div "Uh oh. Looks like something went wrong with saving the gif. try again If this i…" at bounding box center [594, 211] width 1189 height 334
